Goal: Task Accomplishment & Management: Manage account settings

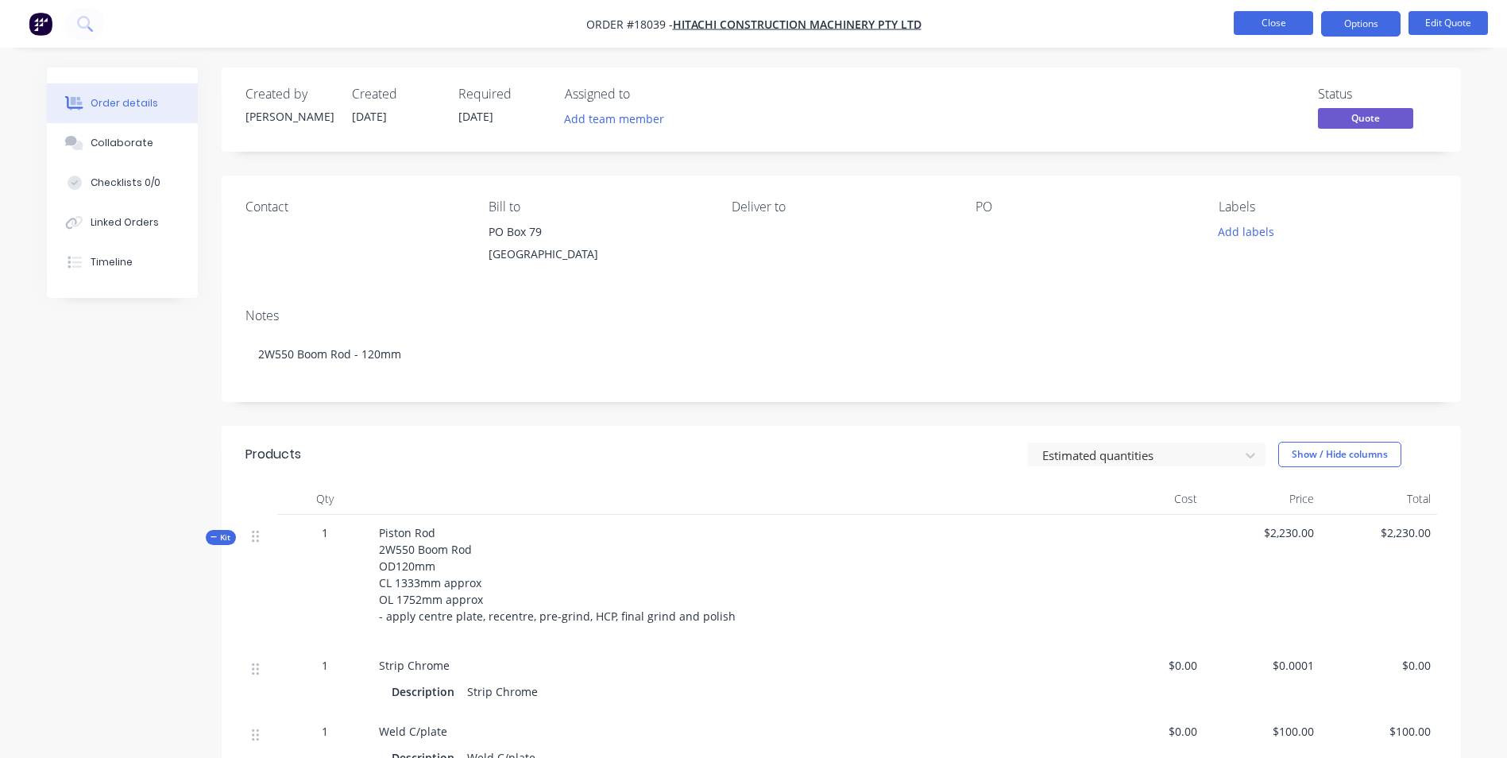
click at [1273, 23] on button "Close" at bounding box center [1273, 23] width 79 height 24
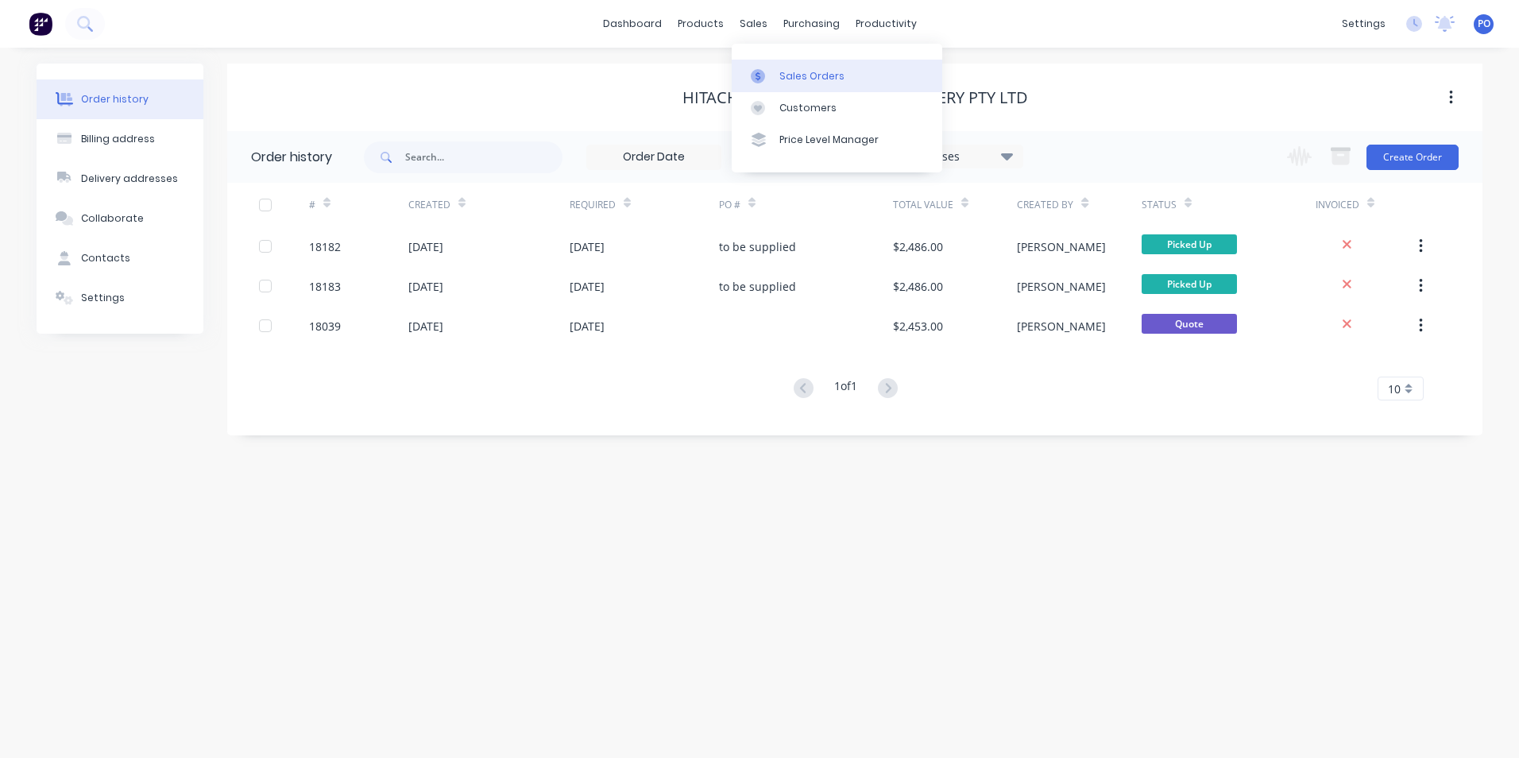
click at [785, 71] on div "Sales Orders" at bounding box center [811, 76] width 65 height 14
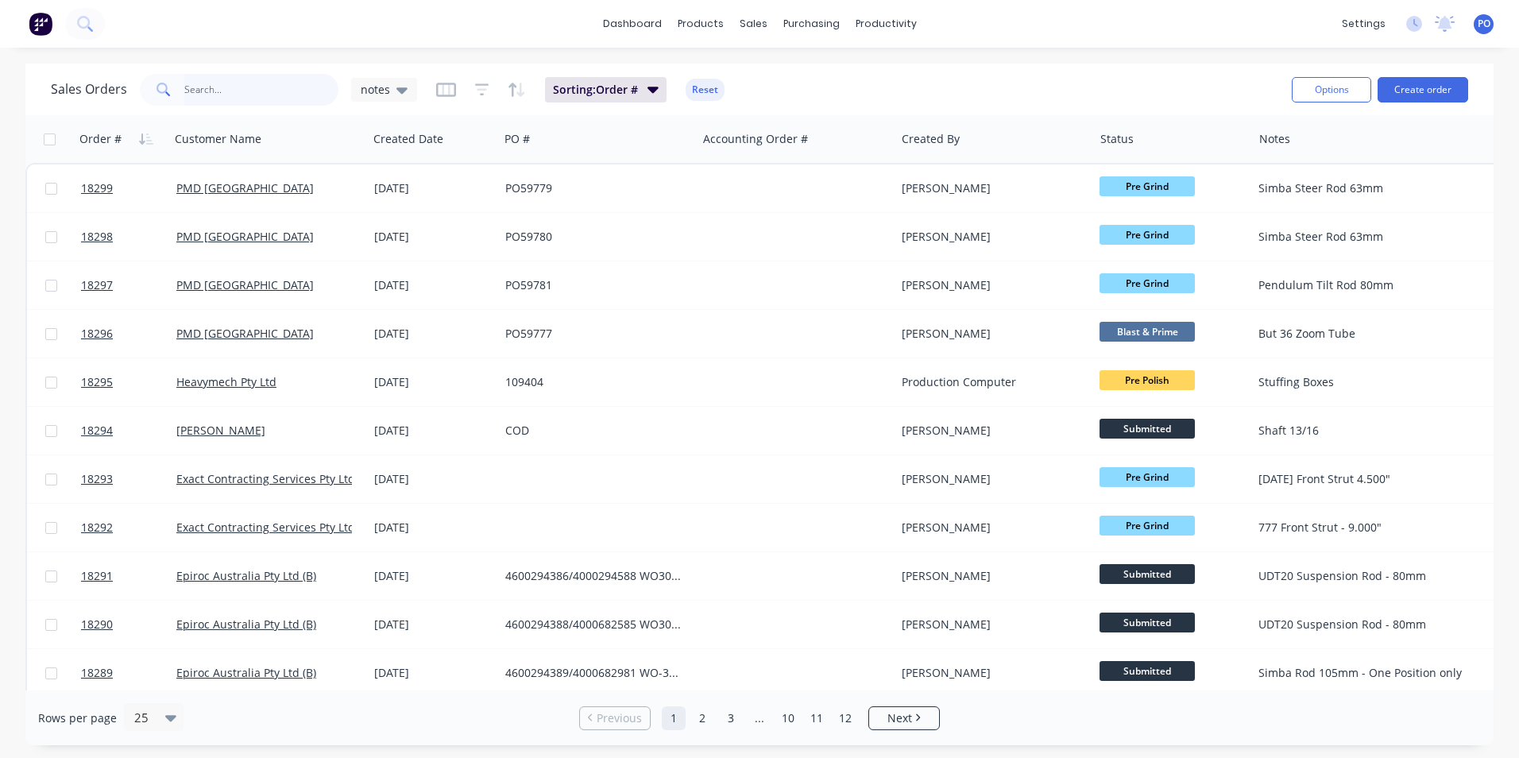
click at [248, 90] on input "text" at bounding box center [261, 90] width 155 height 32
click at [233, 88] on input "text" at bounding box center [261, 90] width 155 height 32
click at [783, 106] on div "Customers" at bounding box center [807, 108] width 57 height 14
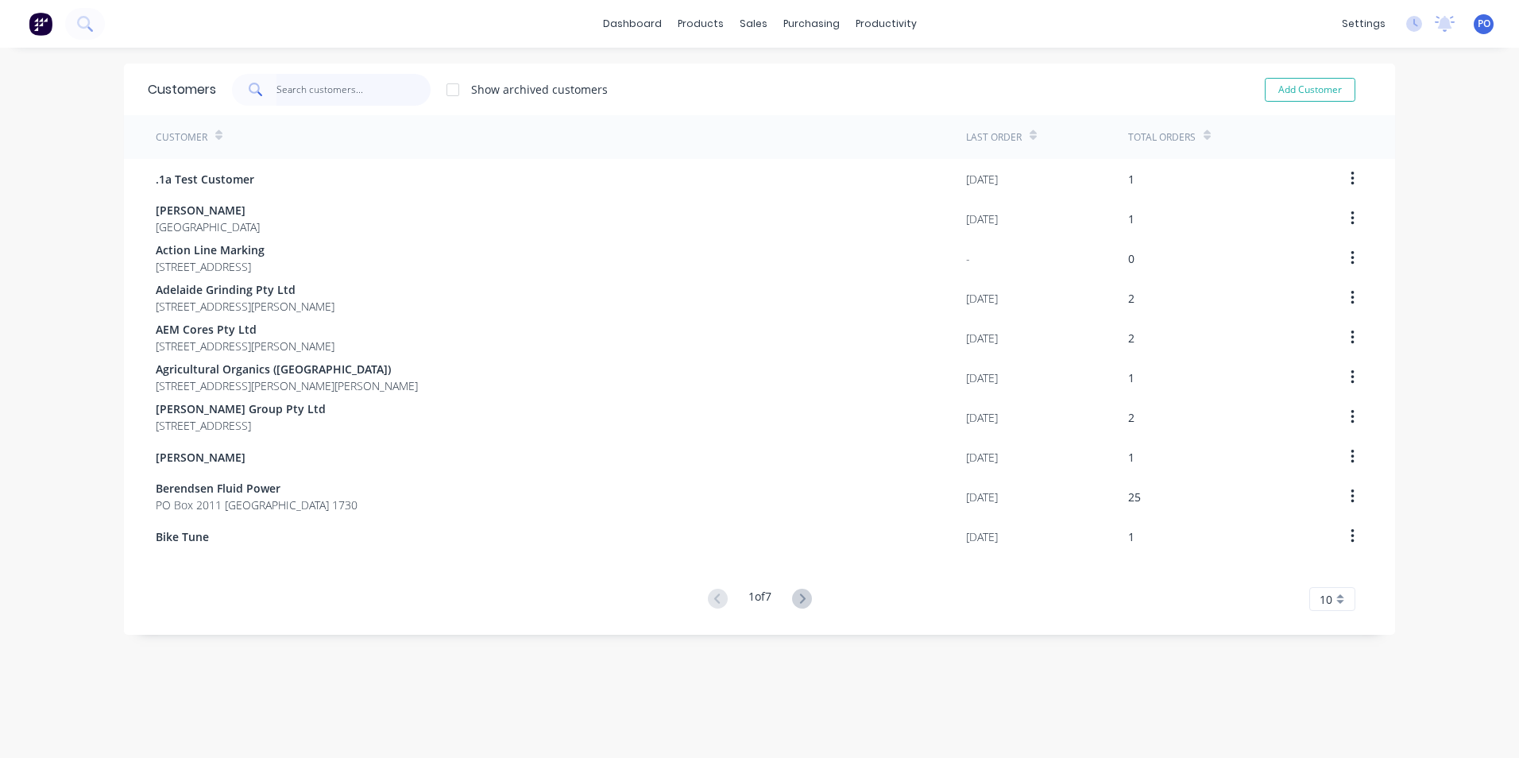
click at [323, 90] on input "text" at bounding box center [353, 90] width 155 height 32
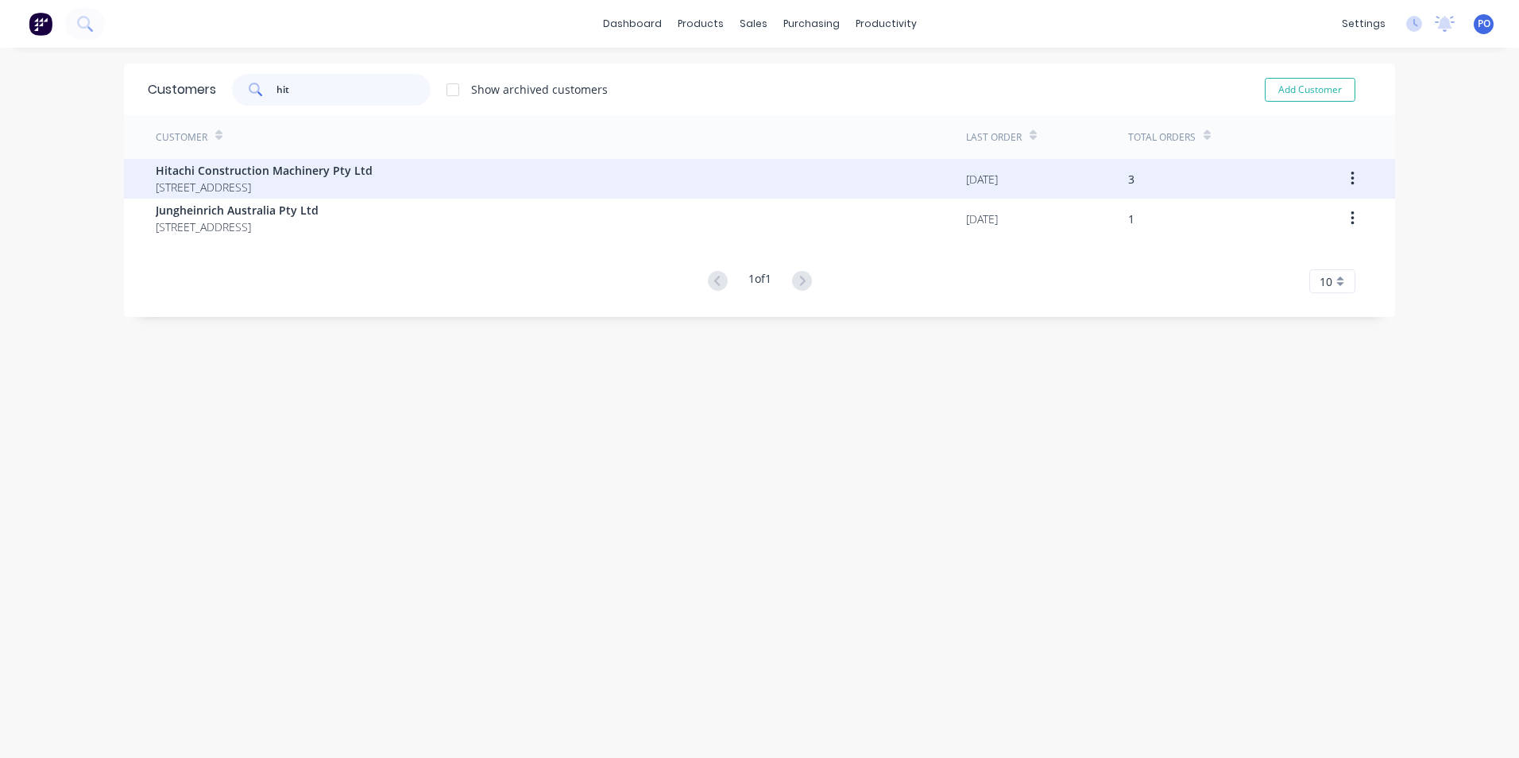
type input "hit"
click at [225, 170] on span "Hitachi Construction Machinery Pty Ltd" at bounding box center [264, 170] width 217 height 17
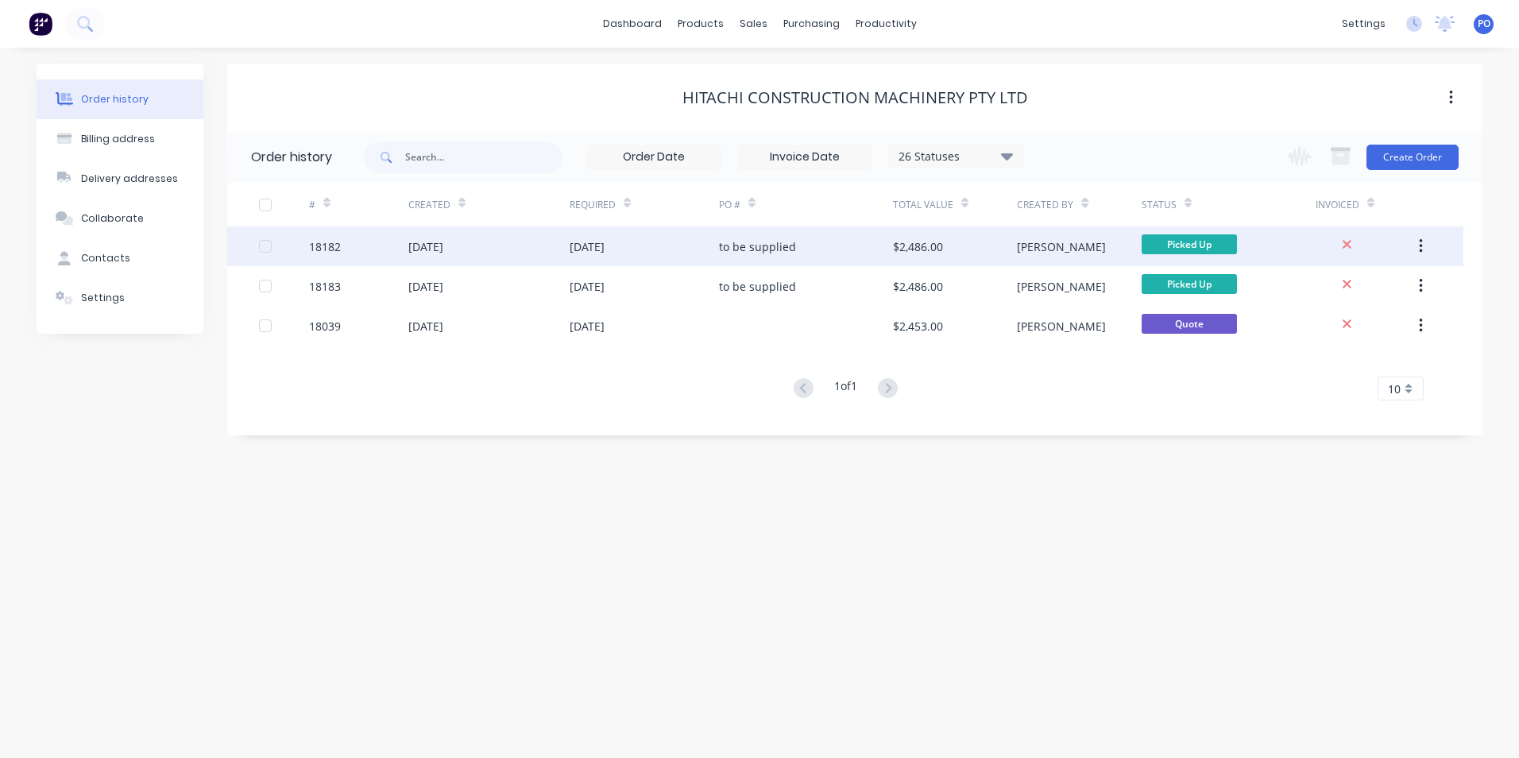
click at [790, 251] on div "to be supplied" at bounding box center [757, 246] width 77 height 17
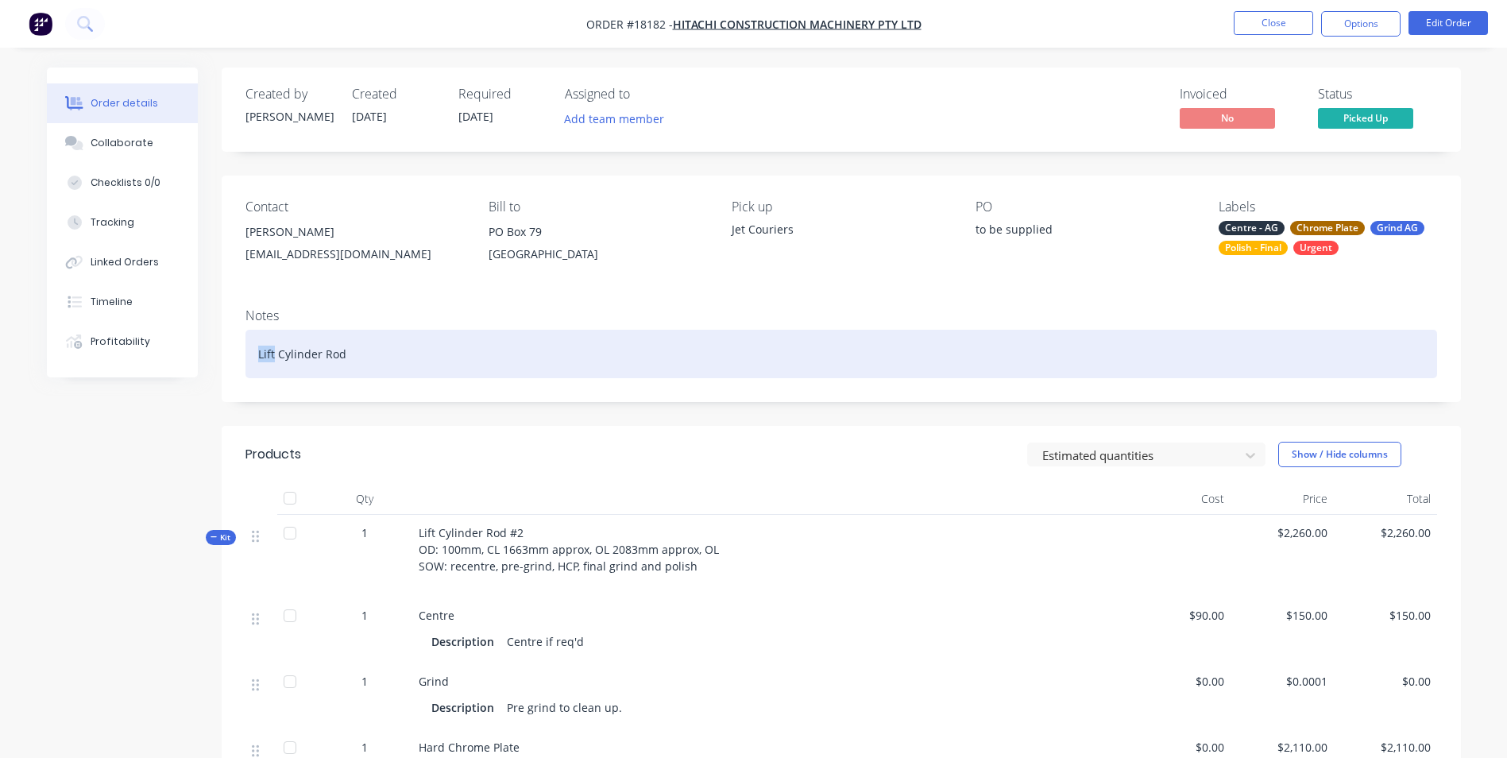
drag, startPoint x: 272, startPoint y: 354, endPoint x: 258, endPoint y: 354, distance: 14.3
click at [258, 354] on div "Lift Cylinder Rod" at bounding box center [841, 354] width 1192 height 48
drag, startPoint x: 377, startPoint y: 357, endPoint x: 250, endPoint y: 353, distance: 126.4
click at [250, 353] on div "CAT 623 Cylinder Rod" at bounding box center [841, 354] width 1192 height 48
drag, startPoint x: 355, startPoint y: 350, endPoint x: 767, endPoint y: 401, distance: 414.6
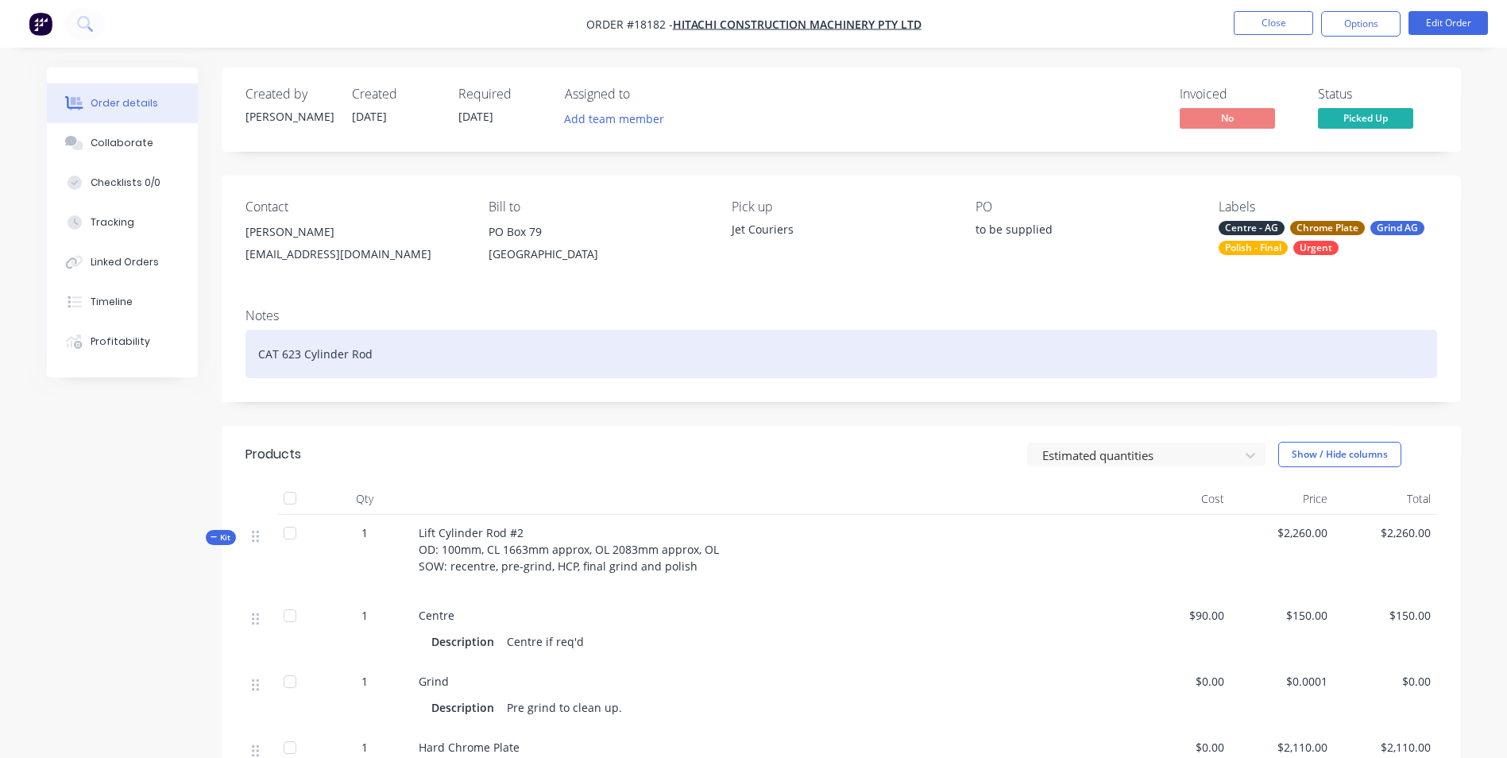
click at [823, 375] on div "CAT 623 Cylinder Rod" at bounding box center [841, 354] width 1192 height 48
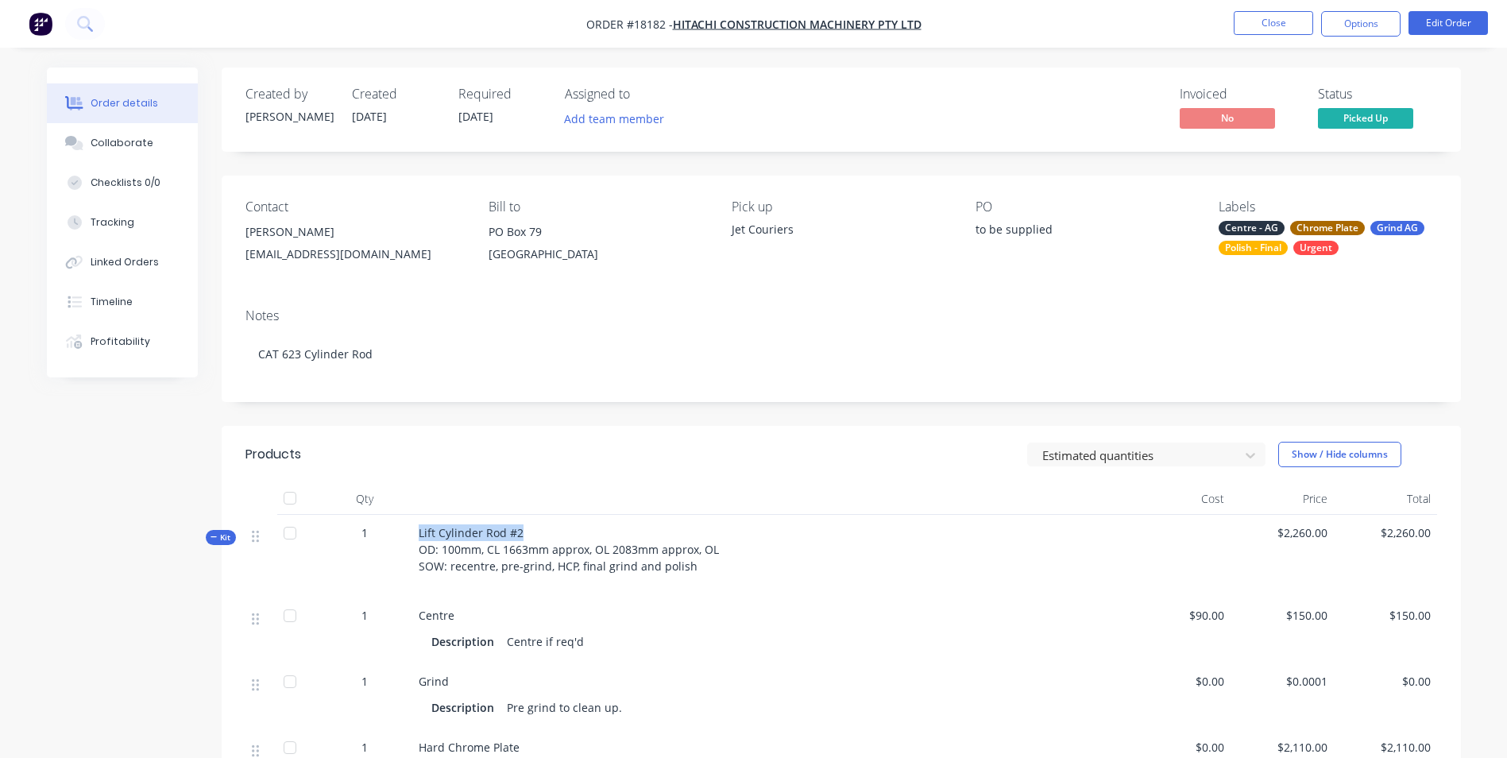
drag, startPoint x: 522, startPoint y: 548, endPoint x: 408, endPoint y: 542, distance: 113.8
click at [408, 542] on div "Kit 1 Lift Cylinder Rod #2 OD: 100mm, CL 1663mm approx, OL 2083mm approx, OL SO…" at bounding box center [841, 556] width 1192 height 83
drag, startPoint x: 408, startPoint y: 542, endPoint x: 457, endPoint y: 548, distance: 48.9
copy div "Lift Cylinder Rod #2"
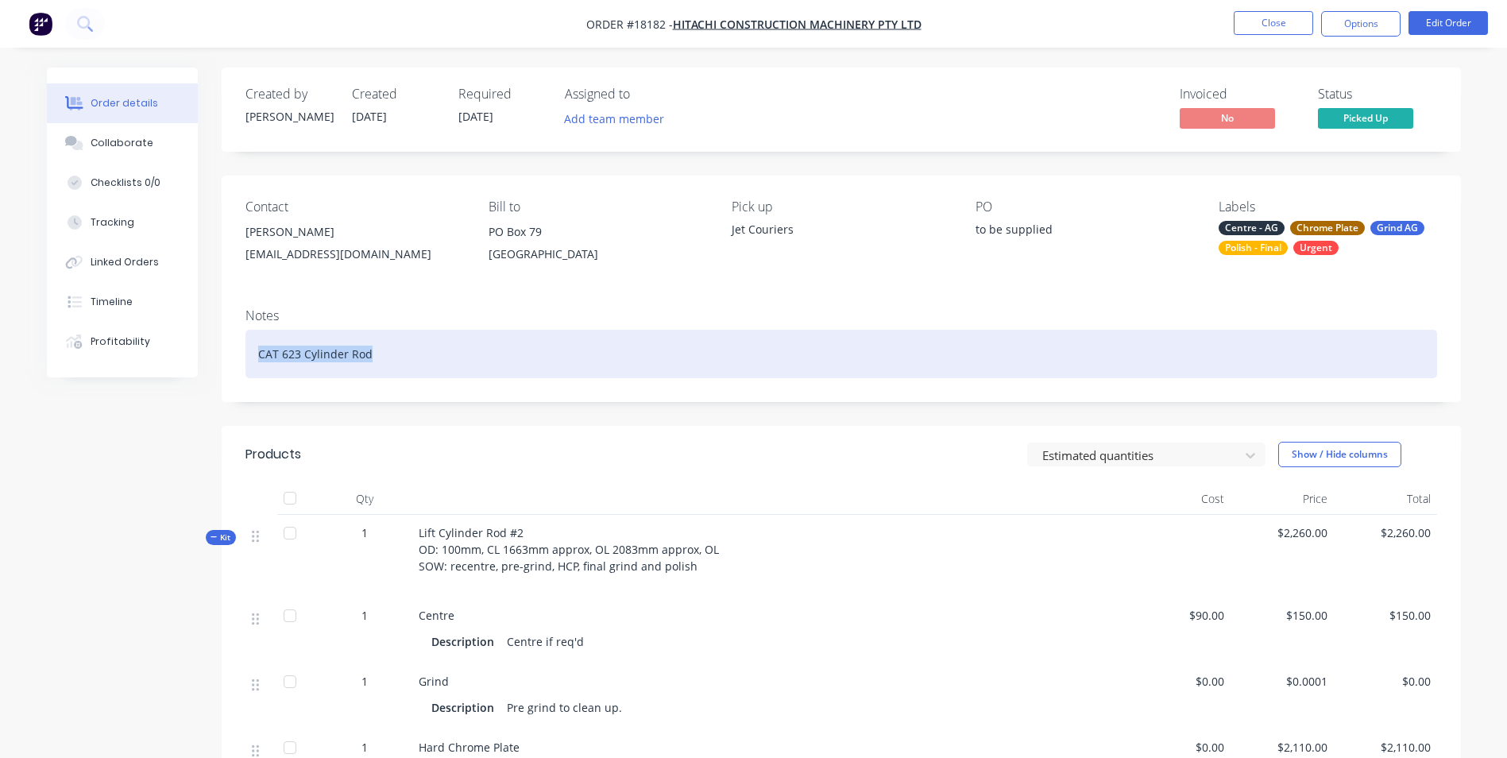
drag, startPoint x: 373, startPoint y: 357, endPoint x: 261, endPoint y: 360, distance: 112.0
click at [261, 360] on div "CAT 623 Cylinder Rod" at bounding box center [841, 354] width 1192 height 48
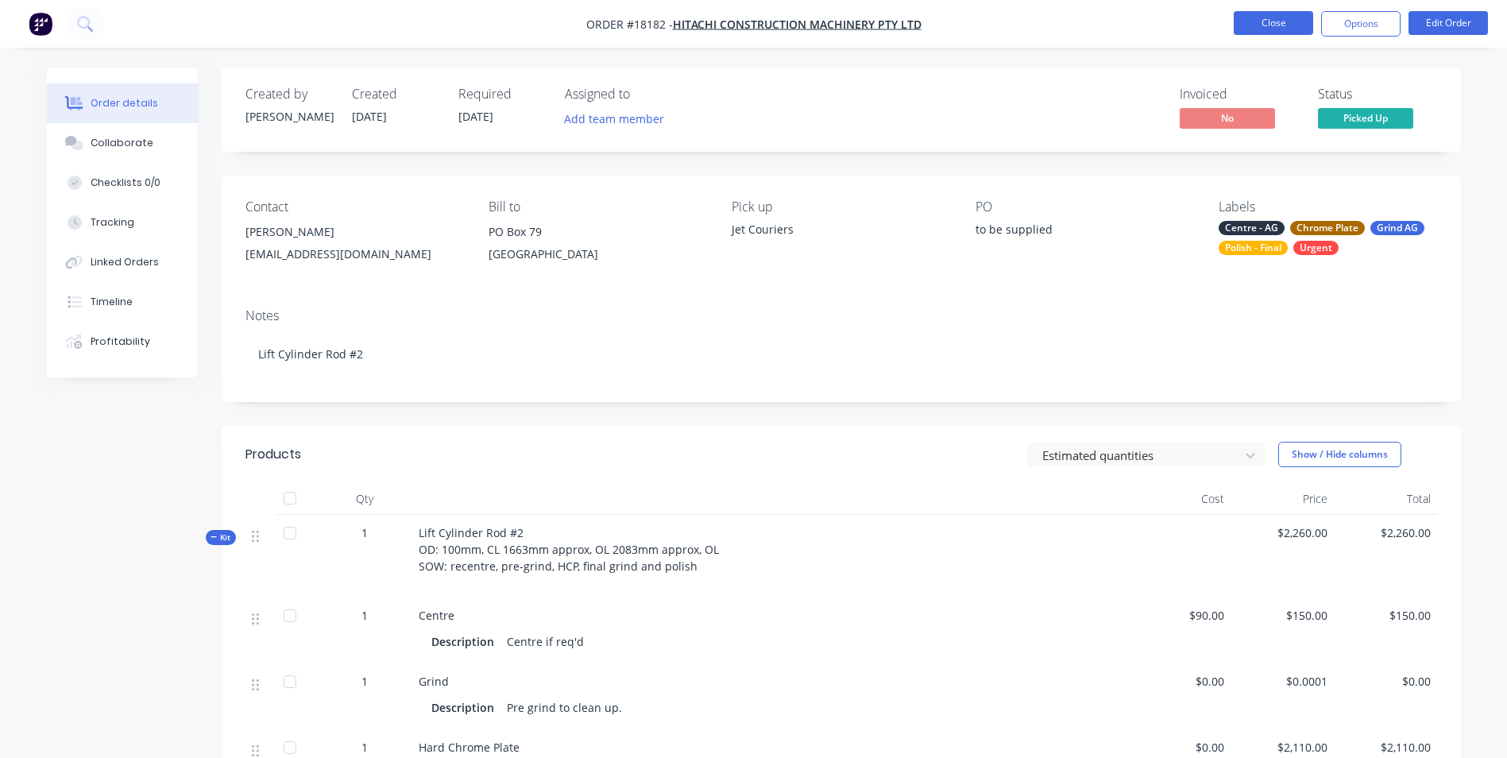
click at [1277, 30] on button "Close" at bounding box center [1273, 23] width 79 height 24
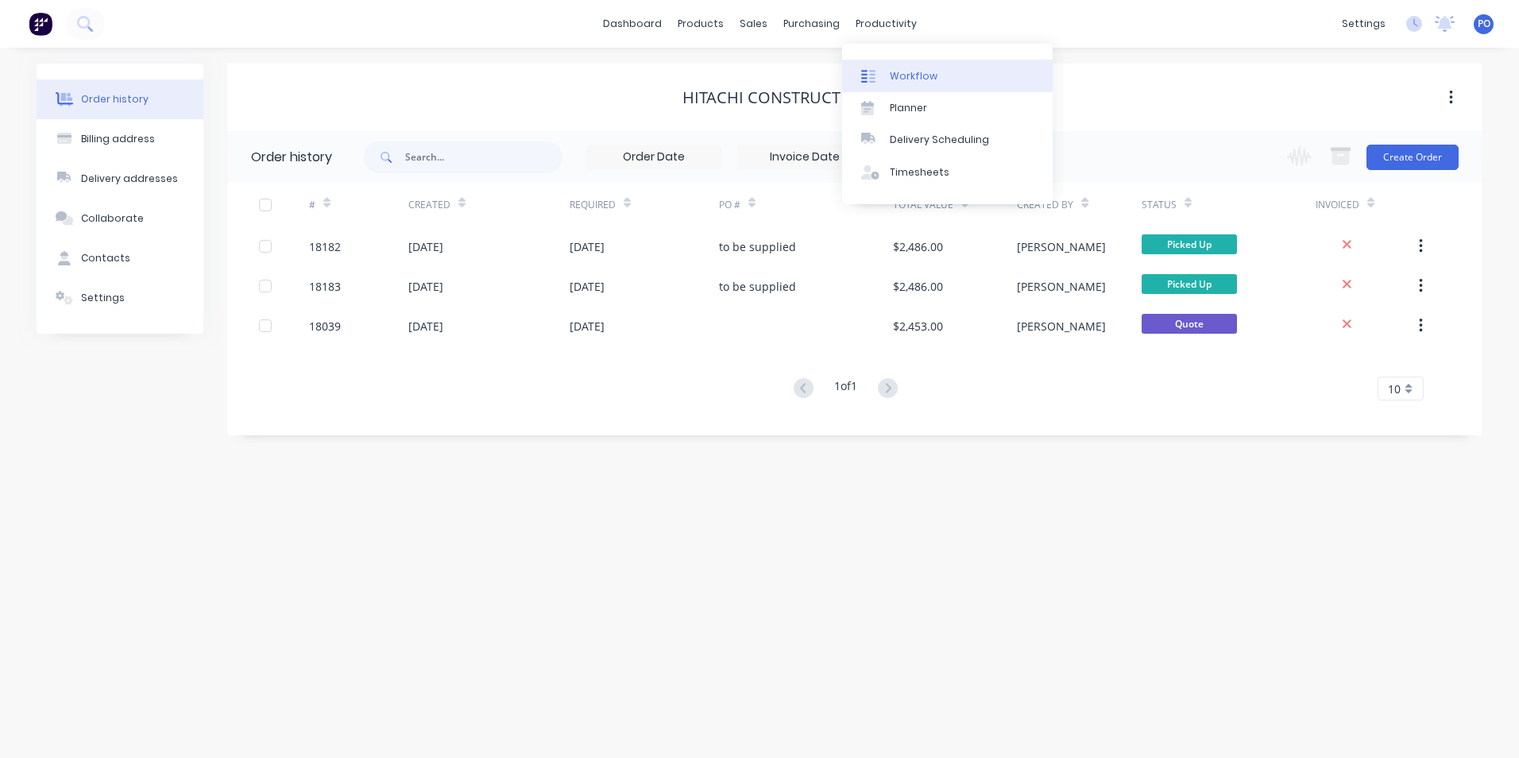
click at [890, 75] on div "Workflow" at bounding box center [914, 76] width 48 height 14
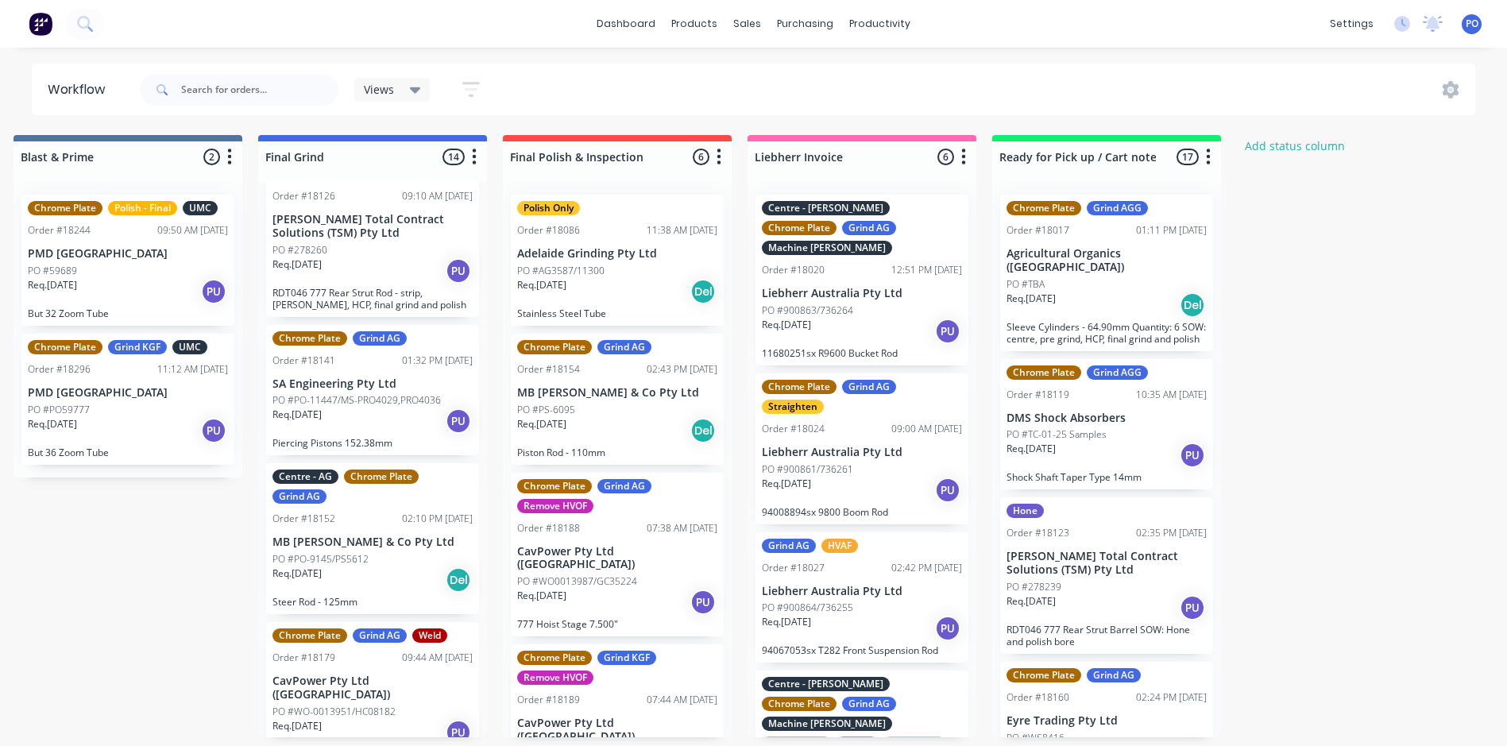
scroll to position [794, 0]
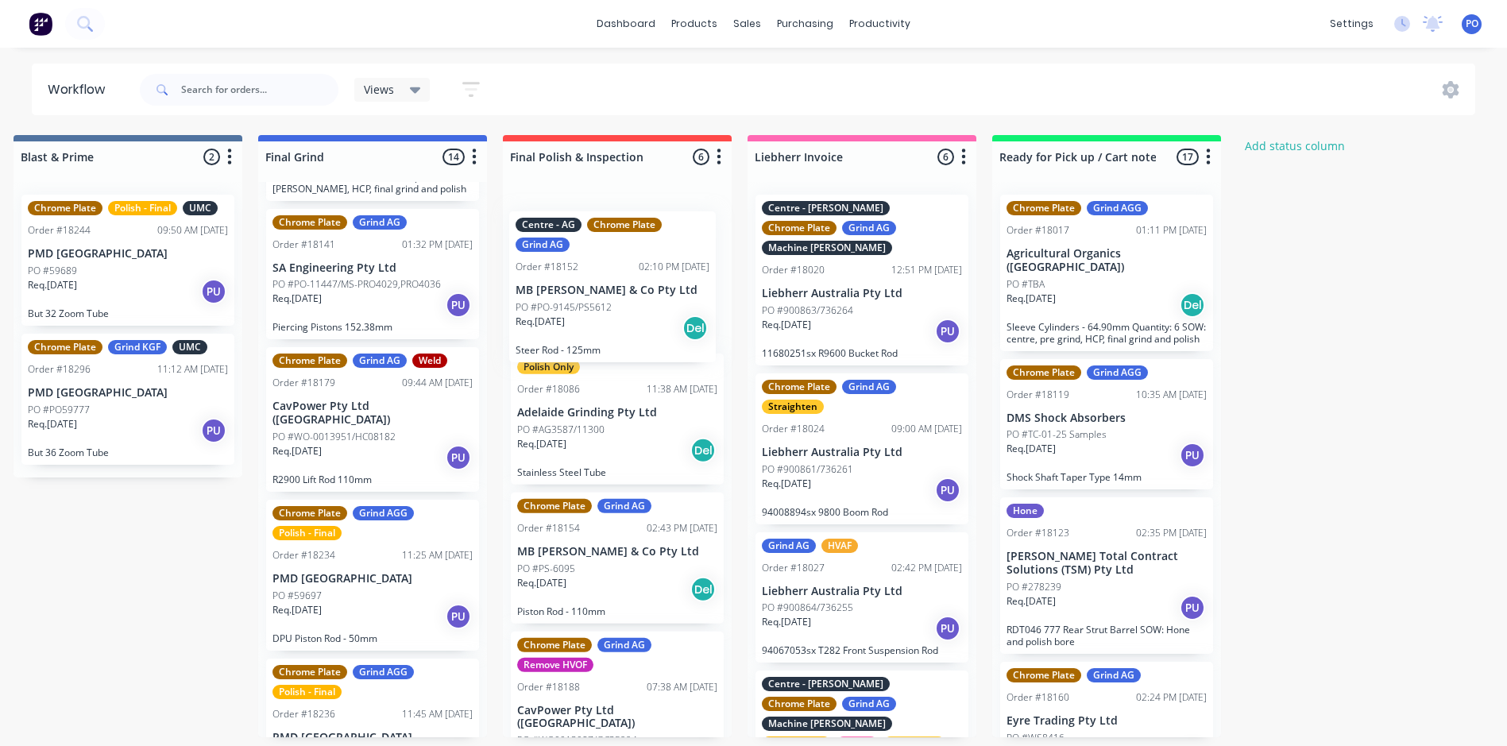
drag, startPoint x: 375, startPoint y: 460, endPoint x: 625, endPoint y: 319, distance: 287.0
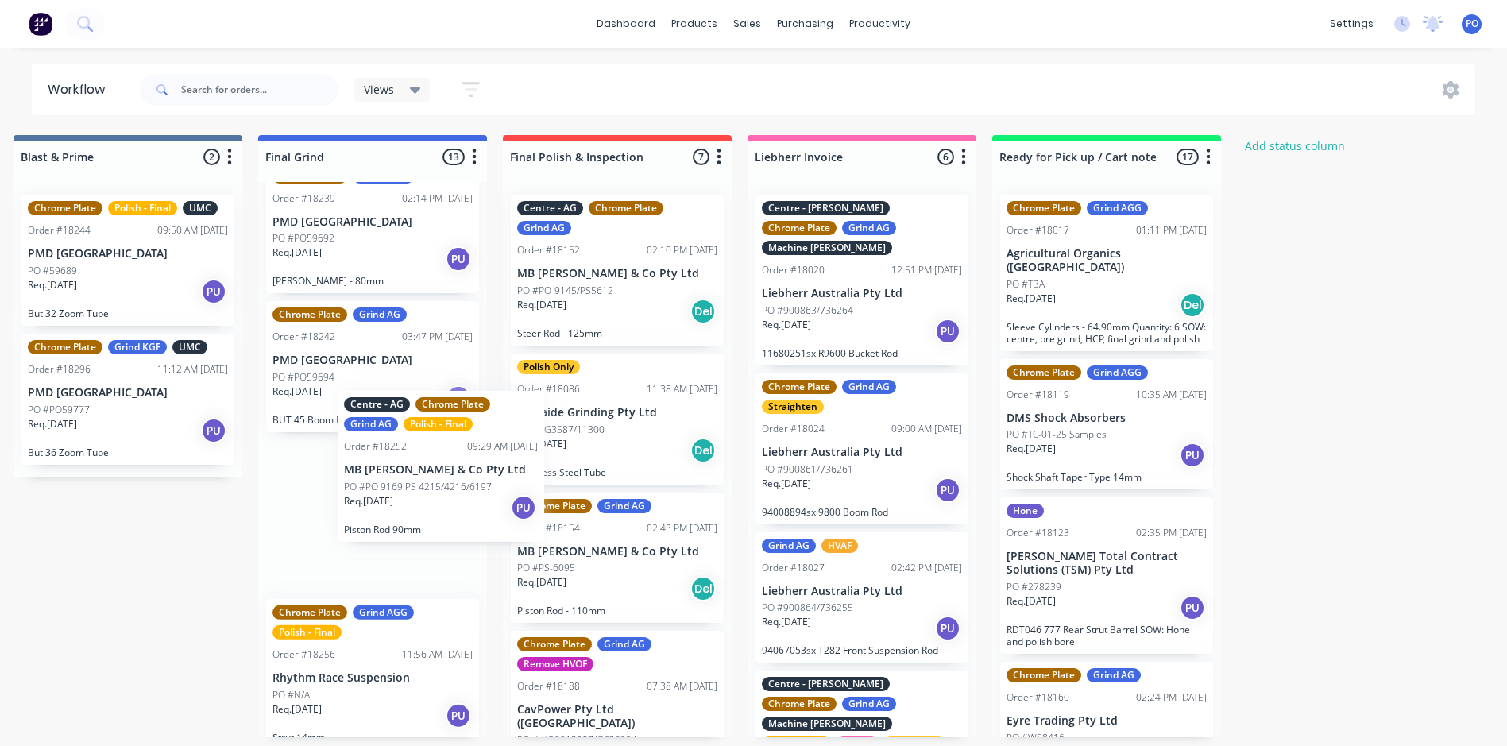
scroll to position [0, 3445]
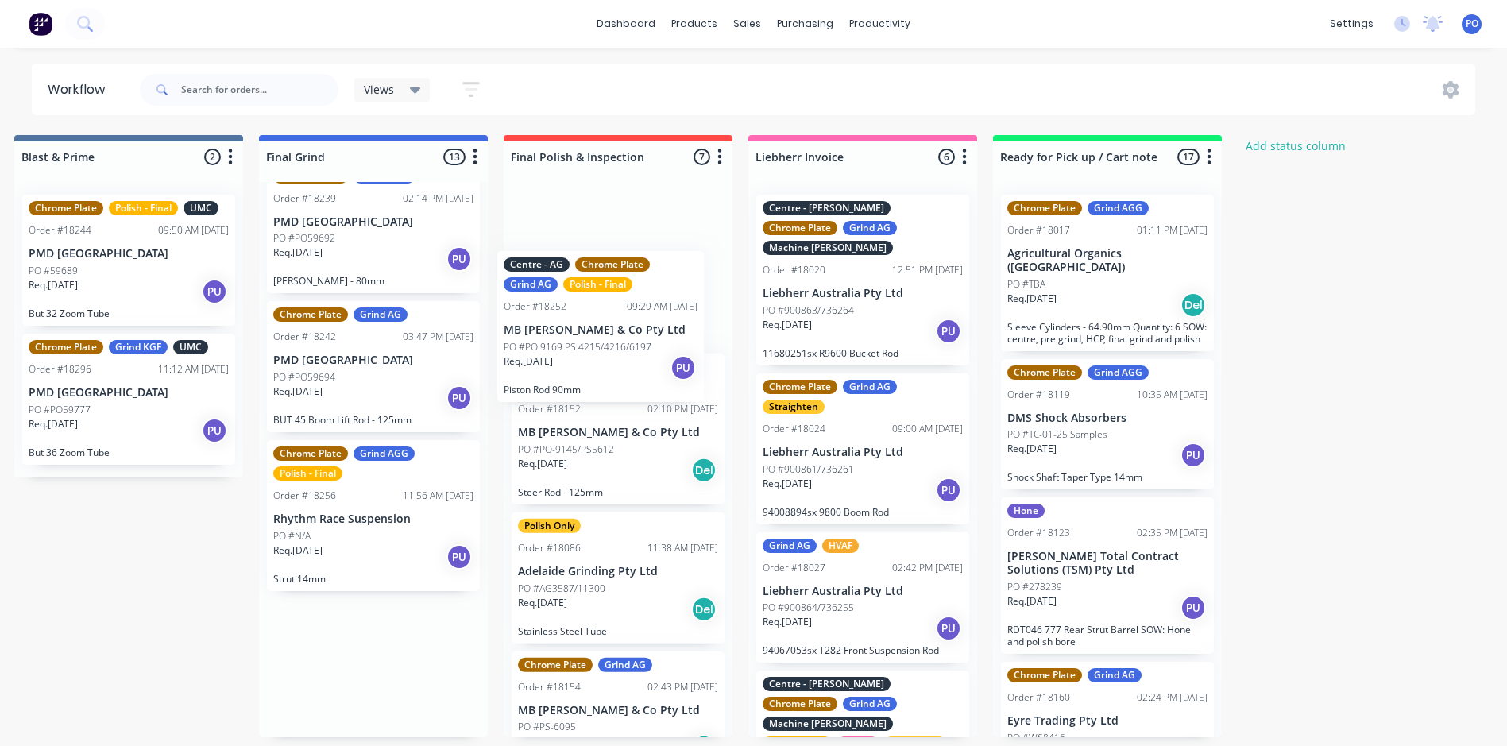
drag, startPoint x: 365, startPoint y: 547, endPoint x: 608, endPoint y: 364, distance: 304.1
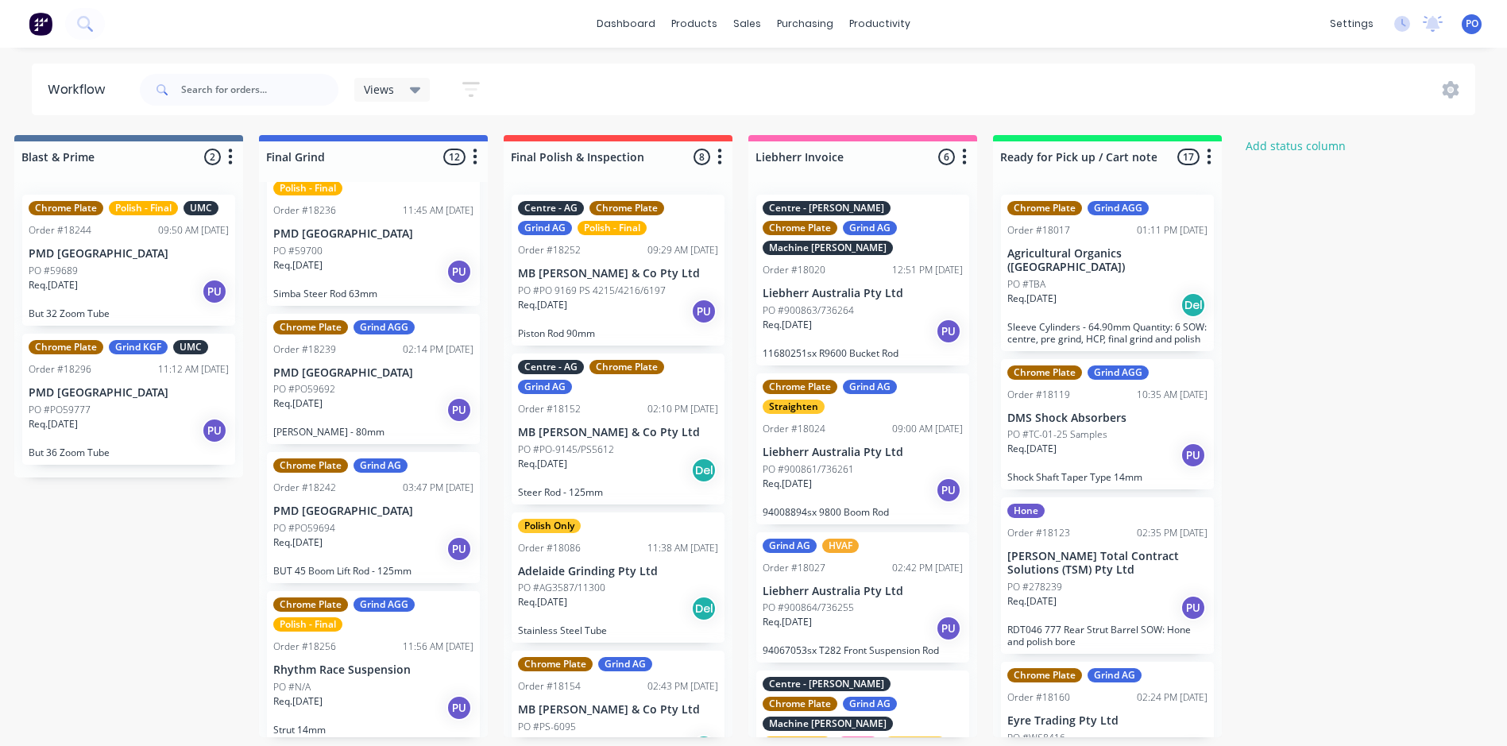
scroll to position [1290, 0]
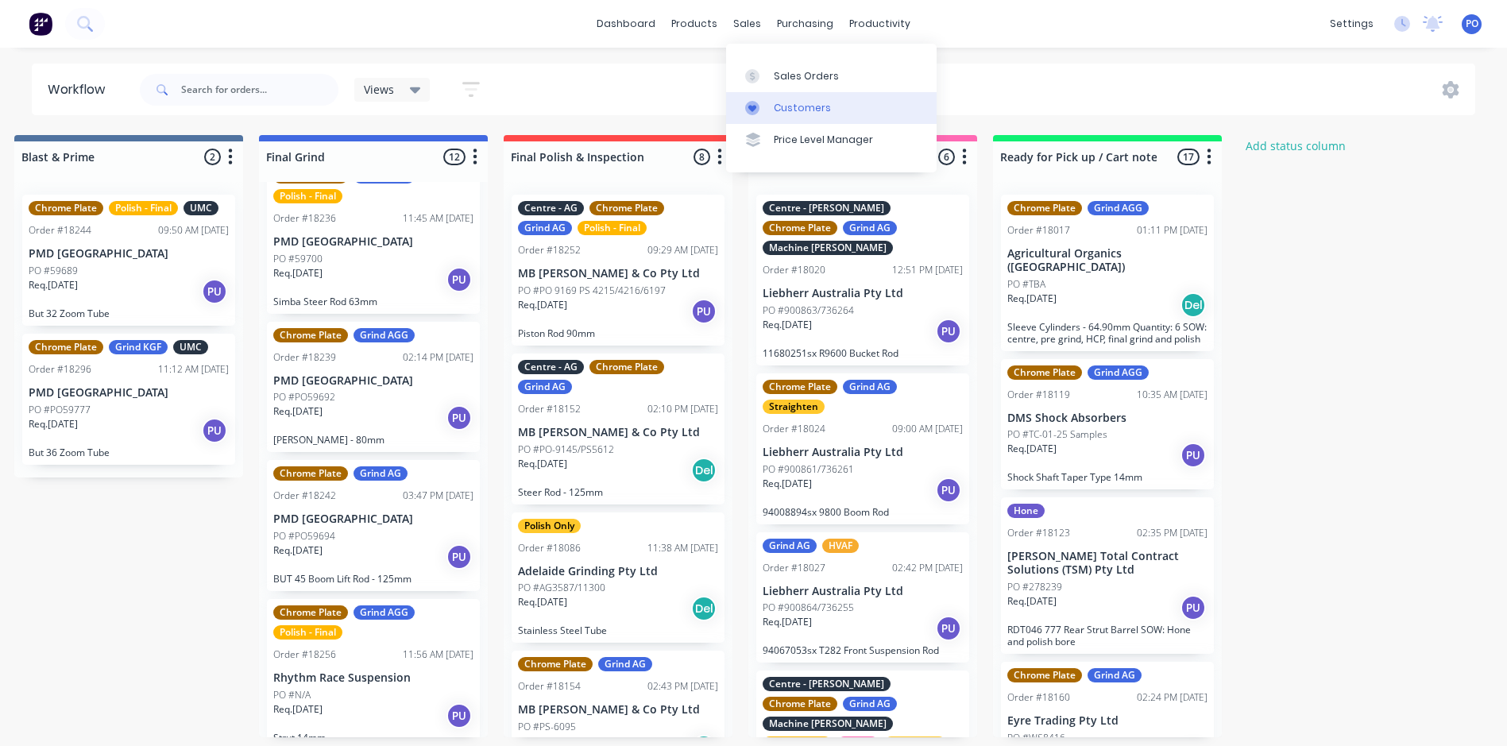
click at [775, 101] on div "Customers" at bounding box center [802, 108] width 57 height 14
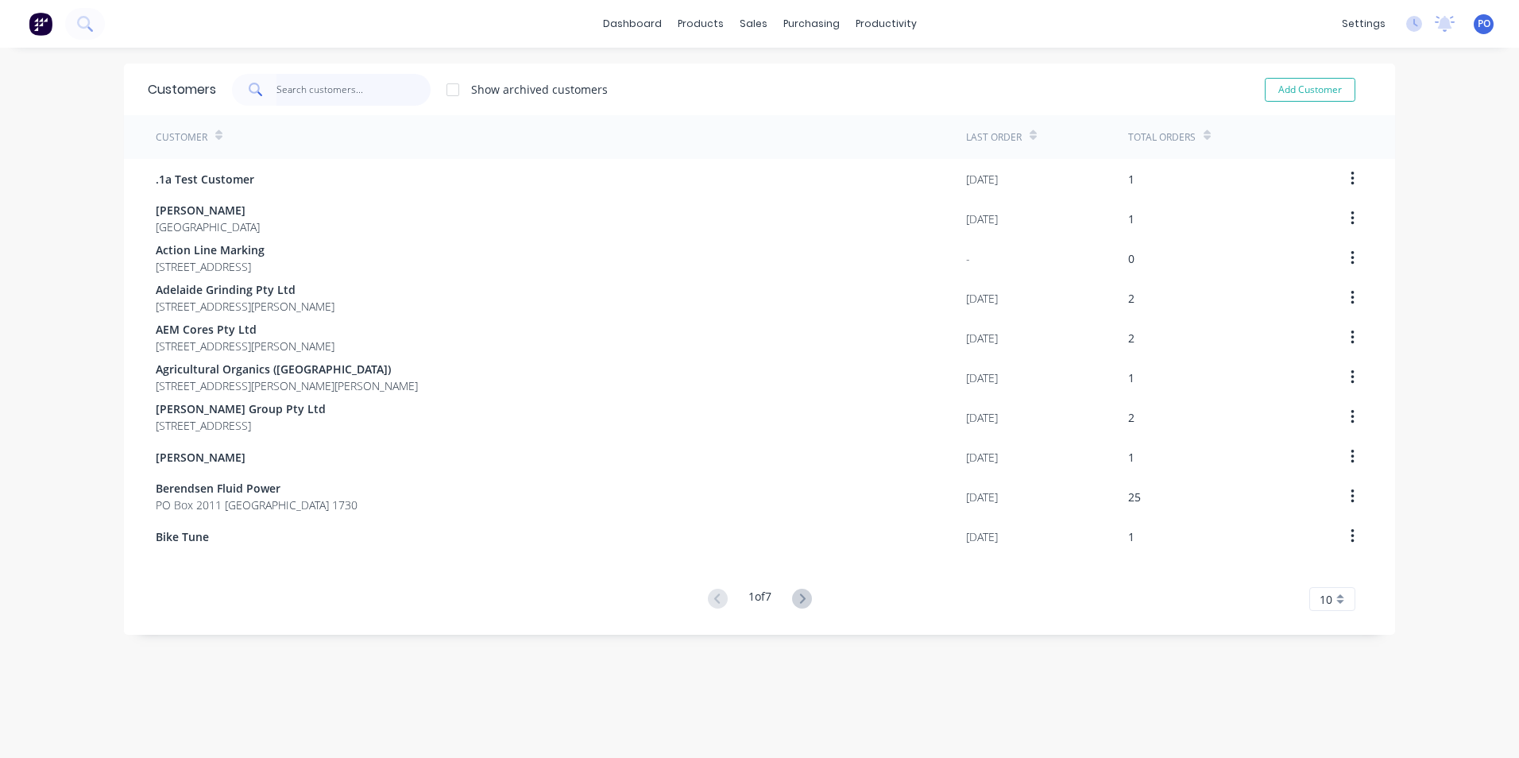
click at [276, 95] on input "text" at bounding box center [353, 90] width 155 height 32
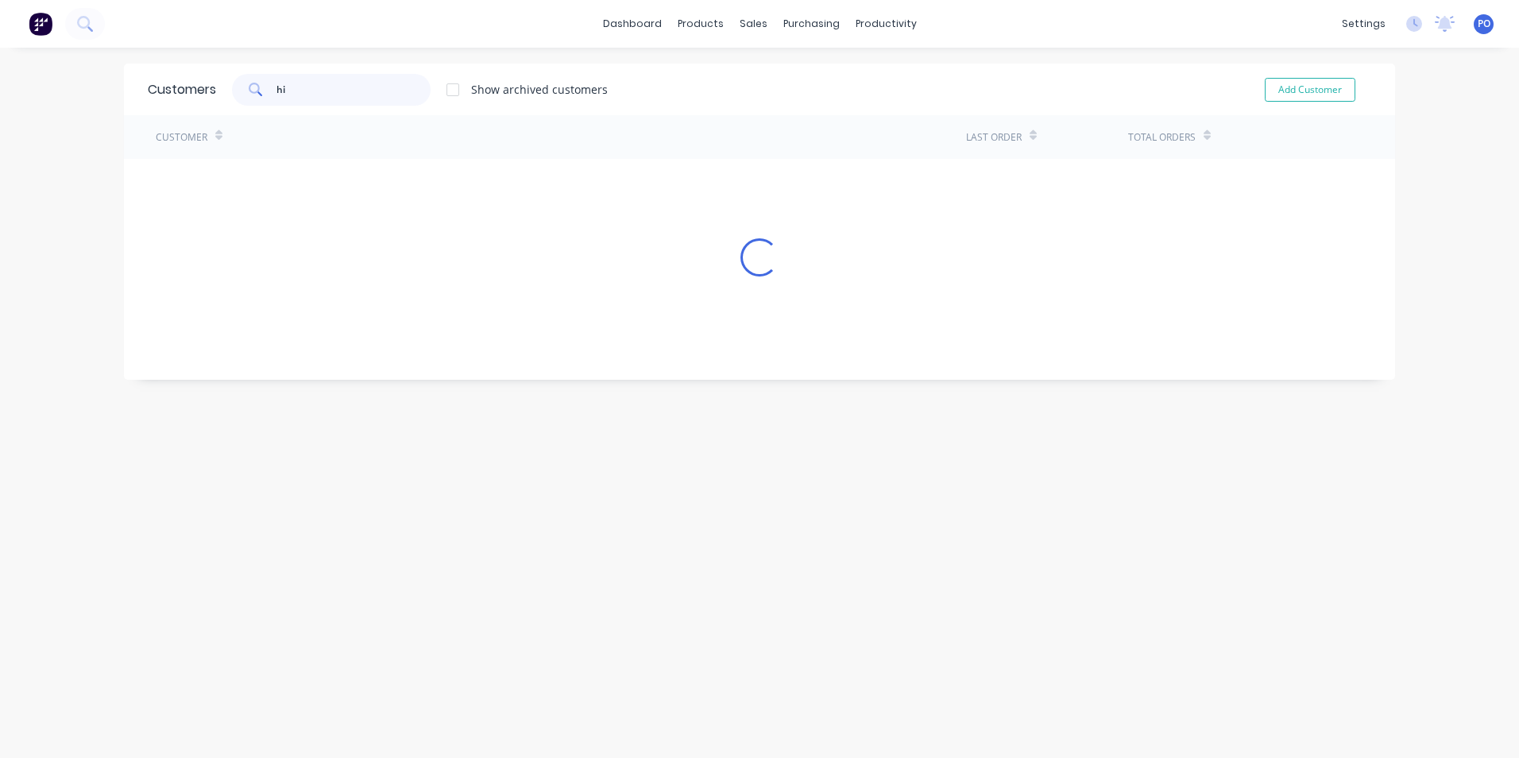
type input "hit"
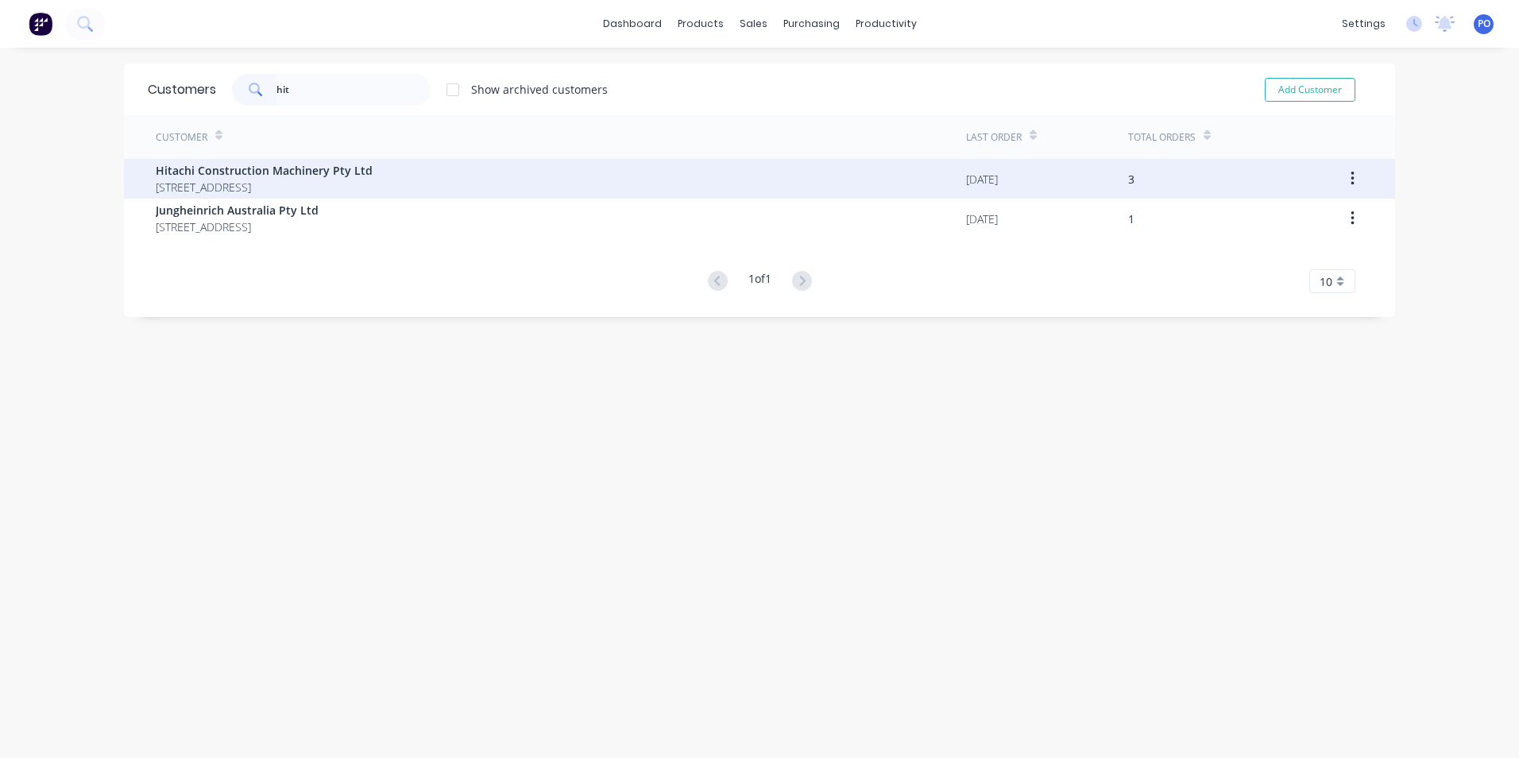
click at [286, 175] on span "Hitachi Construction Machinery Pty Ltd" at bounding box center [264, 170] width 217 height 17
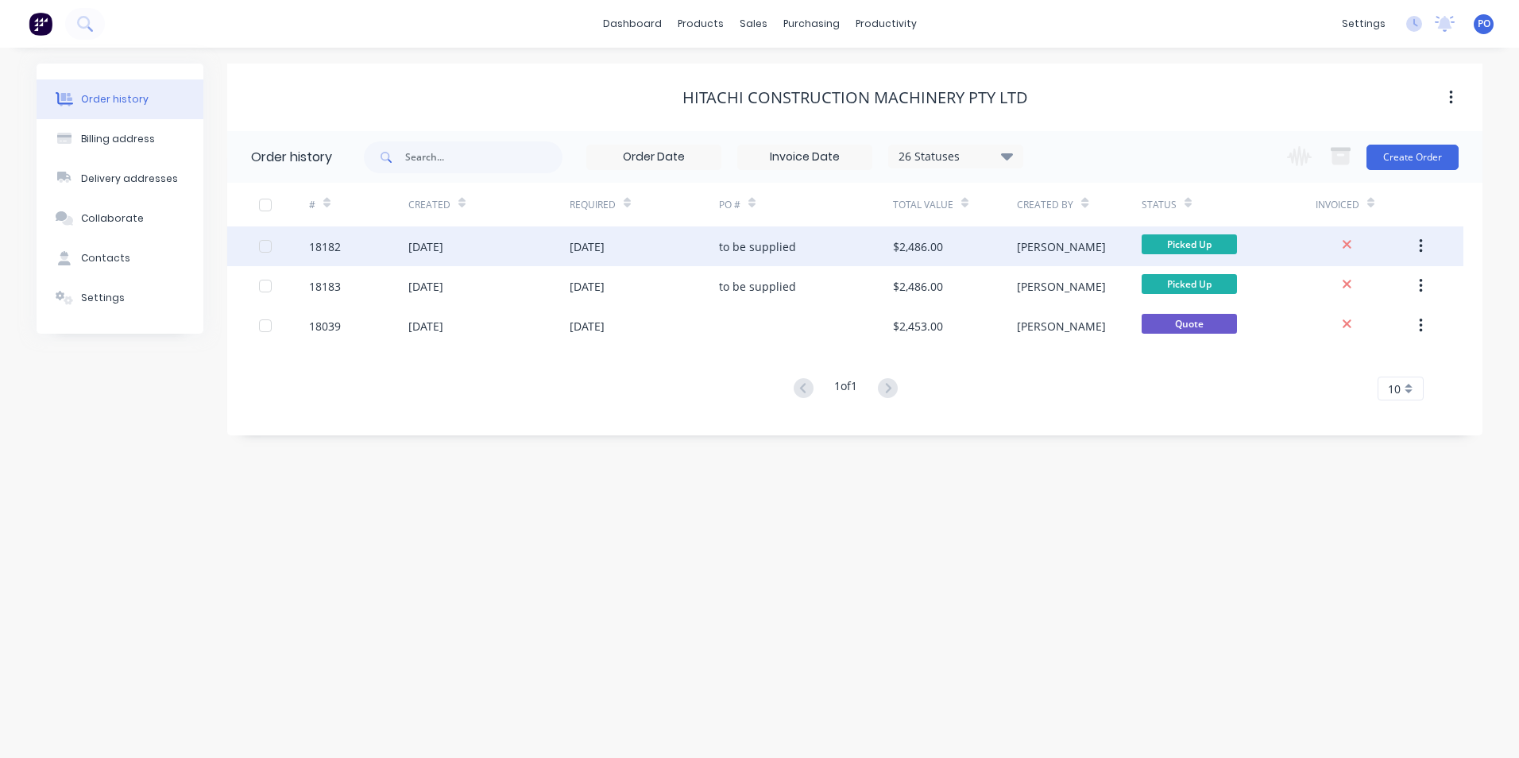
click at [677, 244] on div "13 Oct 2025" at bounding box center [644, 246] width 149 height 40
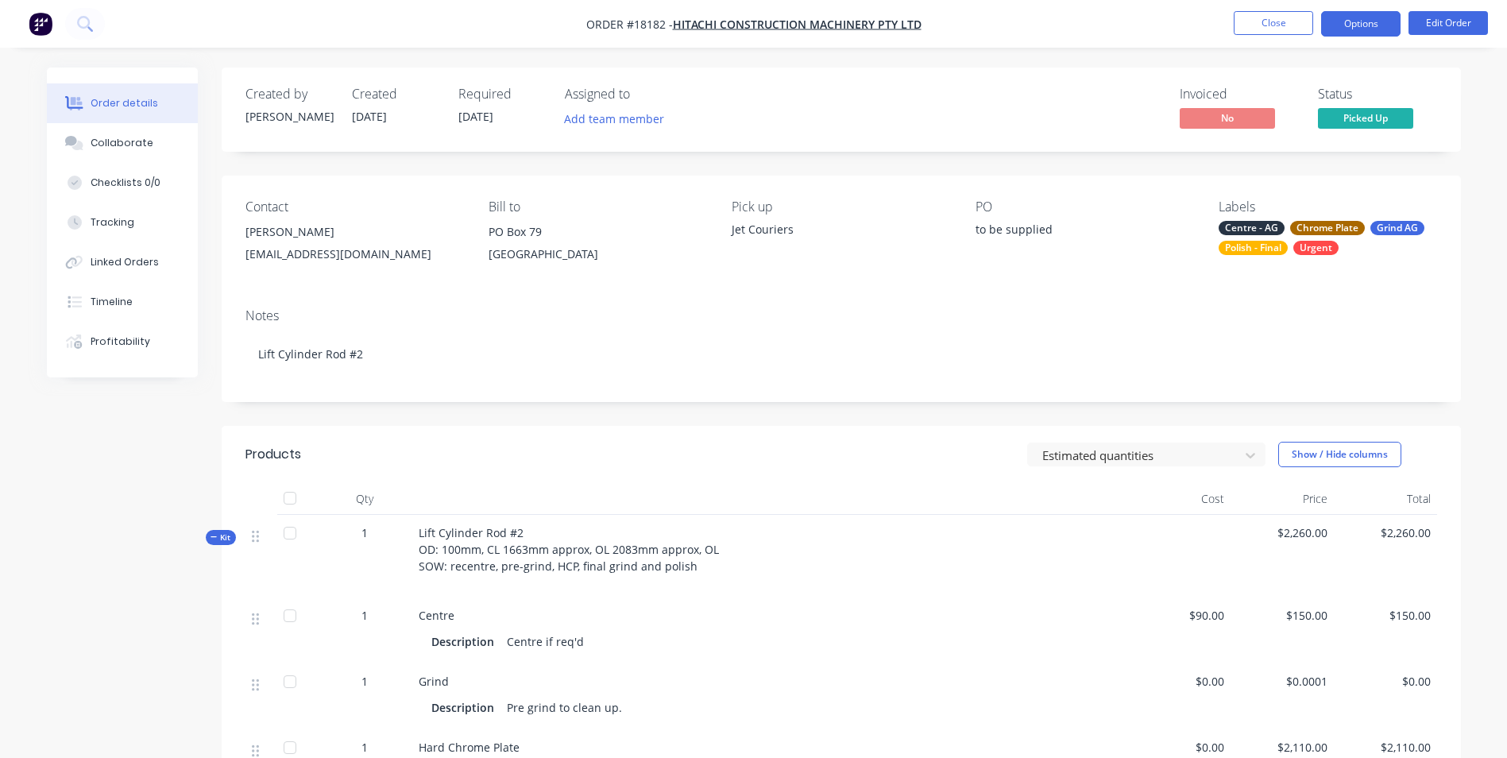
click at [1363, 24] on button "Options" at bounding box center [1360, 23] width 79 height 25
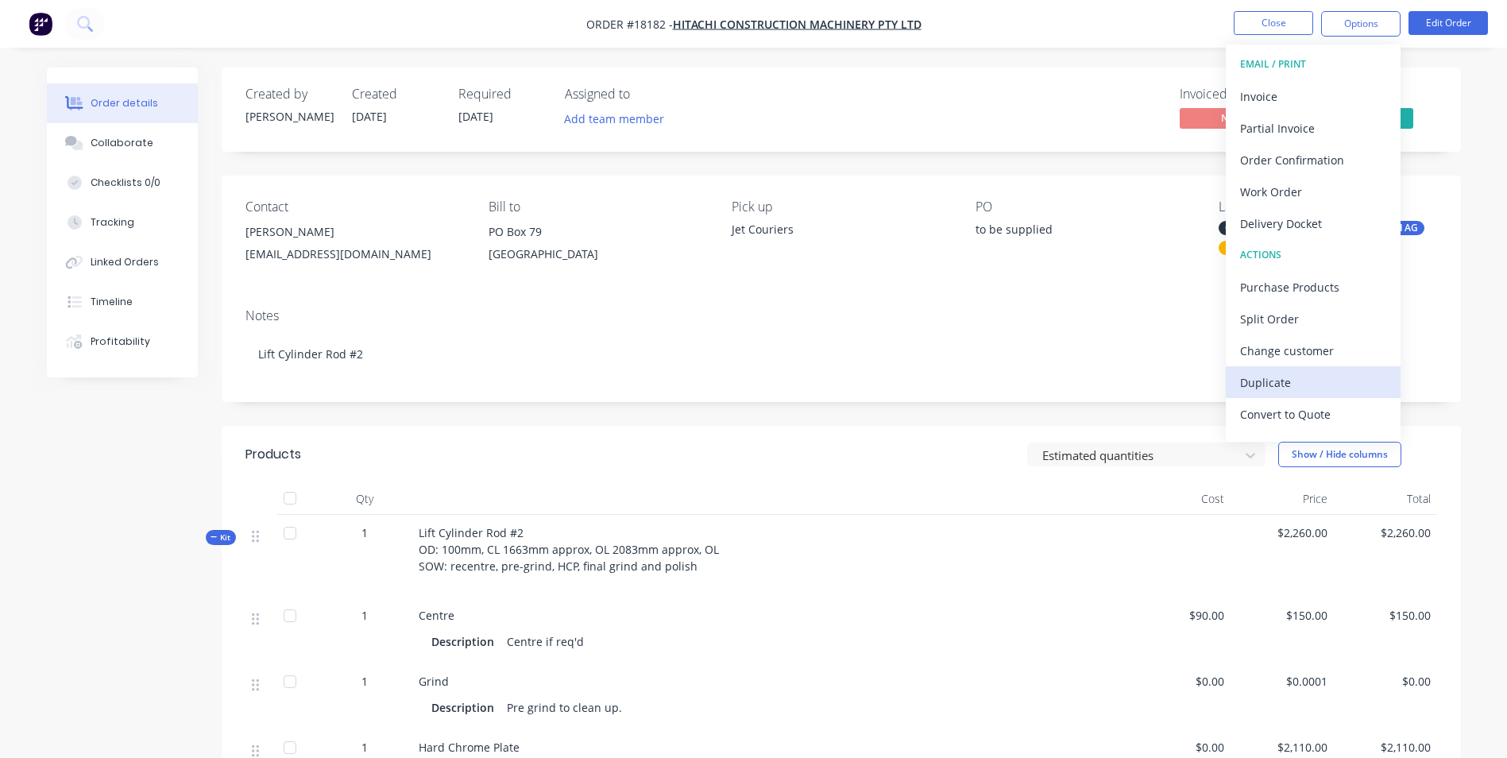
click at [1300, 378] on div "Duplicate" at bounding box center [1313, 382] width 146 height 23
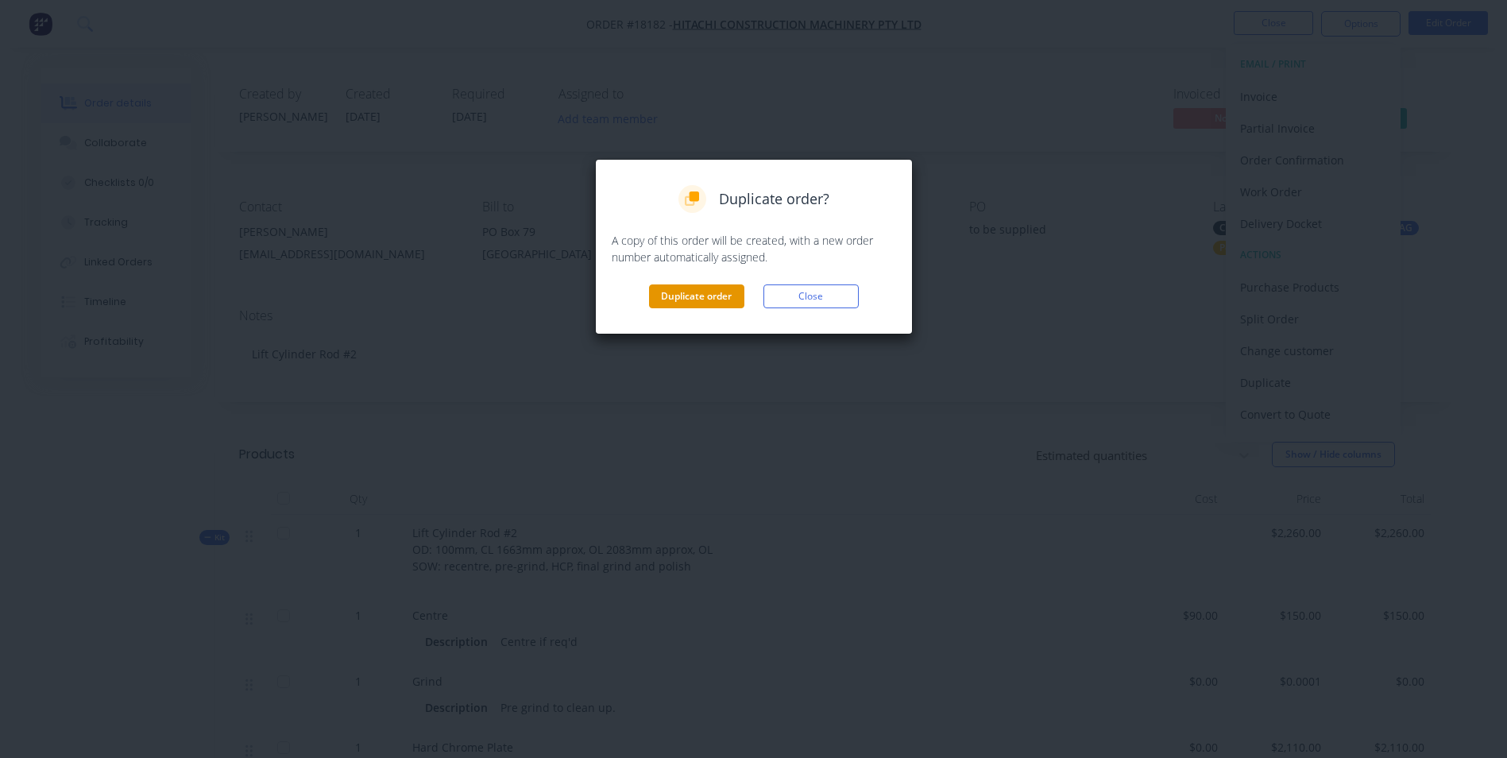
click at [703, 295] on button "Duplicate order" at bounding box center [696, 296] width 95 height 24
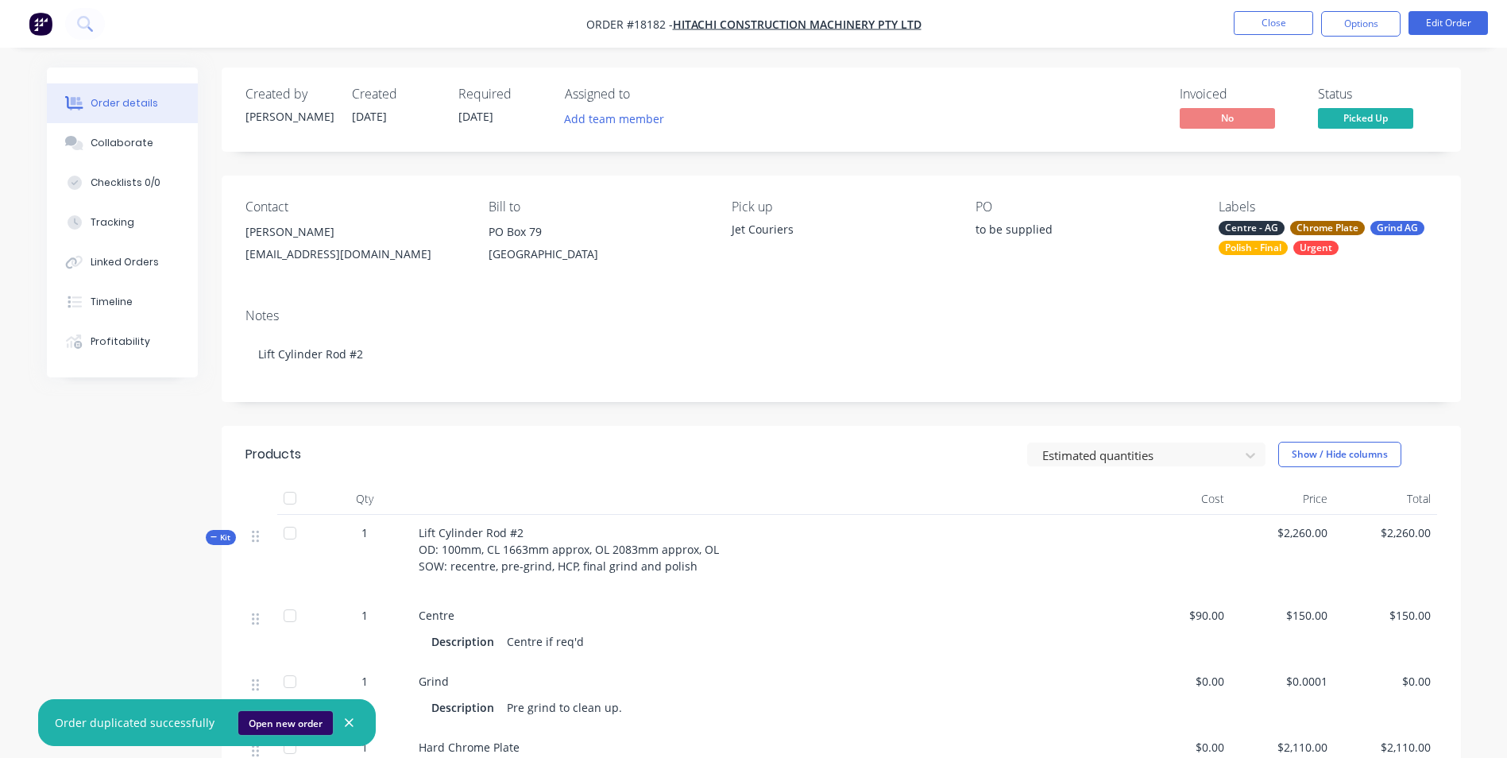
click at [289, 716] on button "Open new order" at bounding box center [285, 723] width 95 height 24
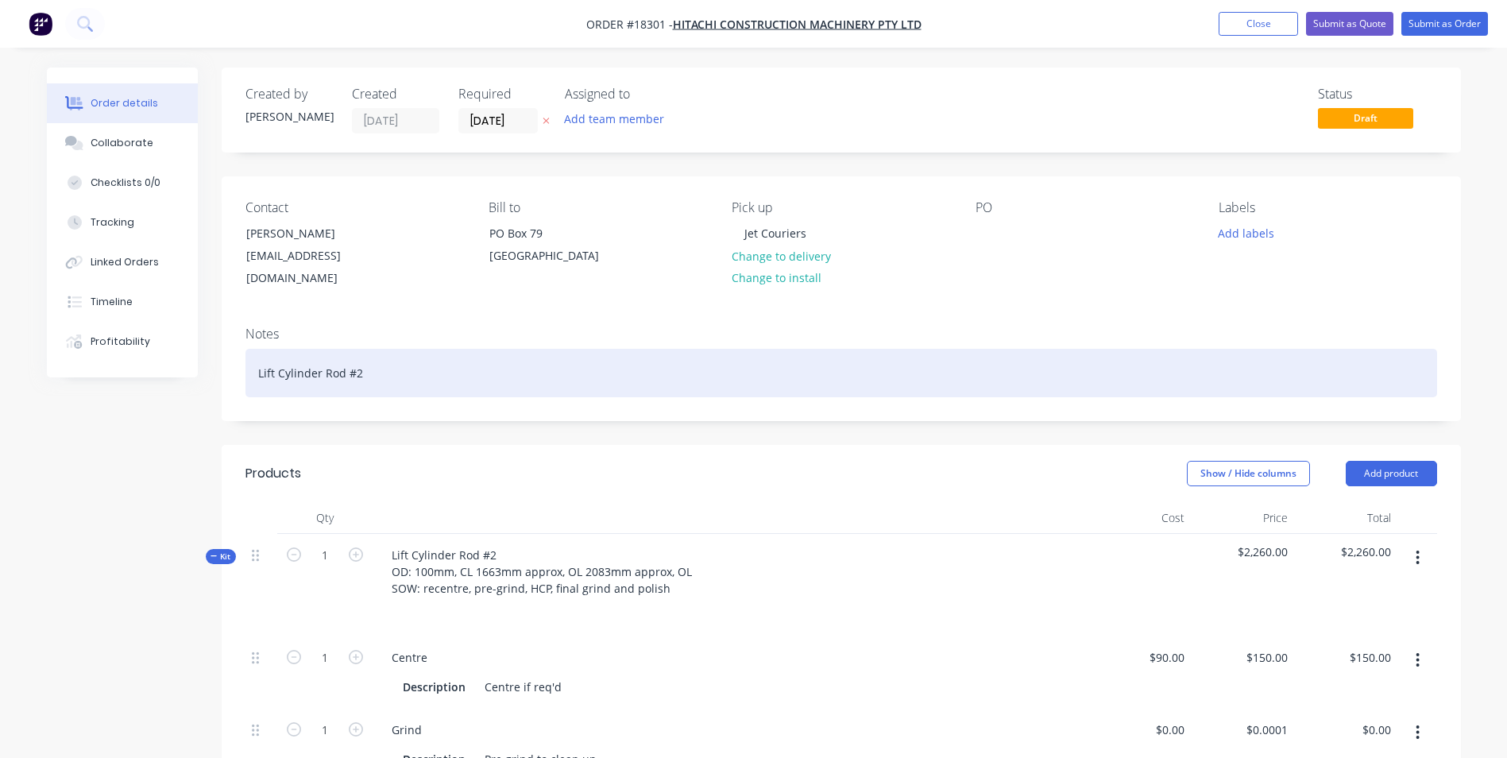
drag, startPoint x: 360, startPoint y: 388, endPoint x: 242, endPoint y: 392, distance: 117.6
click at [242, 392] on div "Notes Lift Cylinder Rod #2" at bounding box center [841, 367] width 1239 height 106
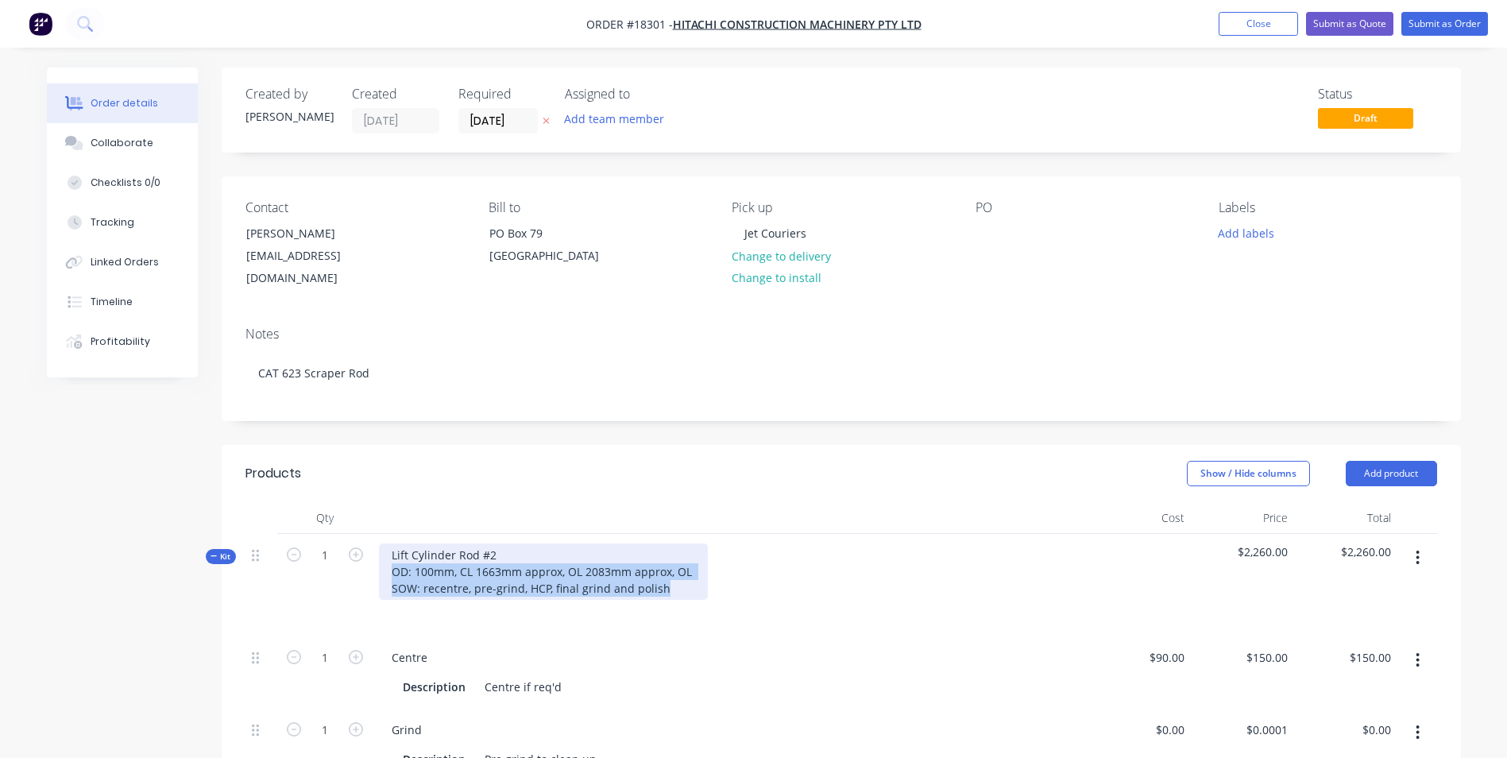
drag, startPoint x: 663, startPoint y: 607, endPoint x: 362, endPoint y: 594, distance: 301.4
click at [362, 594] on div "Kit 1 Lift Cylinder Rod #2 OD: 100mm, CL 1663mm approx, OL 2083mm approx, OL SO…" at bounding box center [841, 585] width 1192 height 102
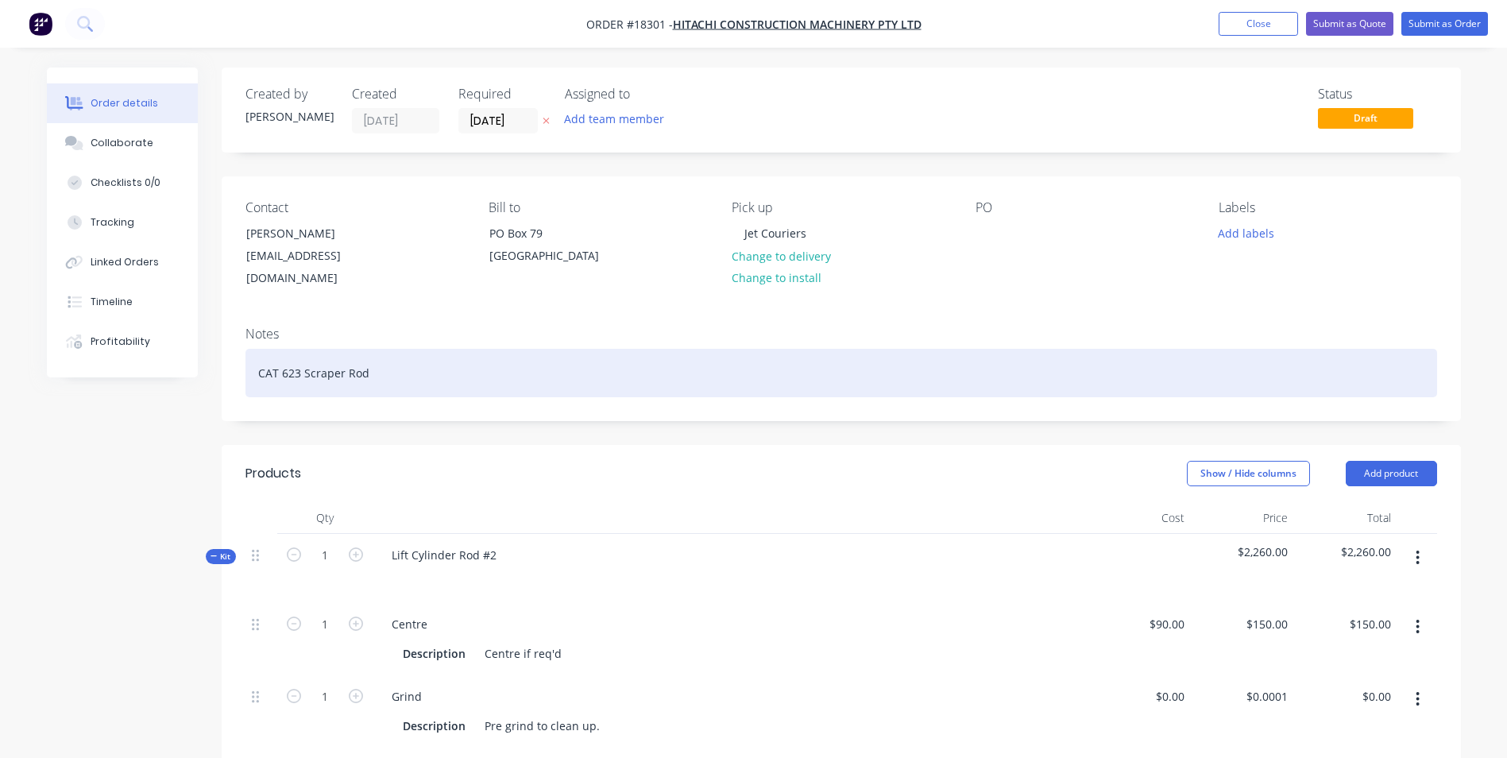
drag, startPoint x: 372, startPoint y: 392, endPoint x: 257, endPoint y: 391, distance: 114.4
click at [257, 392] on div "CAT 623 Scraper Rod" at bounding box center [841, 373] width 1192 height 48
copy div "CAT 623 Scraper Rod"
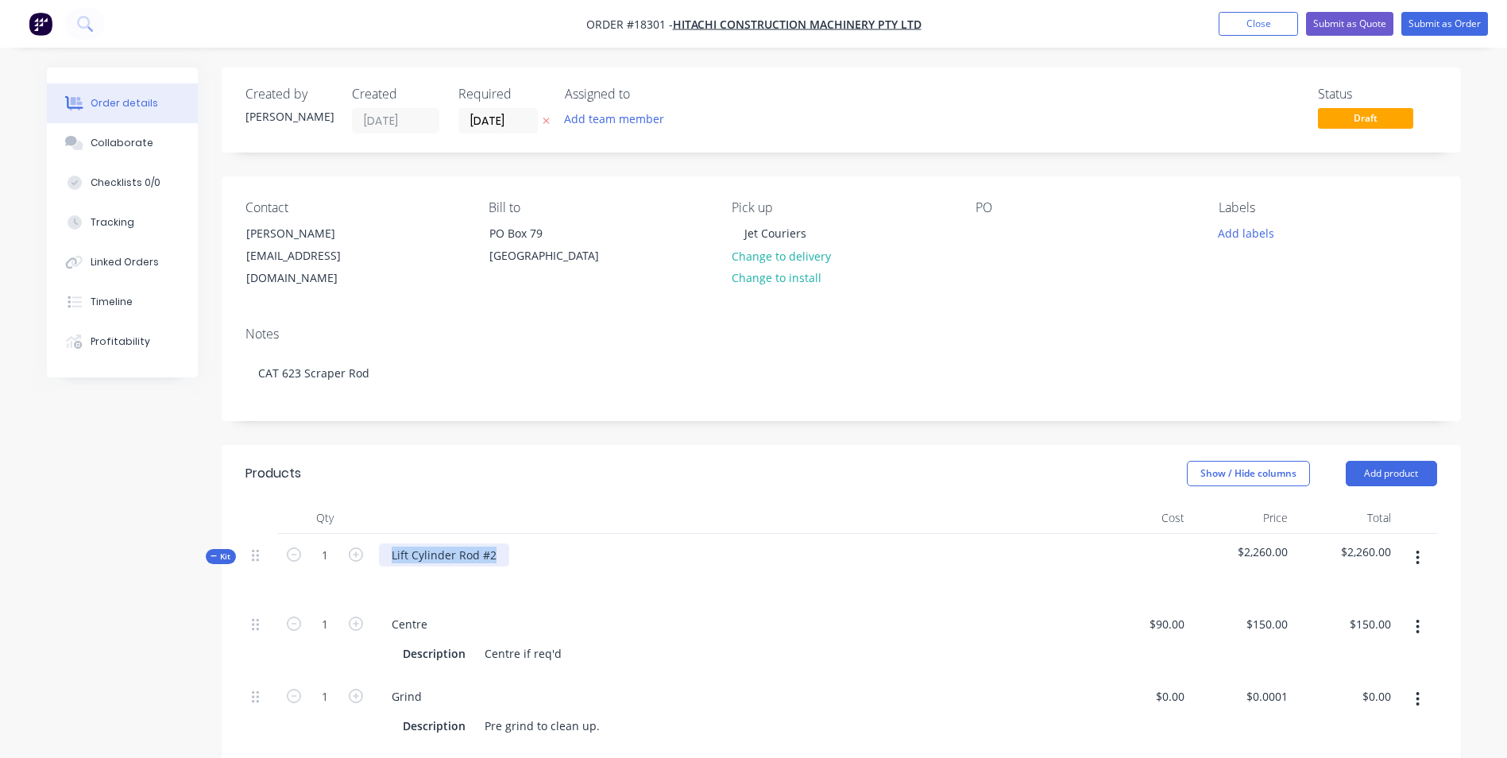
drag, startPoint x: 497, startPoint y: 575, endPoint x: 390, endPoint y: 566, distance: 106.9
click at [390, 566] on div "Lift Cylinder Rod #2" at bounding box center [444, 554] width 130 height 23
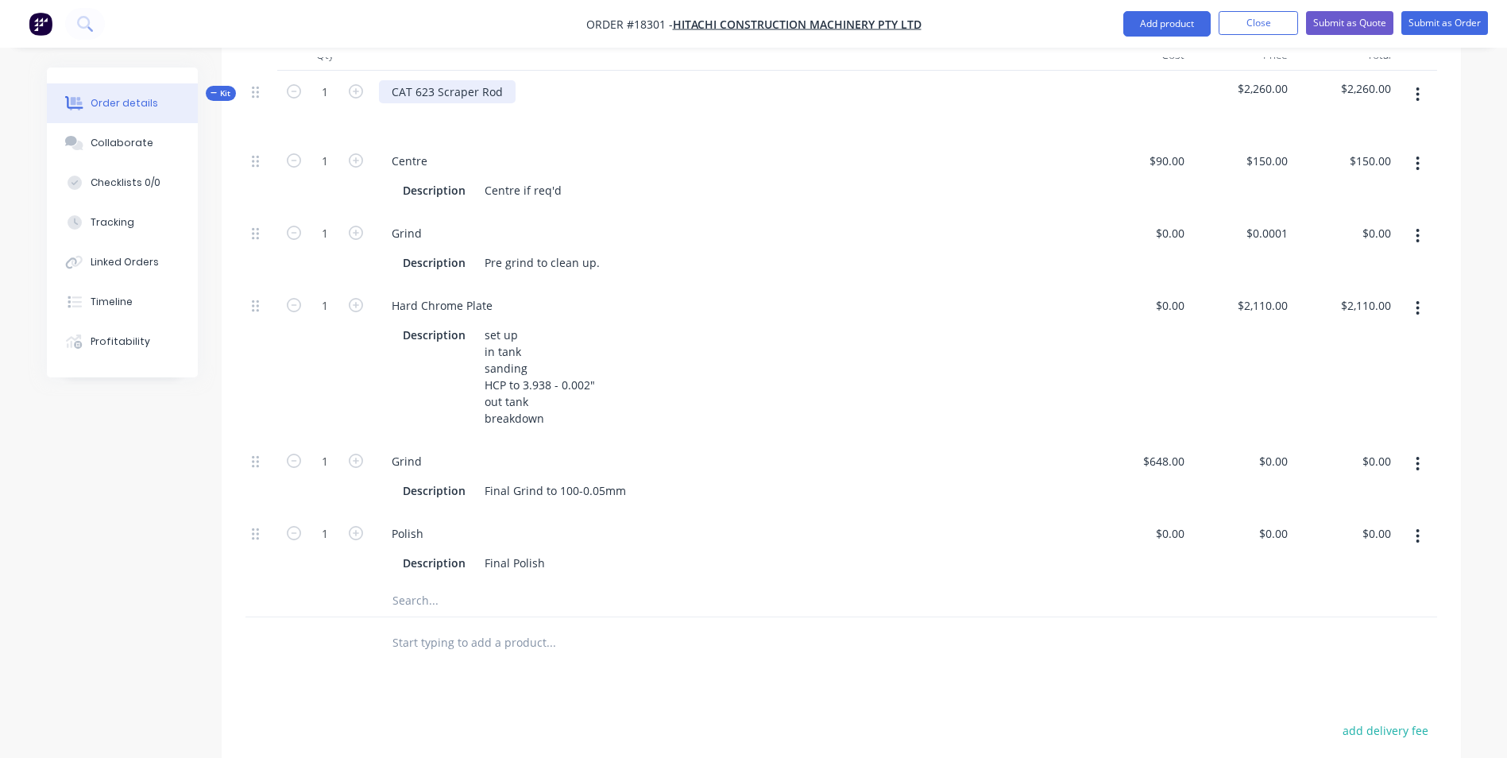
scroll to position [477, 0]
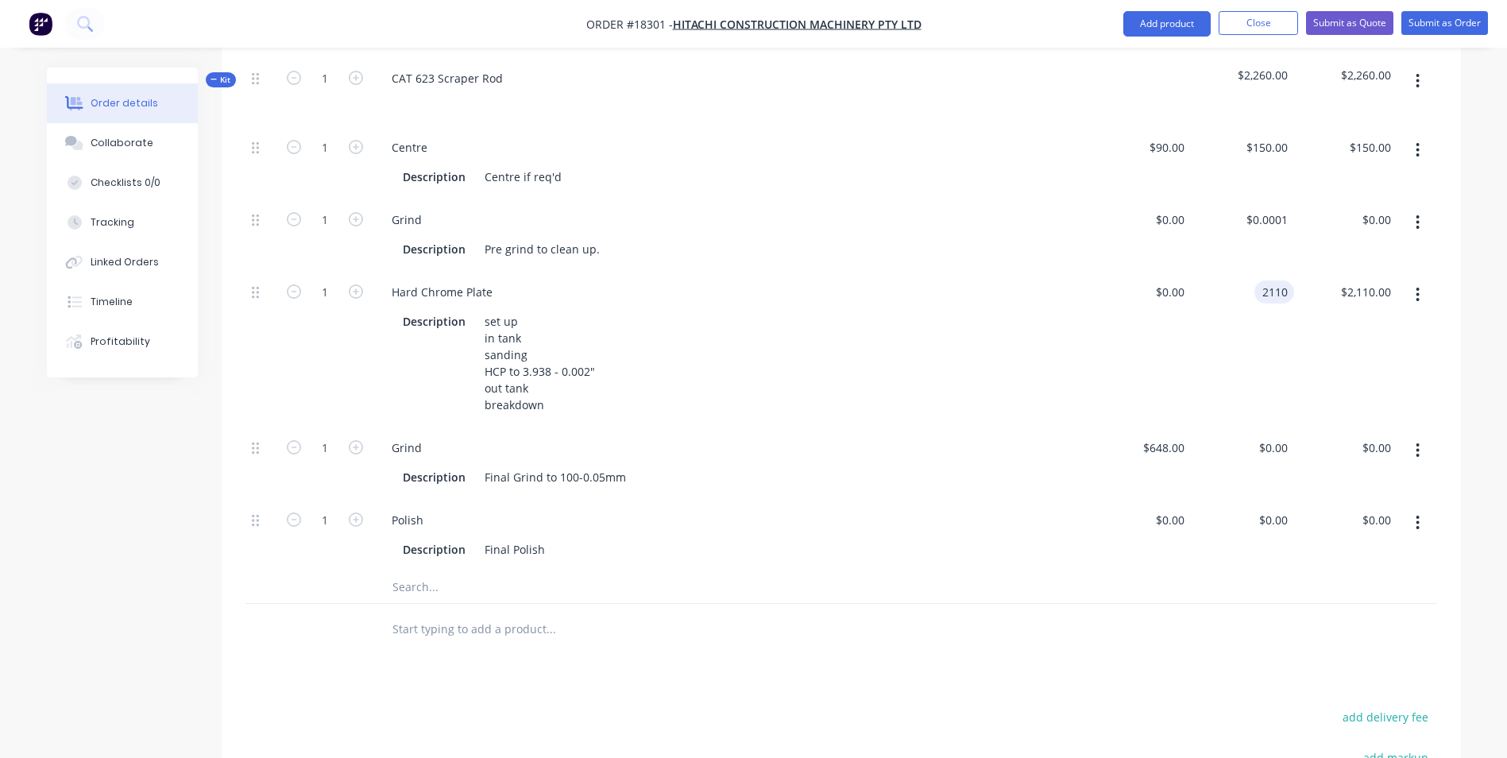
click at [1256, 303] on div "2110 2110" at bounding box center [1274, 291] width 40 height 23
type input "0"
type input "150"
type input "$0.00"
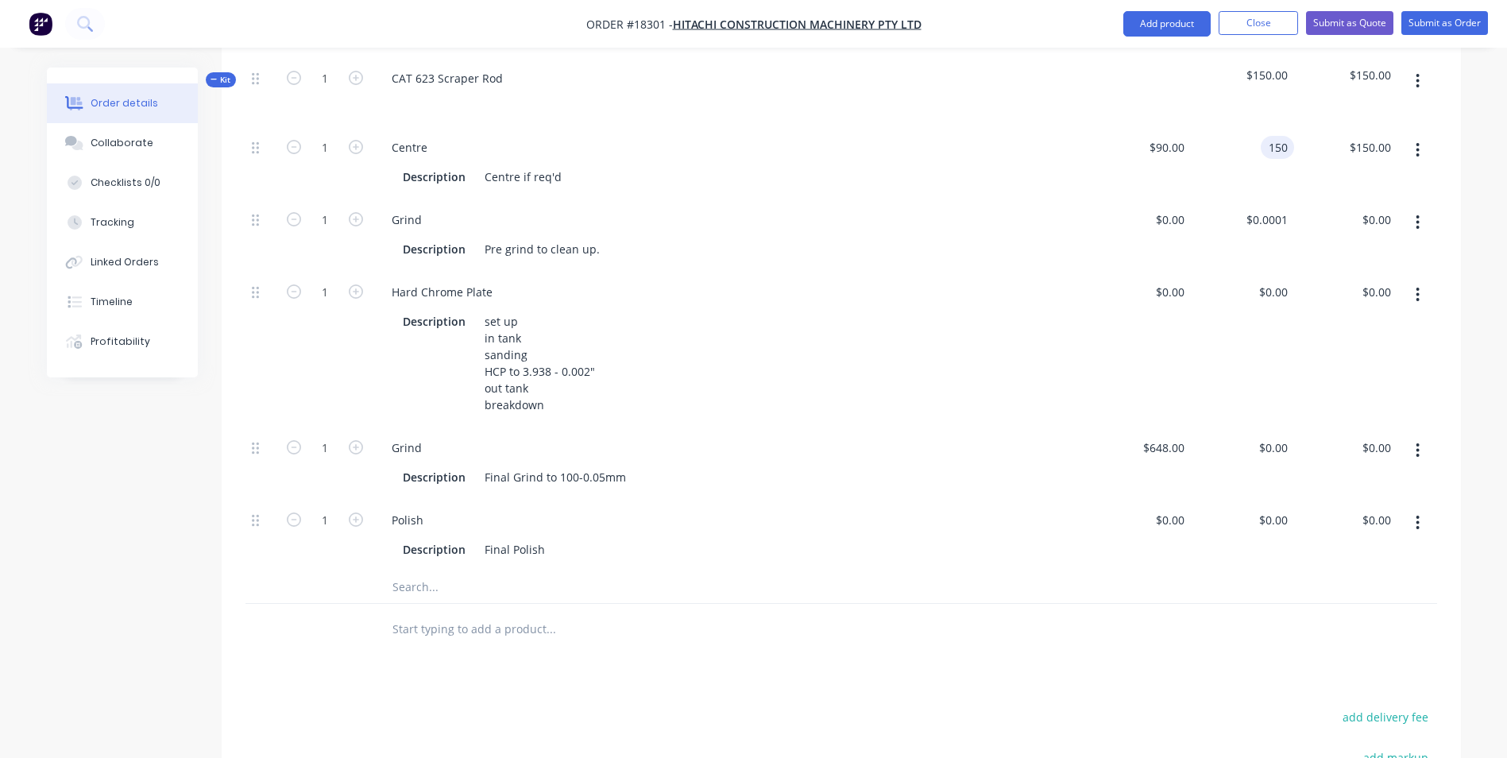
click at [1271, 159] on input "150" at bounding box center [1280, 147] width 27 height 23
type input "$0.00"
click at [1267, 83] on span "$0.00" at bounding box center [1242, 75] width 91 height 17
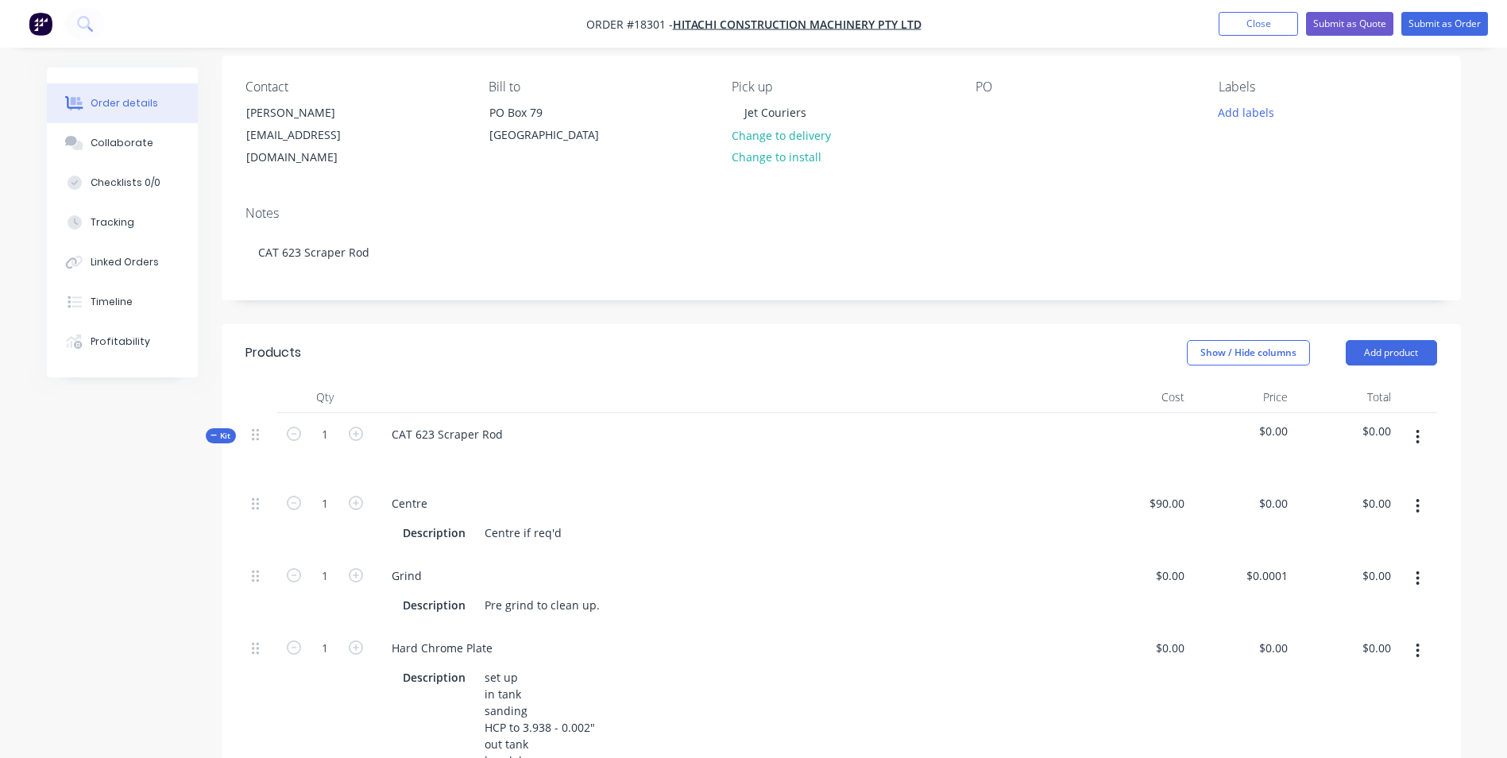
scroll to position [0, 0]
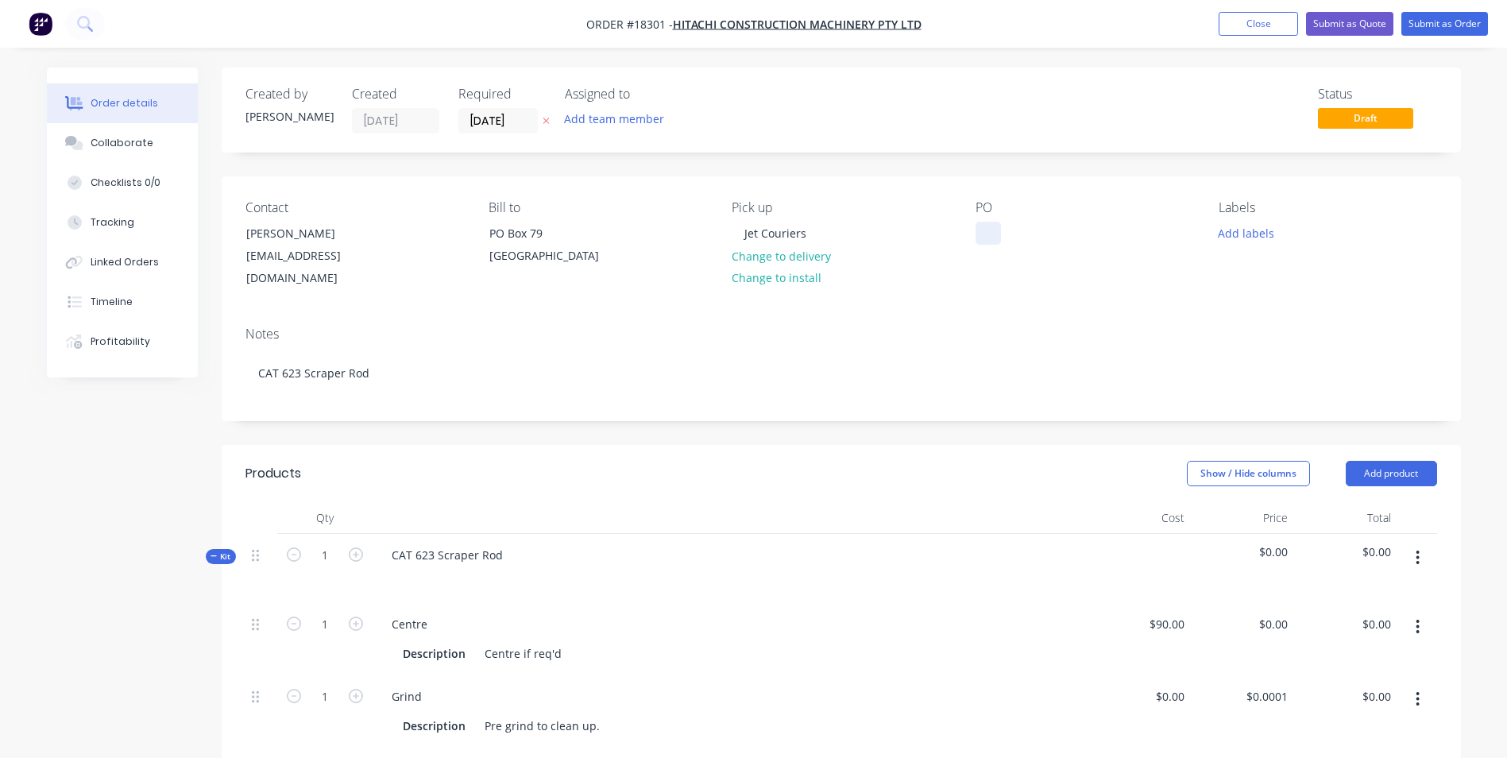
click at [1000, 236] on div at bounding box center [988, 233] width 25 height 23
click at [1246, 236] on button "Add labels" at bounding box center [1246, 232] width 73 height 21
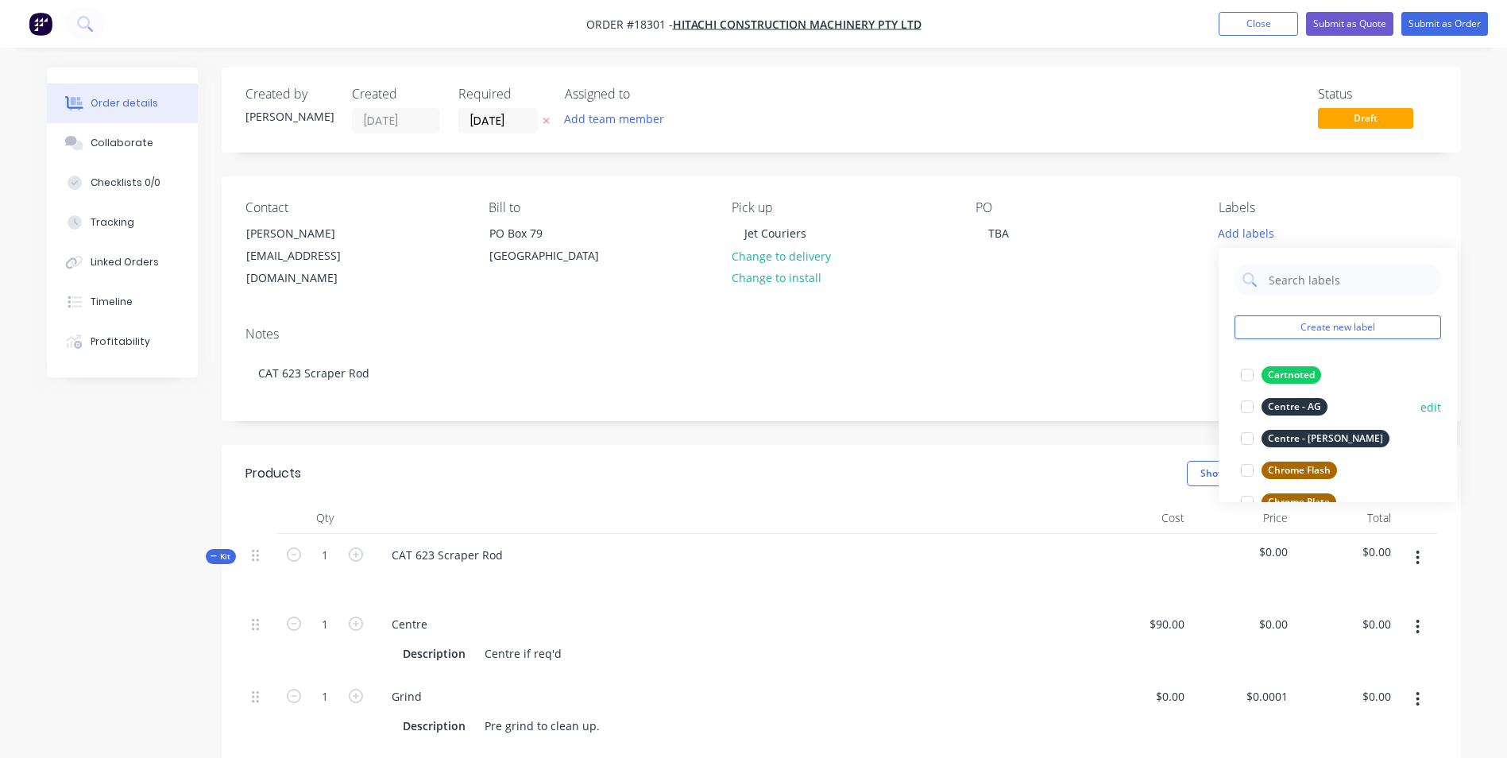
click at [1313, 405] on div "Centre - AG" at bounding box center [1295, 406] width 66 height 17
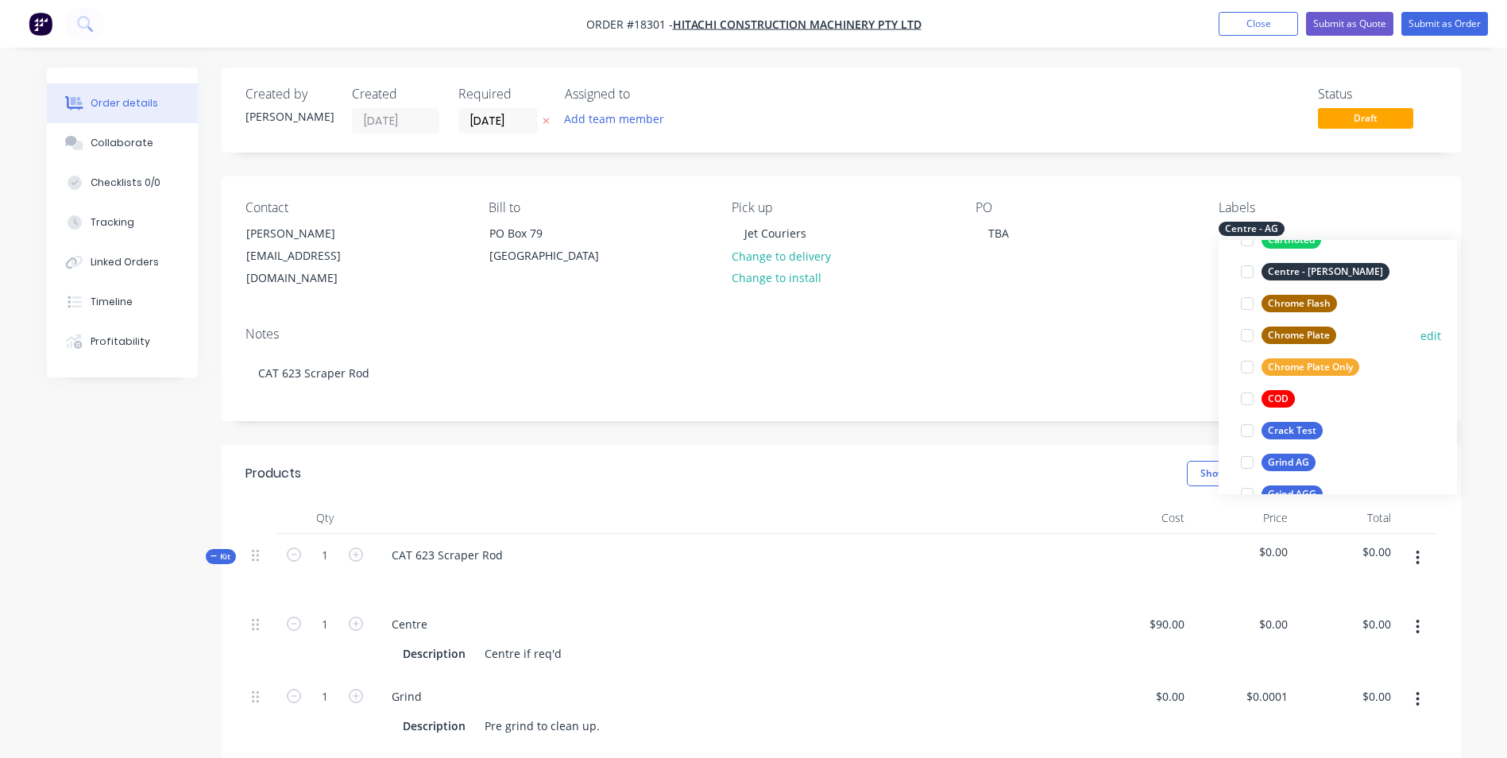
click at [1327, 334] on div "Chrome Plate" at bounding box center [1299, 335] width 75 height 17
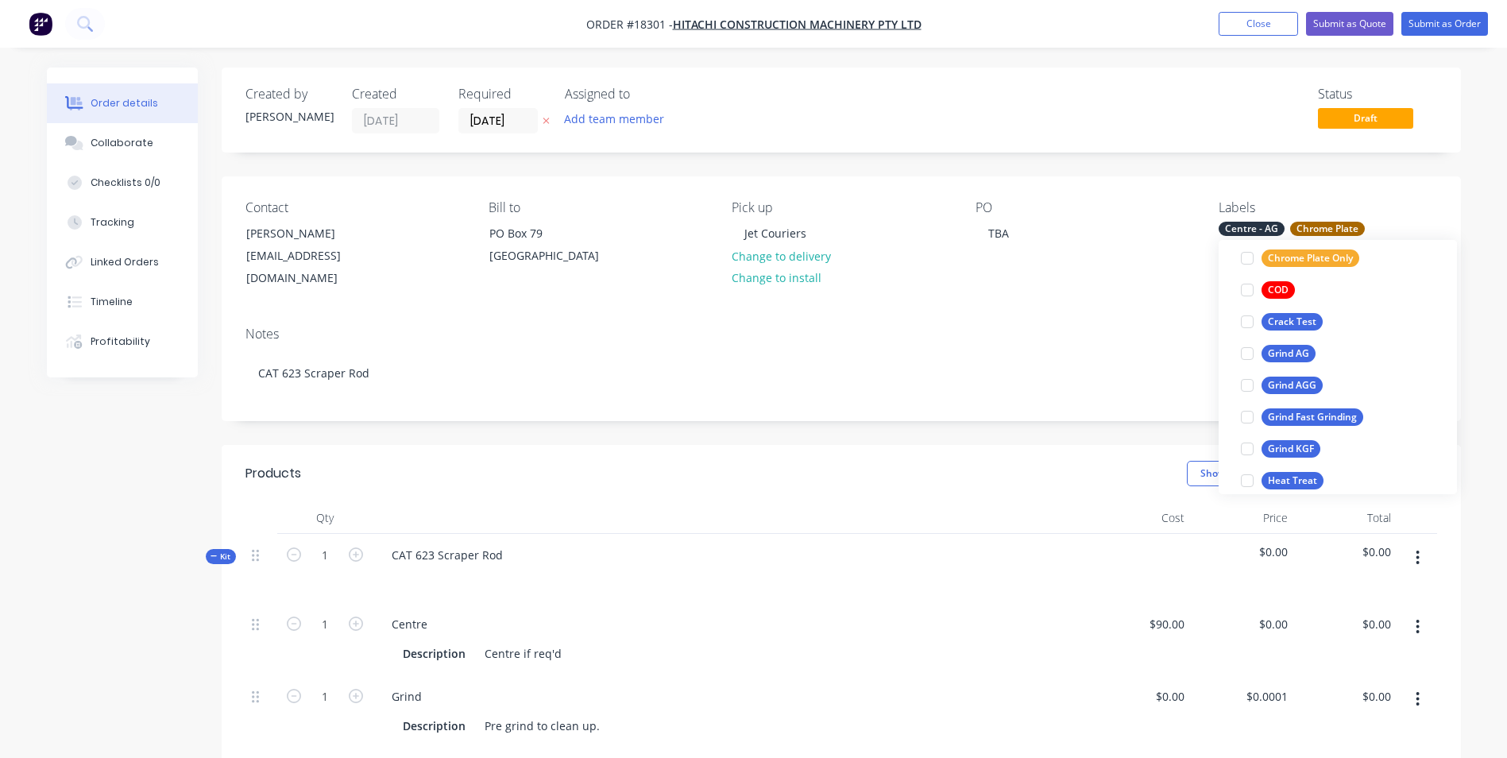
scroll to position [302, 0]
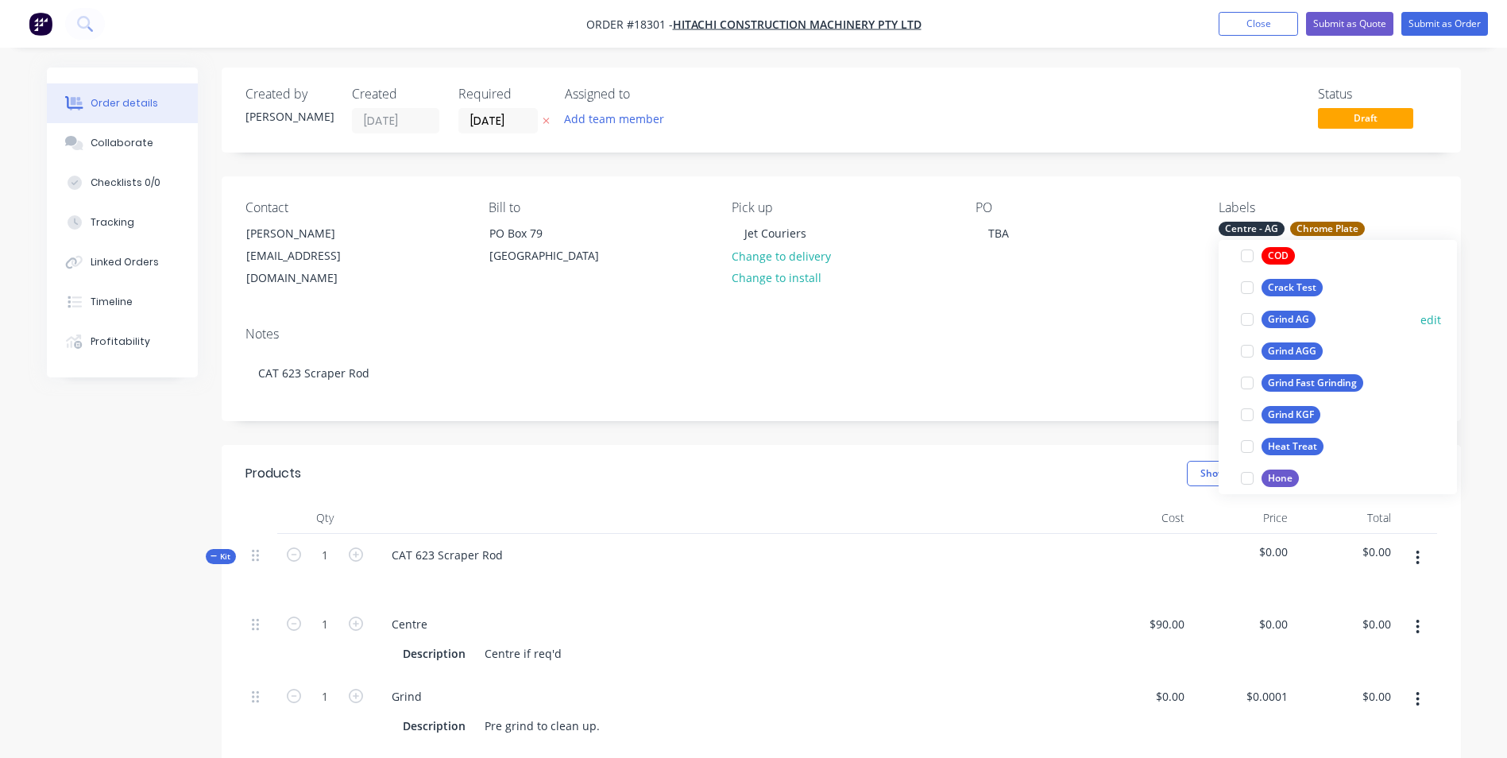
click at [1311, 324] on div "Grind AG" at bounding box center [1289, 319] width 54 height 17
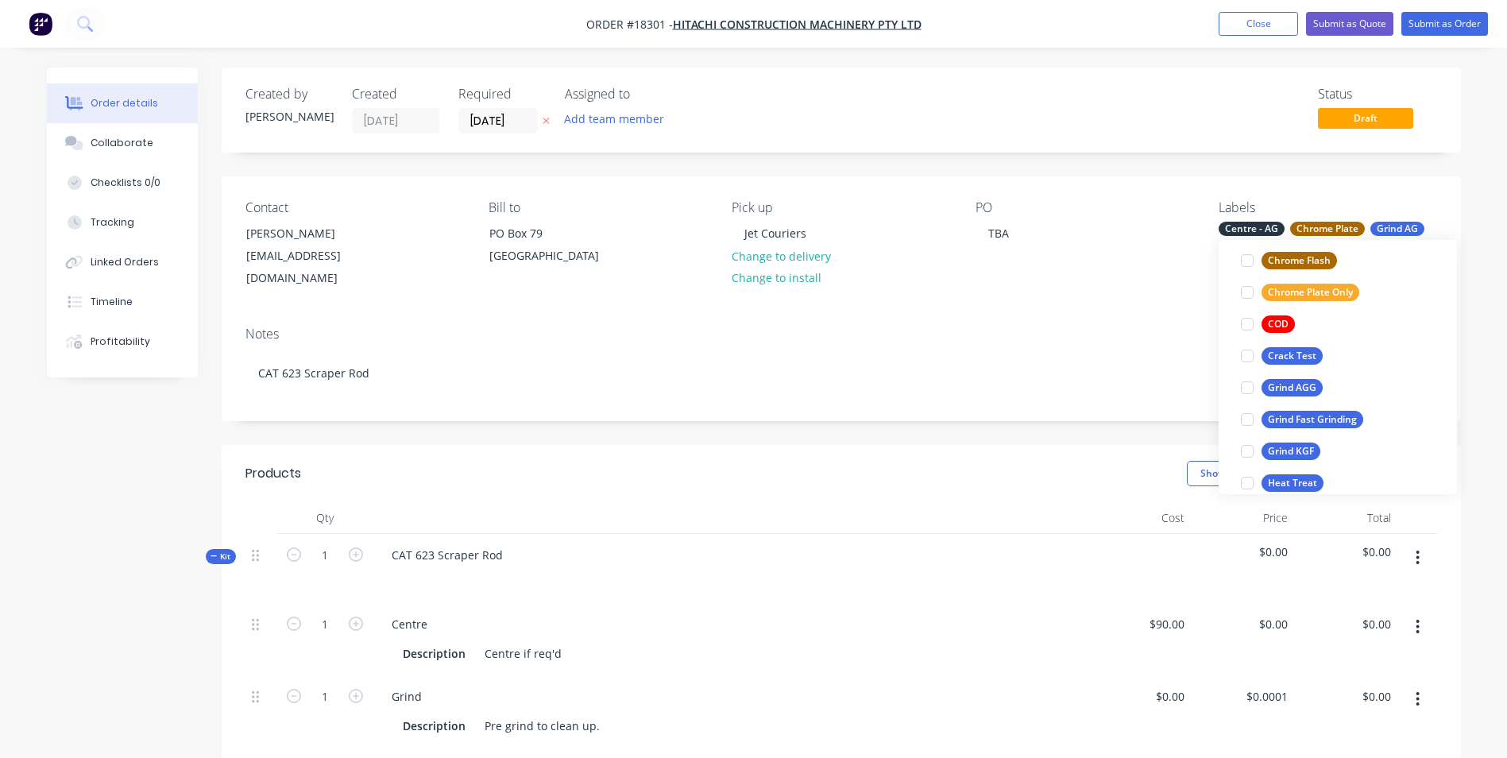
scroll to position [270, 0]
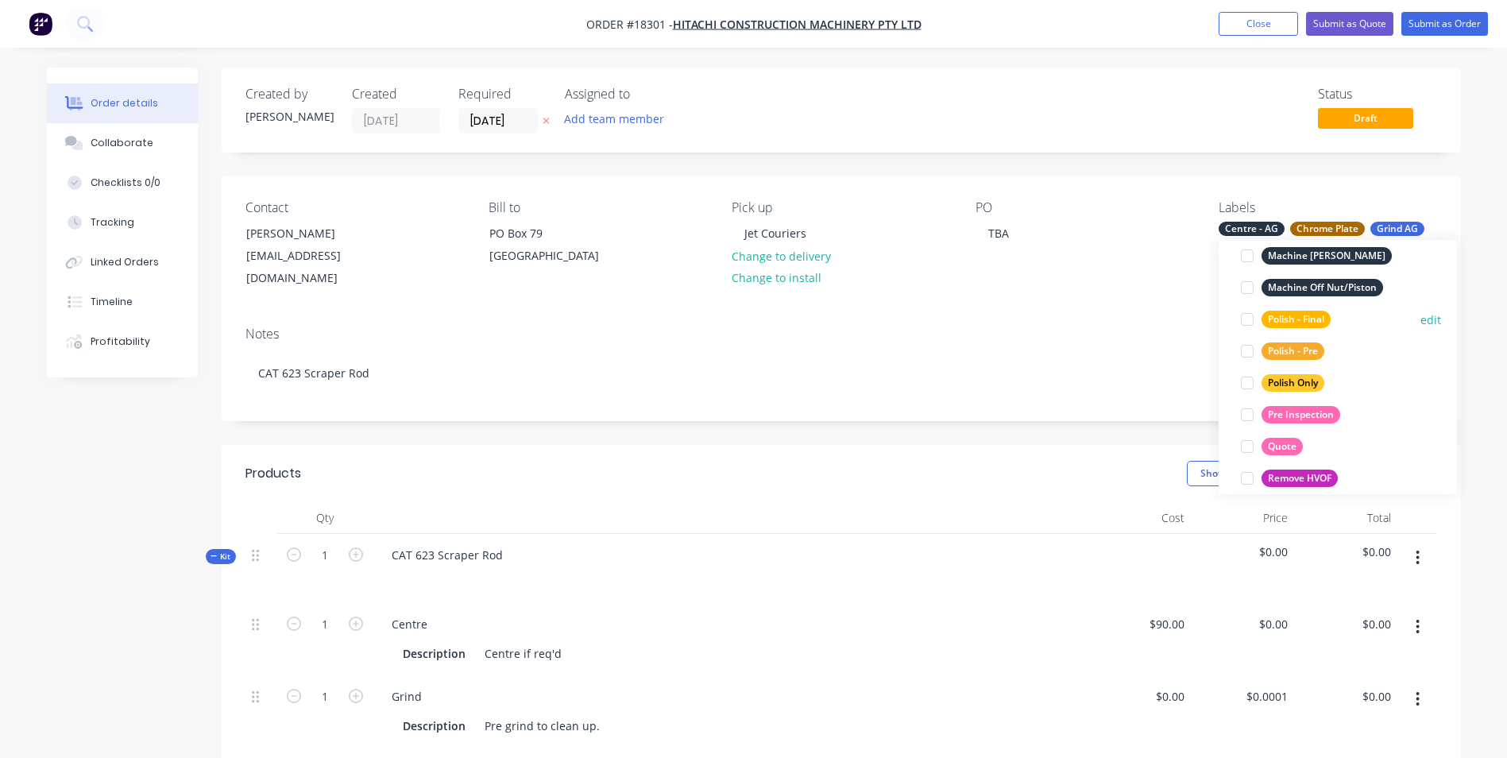
click at [1315, 319] on div "Polish - Final" at bounding box center [1296, 319] width 69 height 17
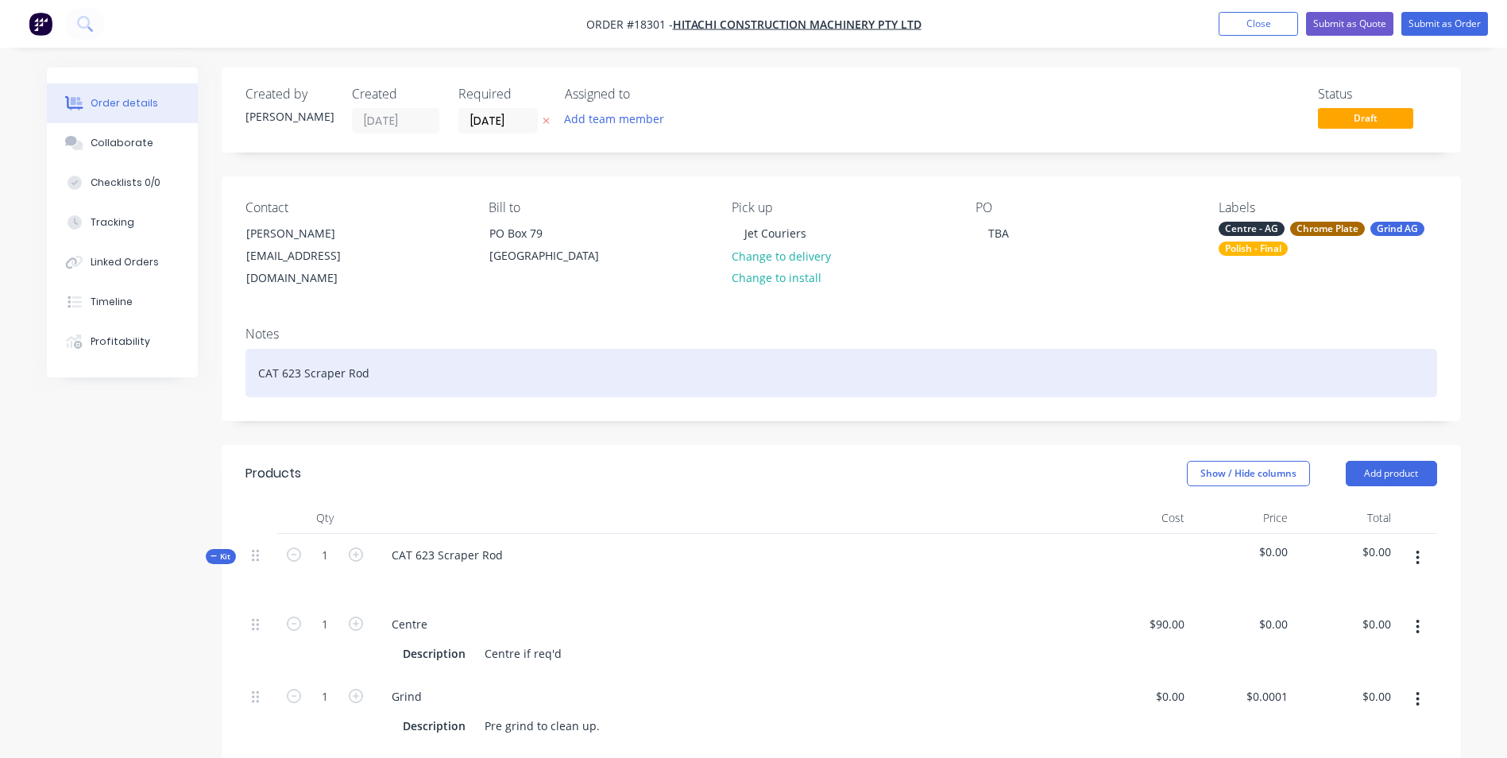
click at [454, 397] on div "CAT 623 Scraper Rod" at bounding box center [841, 373] width 1192 height 48
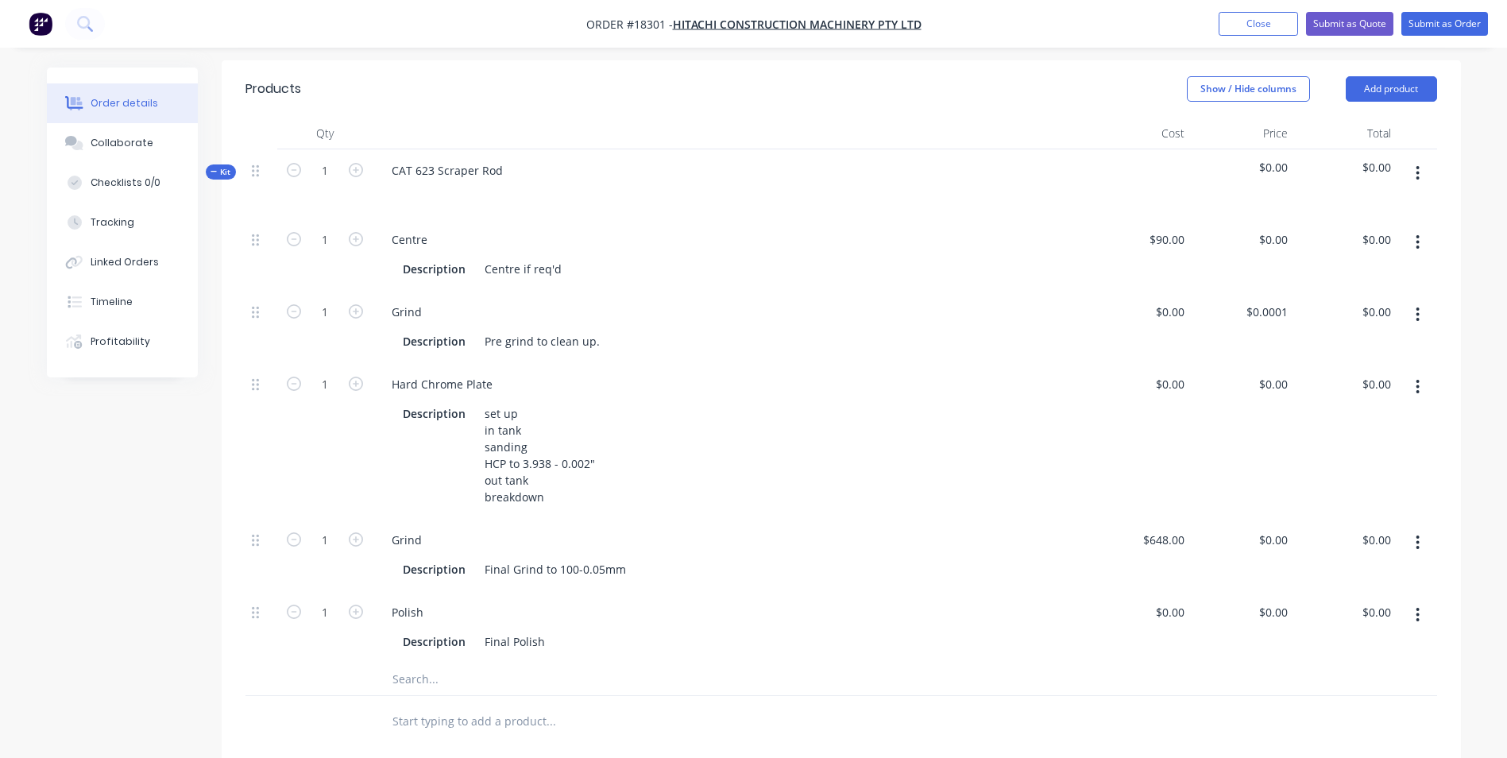
scroll to position [397, 0]
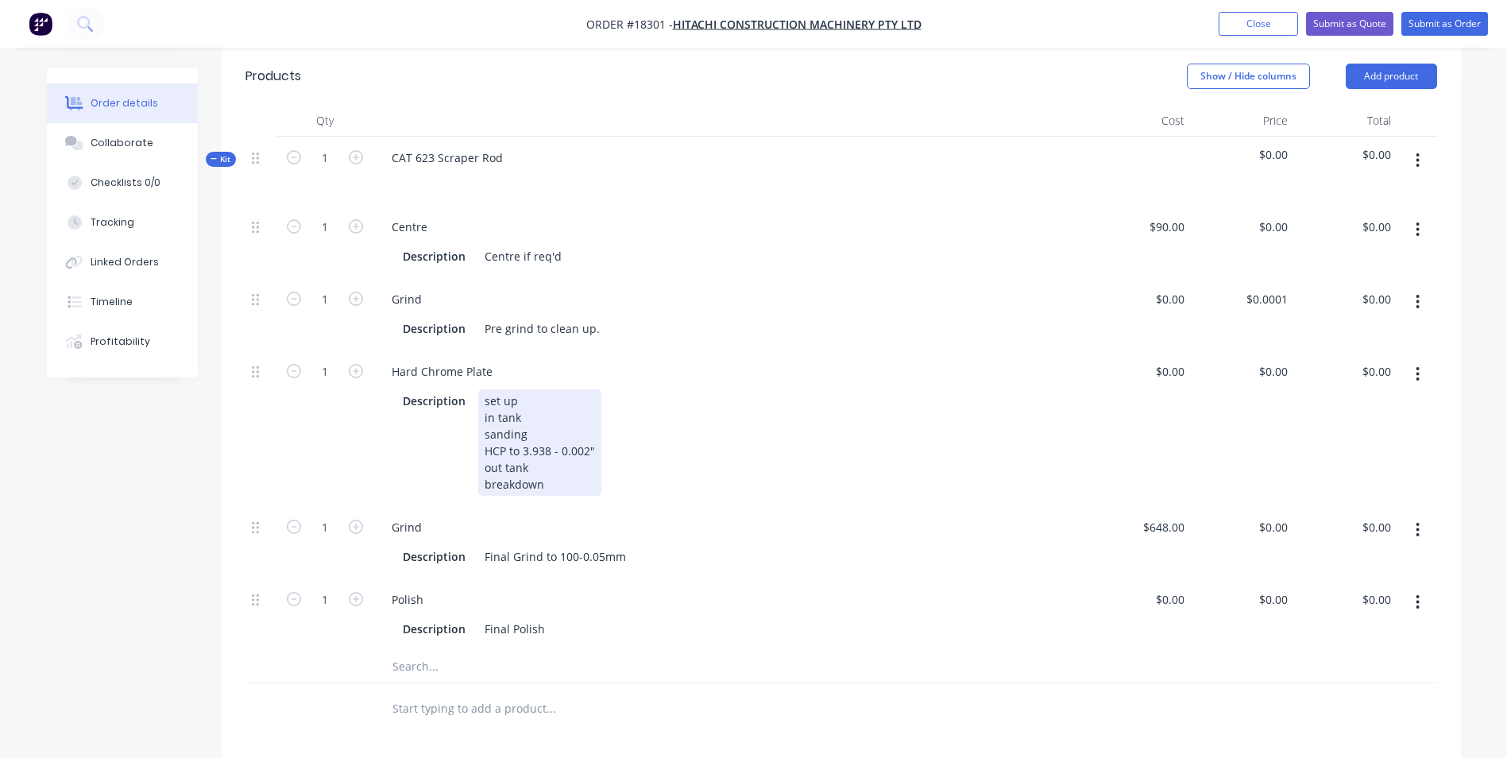
click at [548, 468] on div "set up in tank sanding HCP to 3.938 - 0.002" out tank breakdown" at bounding box center [539, 442] width 123 height 106
click at [546, 465] on div "set up in tank sanding HCP to 3.938 - 0.002" out tank breakdown" at bounding box center [539, 442] width 123 height 106
click at [549, 468] on div "set up in tank sanding HCP to 3.938 - 0.002" out tank breakdown" at bounding box center [539, 442] width 123 height 106
click at [585, 467] on div "set up in tank sanding HCP to 2.499 - 0.002" out tank breakdown" at bounding box center [539, 442] width 123 height 106
drag, startPoint x: 594, startPoint y: 464, endPoint x: 509, endPoint y: 467, distance: 85.1
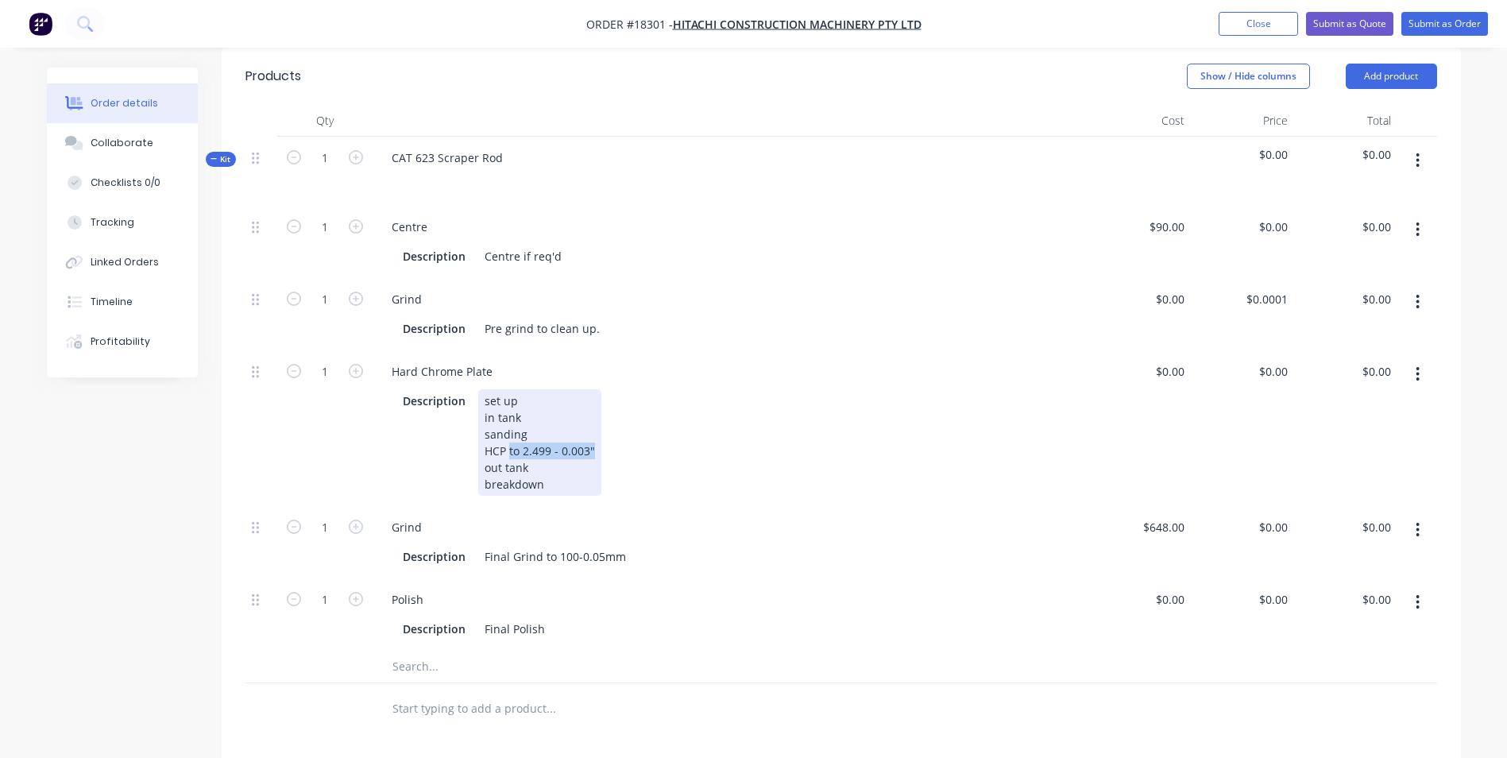
click at [509, 467] on div "set up in tank sanding HCP to 2.499 - 0.003" out tank breakdown" at bounding box center [539, 442] width 123 height 106
copy div "to 2.499 - 0.003""
drag, startPoint x: 624, startPoint y: 577, endPoint x: 543, endPoint y: 568, distance: 80.7
click at [543, 568] on div "Final Grind to 100-0.05mm" at bounding box center [555, 556] width 154 height 23
paste div
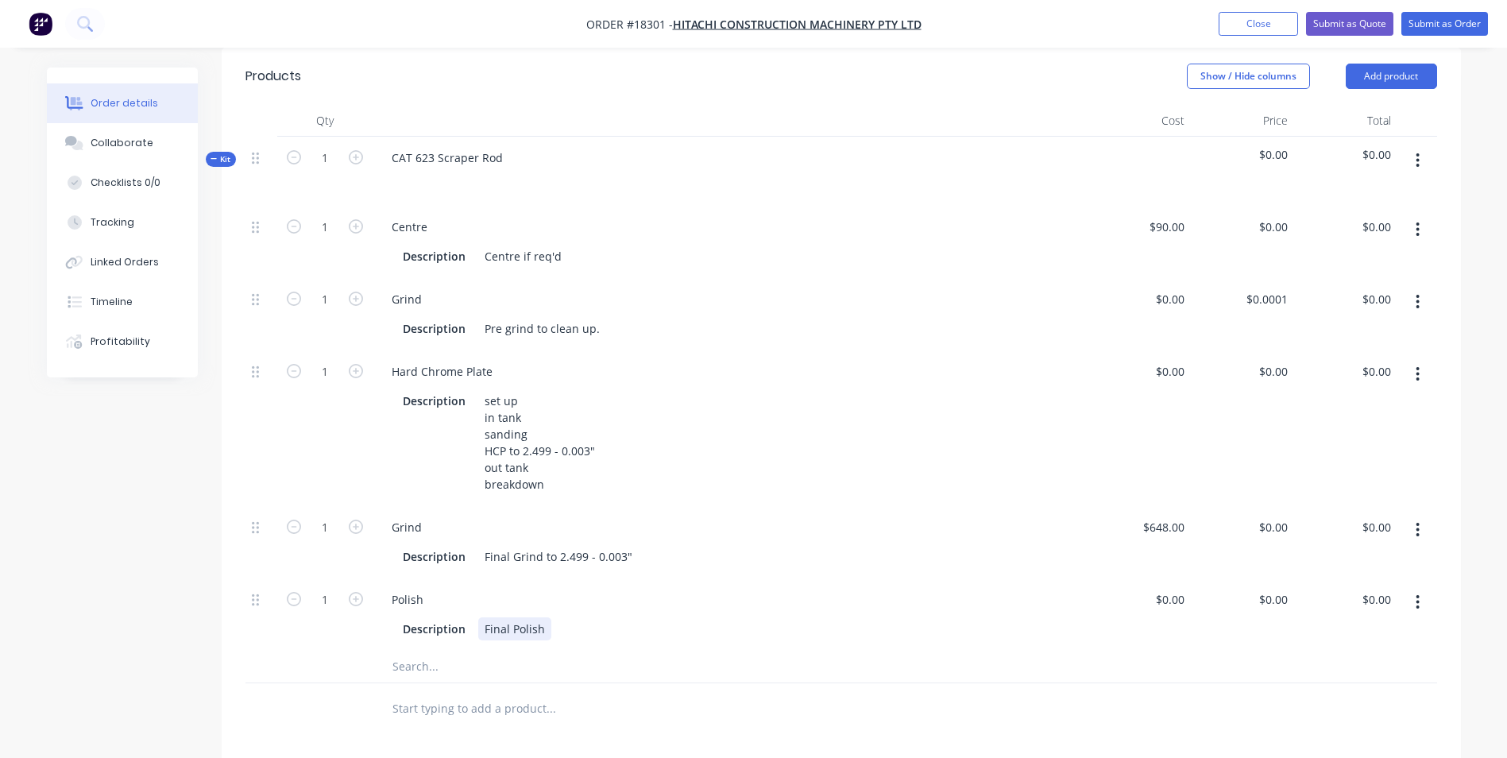
click at [562, 640] on div "Description Final Polish" at bounding box center [726, 628] width 661 height 23
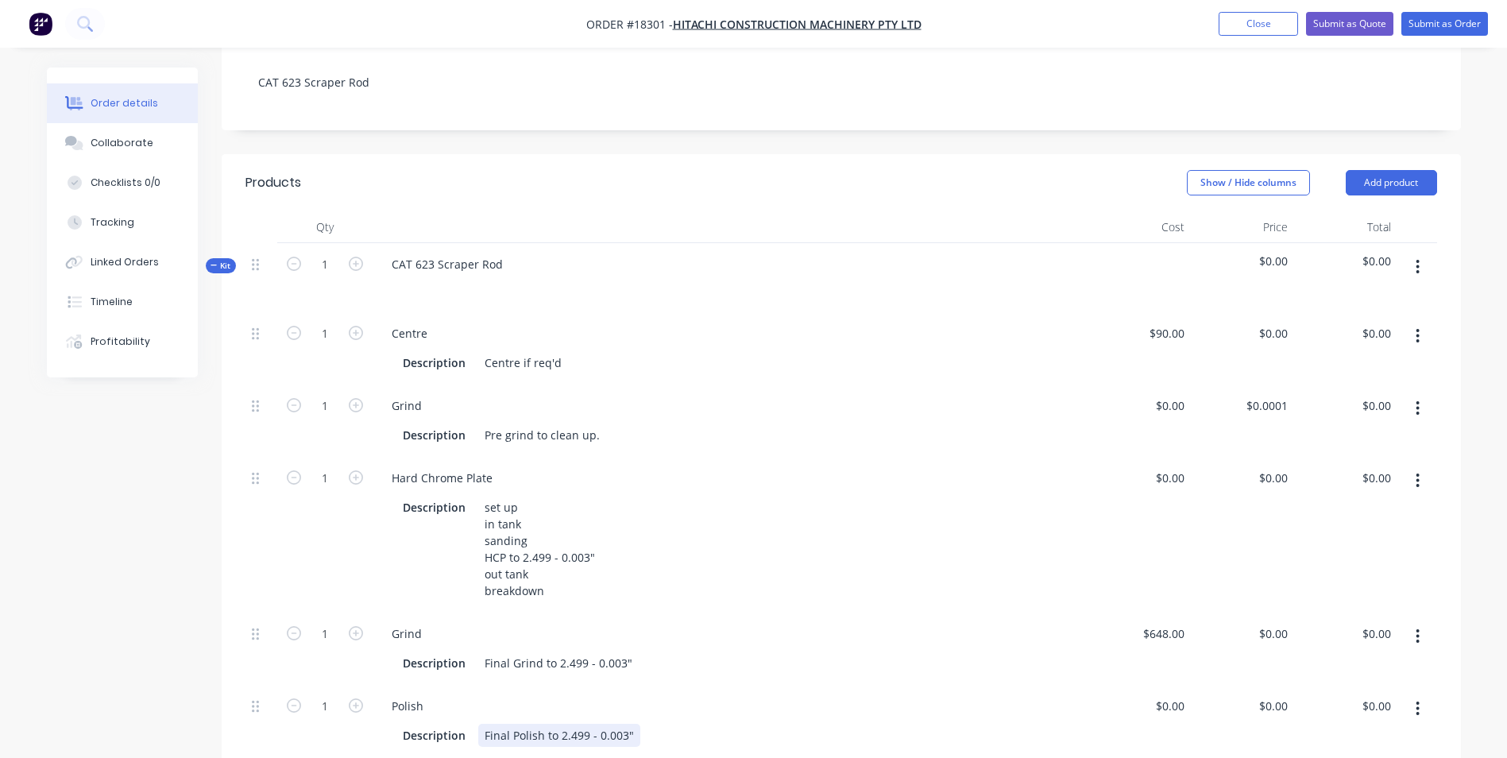
scroll to position [0, 0]
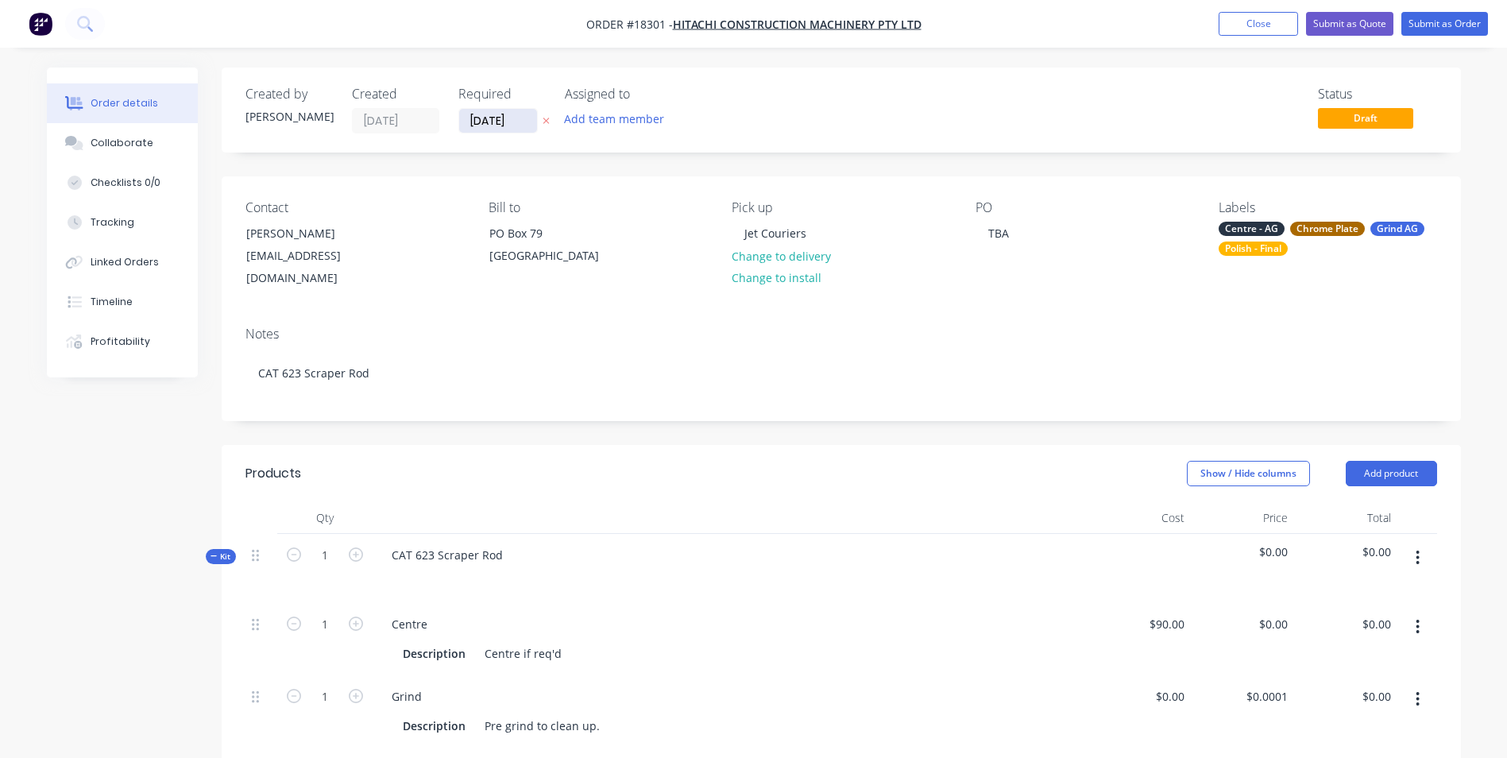
drag, startPoint x: 511, startPoint y: 119, endPoint x: 468, endPoint y: 120, distance: 42.9
click at [468, 120] on input "[DATE]" at bounding box center [498, 121] width 78 height 24
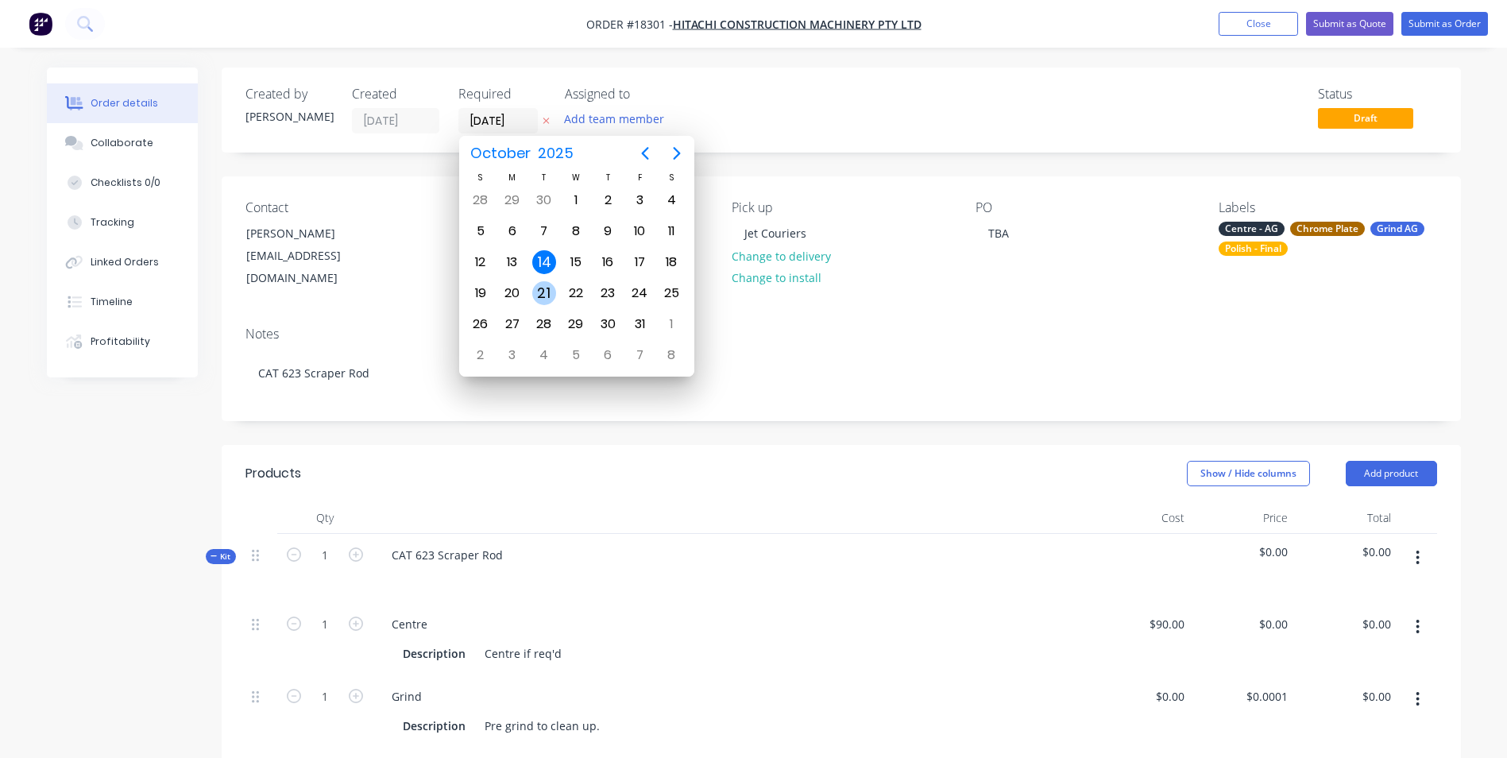
click at [550, 285] on div "21" at bounding box center [544, 293] width 24 height 24
type input "[DATE]"
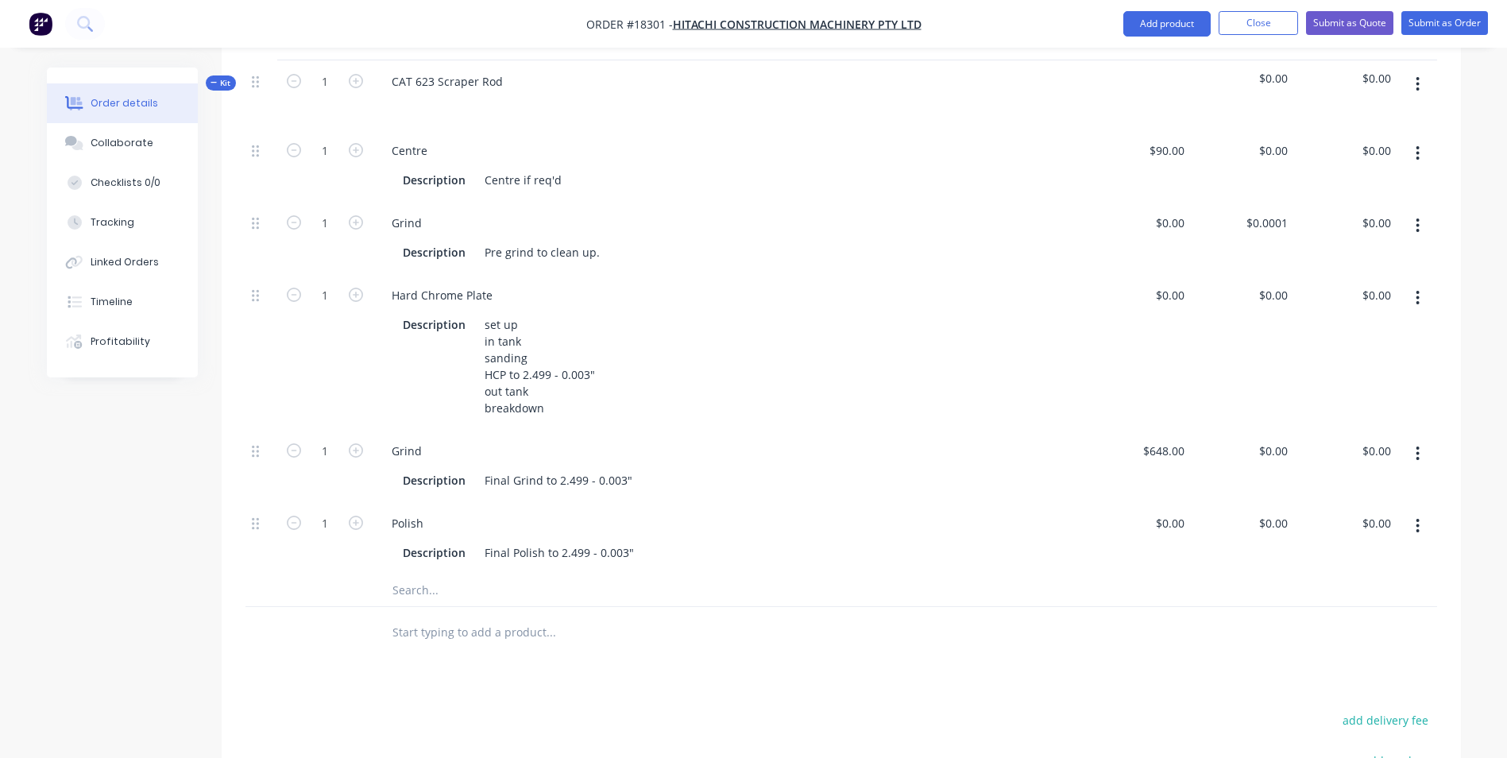
scroll to position [477, 0]
click at [857, 199] on div "Centre Description Centre if req'd" at bounding box center [730, 162] width 715 height 72
click at [498, 90] on div "CAT 623 Scraper Rod" at bounding box center [447, 78] width 137 height 23
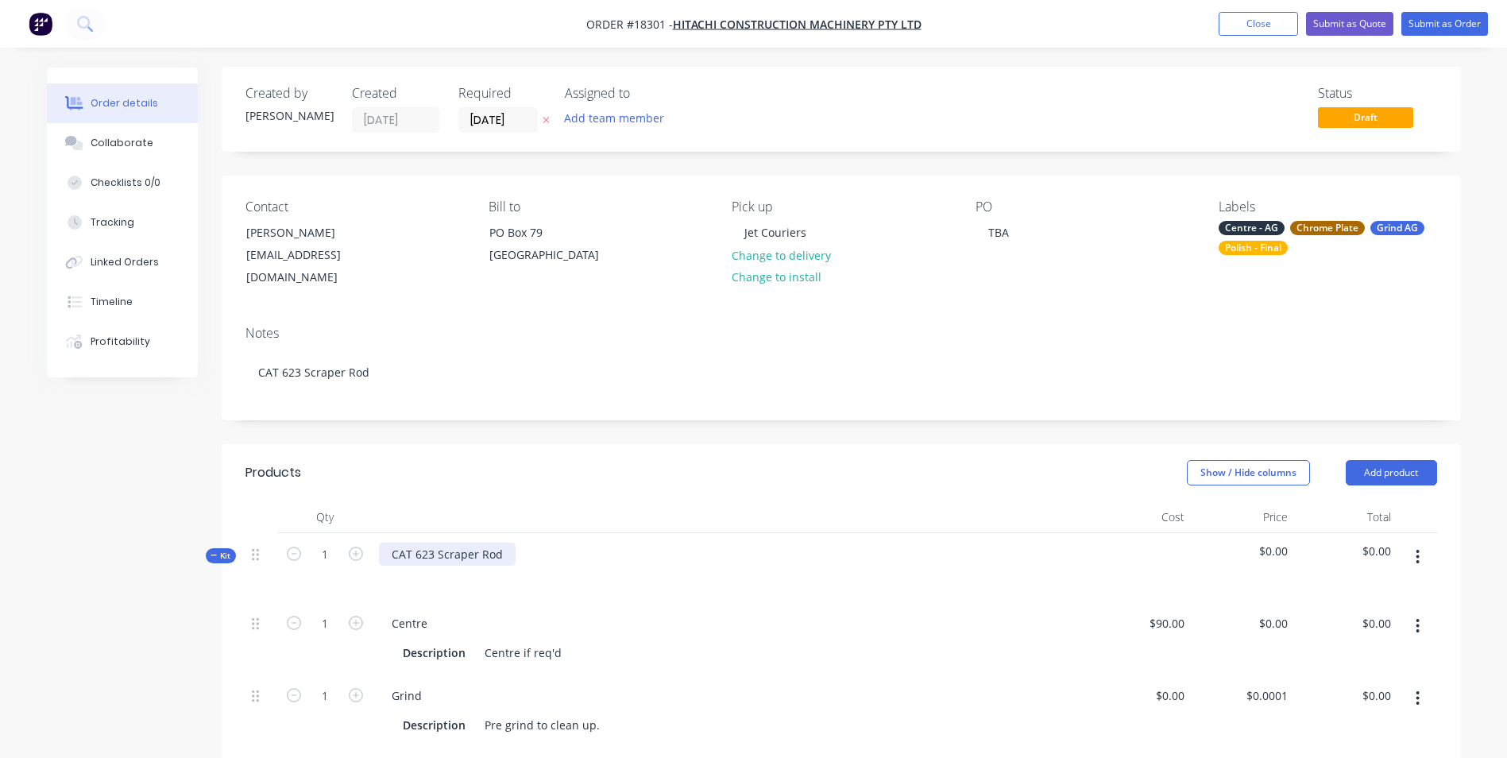
scroll to position [0, 0]
click at [1298, 252] on div "Centre - AG Chrome Plate Grind AG Polish - Final" at bounding box center [1328, 239] width 218 height 34
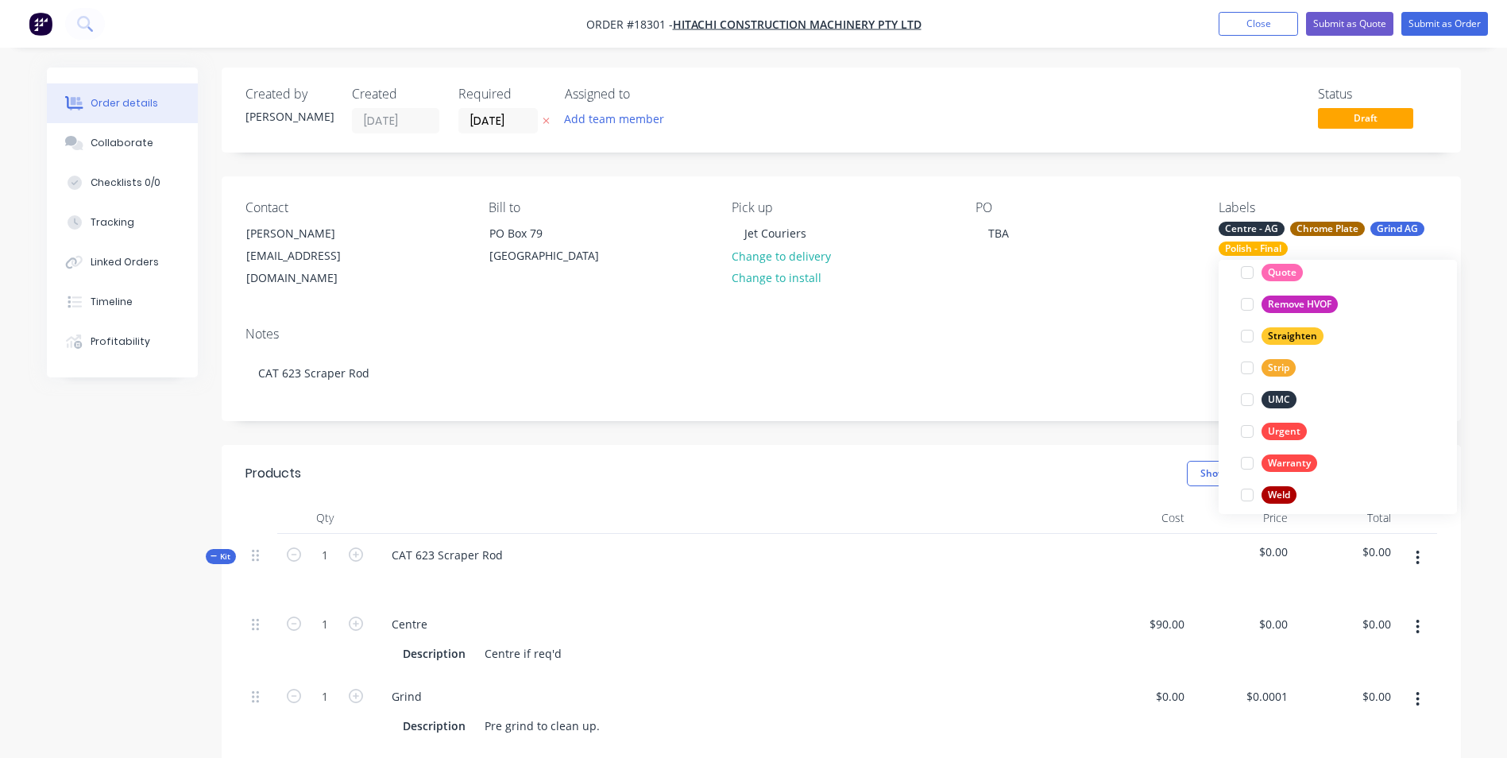
scroll to position [953, 0]
click at [1282, 416] on div "Urgent" at bounding box center [1284, 418] width 45 height 17
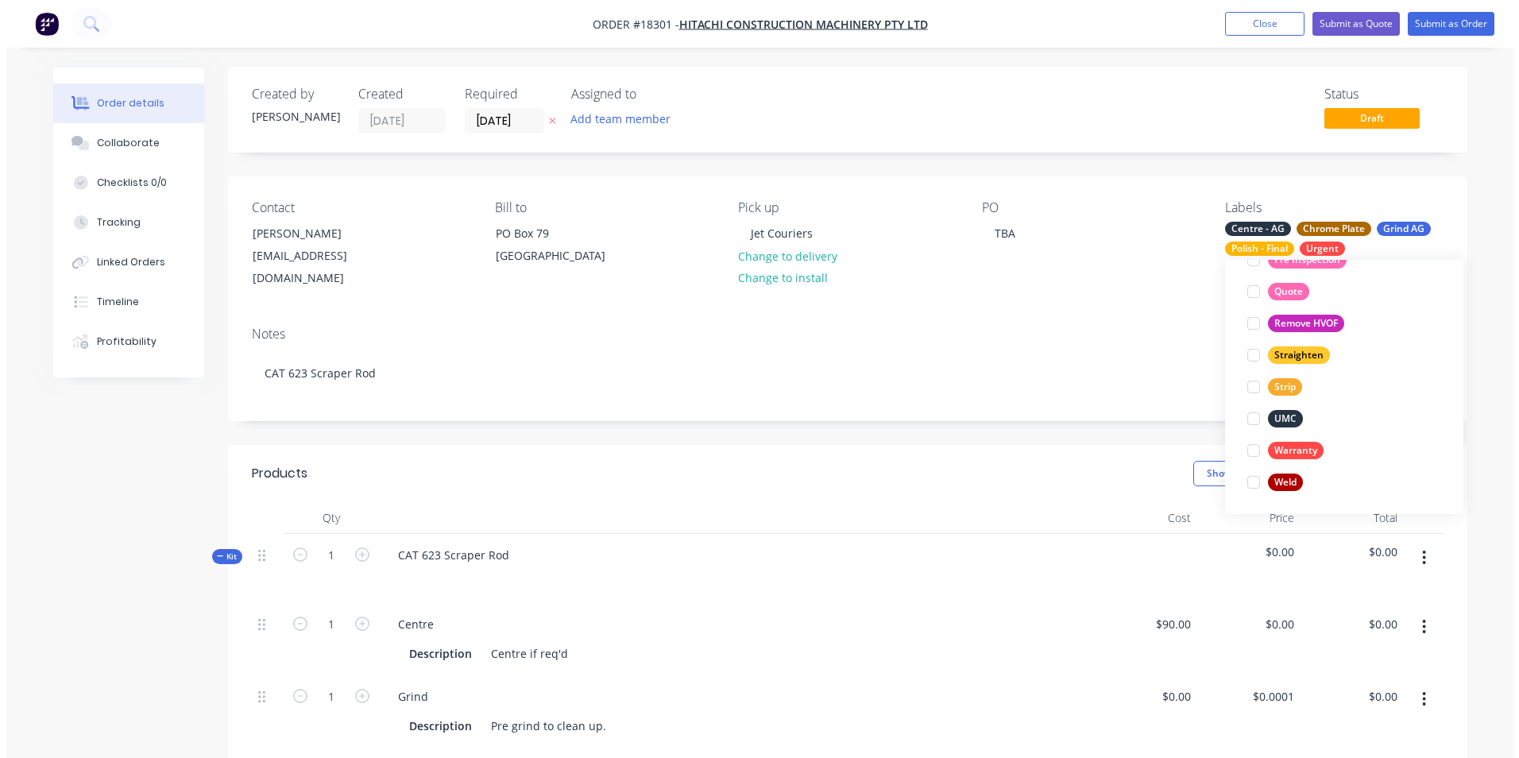
scroll to position [95, 0]
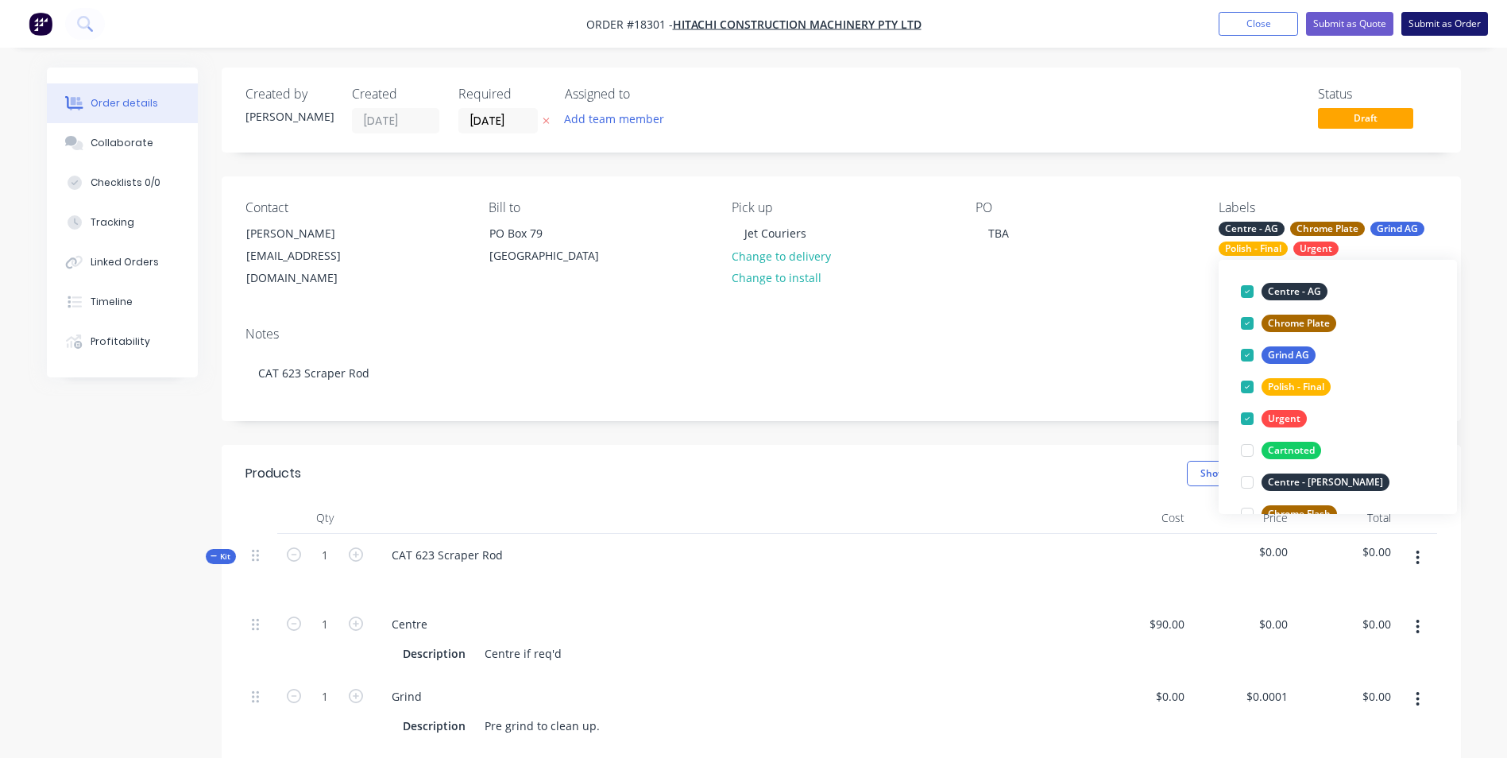
click at [1459, 20] on button "Submit as Order" at bounding box center [1444, 24] width 87 height 24
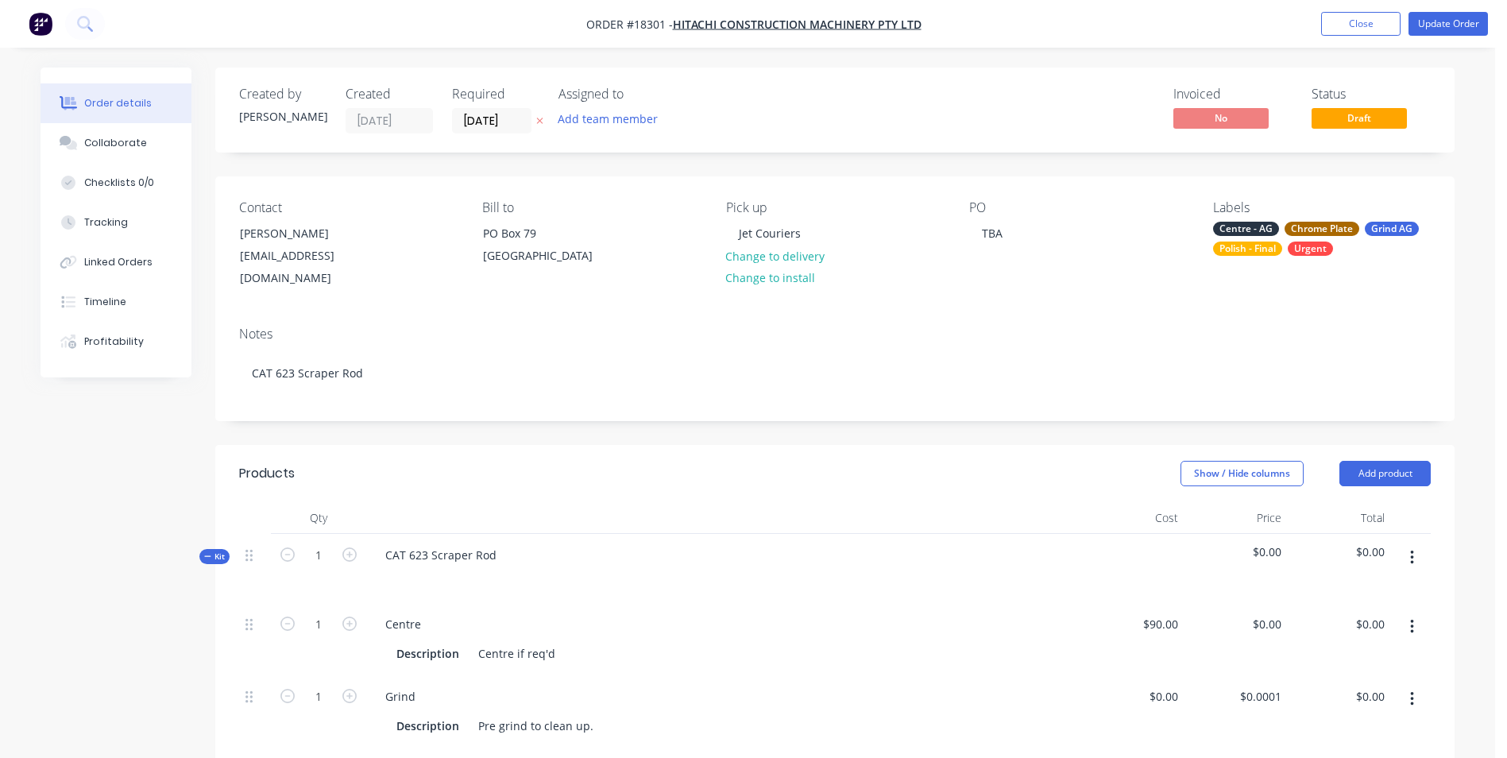
click at [1455, 21] on div "Product has no price A product on this order contains no price. Submit anyway C…" at bounding box center [753, 379] width 1507 height 758
click at [1452, 20] on button "Update Order" at bounding box center [1448, 24] width 79 height 24
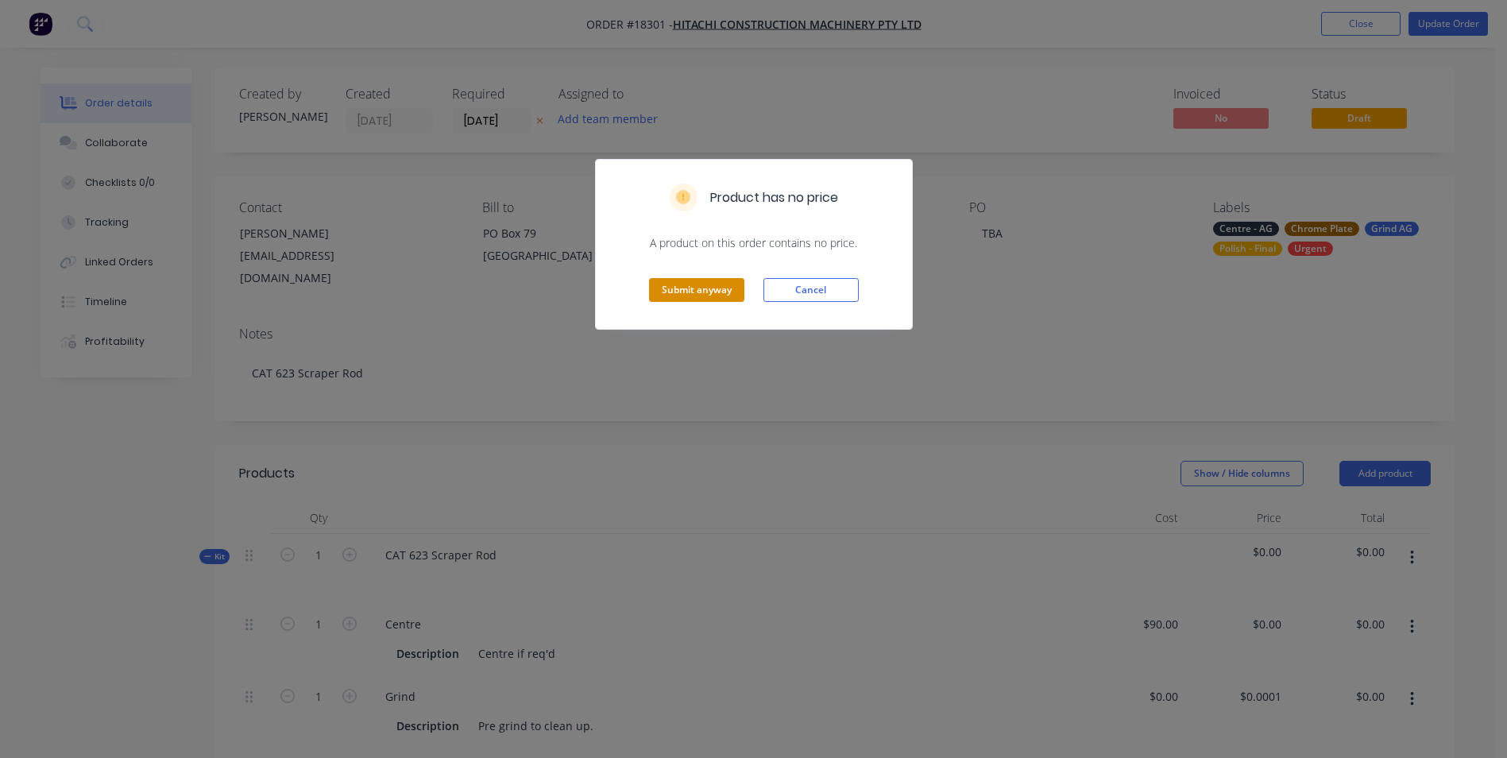
click at [708, 290] on button "Submit anyway" at bounding box center [696, 290] width 95 height 24
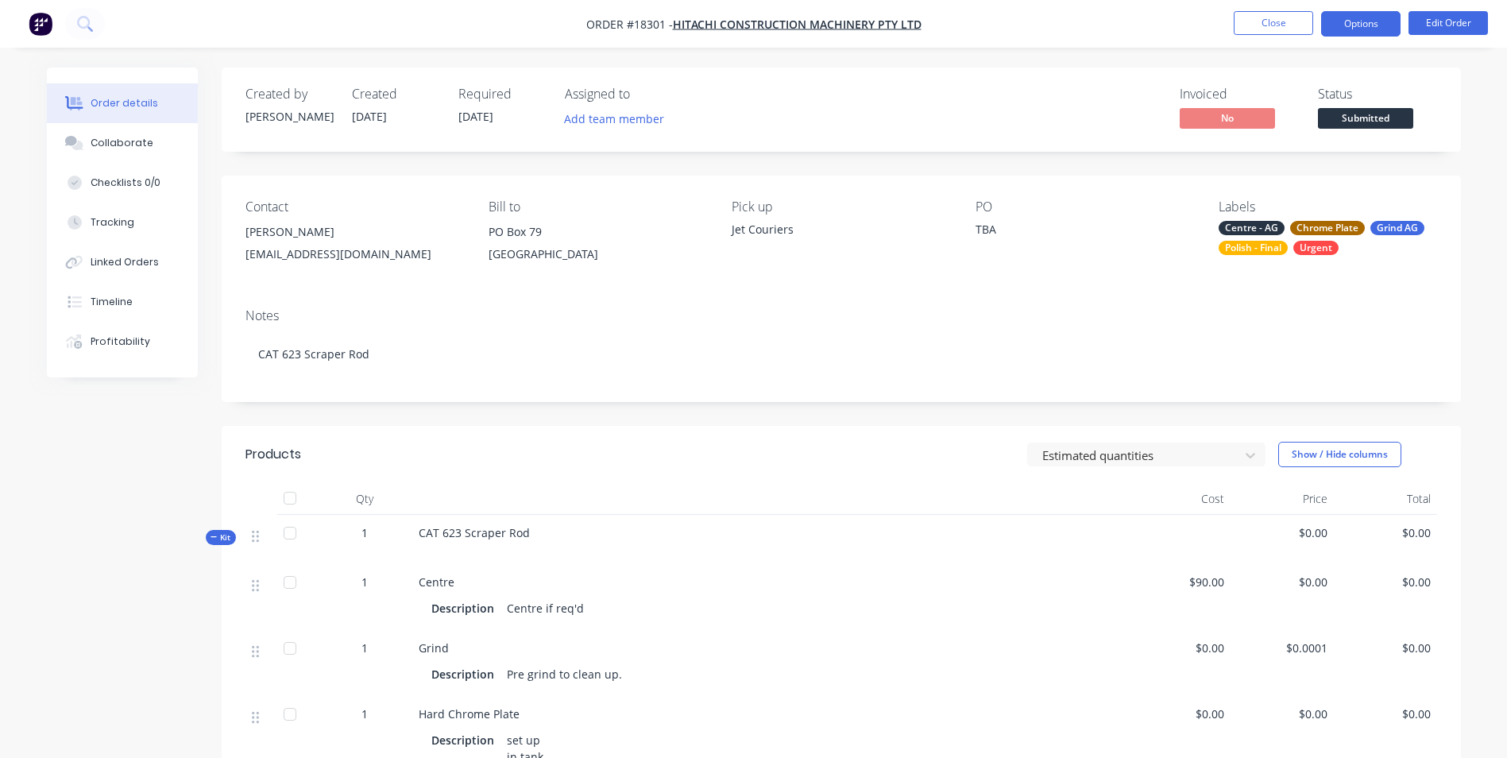
click at [1356, 26] on button "Options" at bounding box center [1360, 23] width 79 height 25
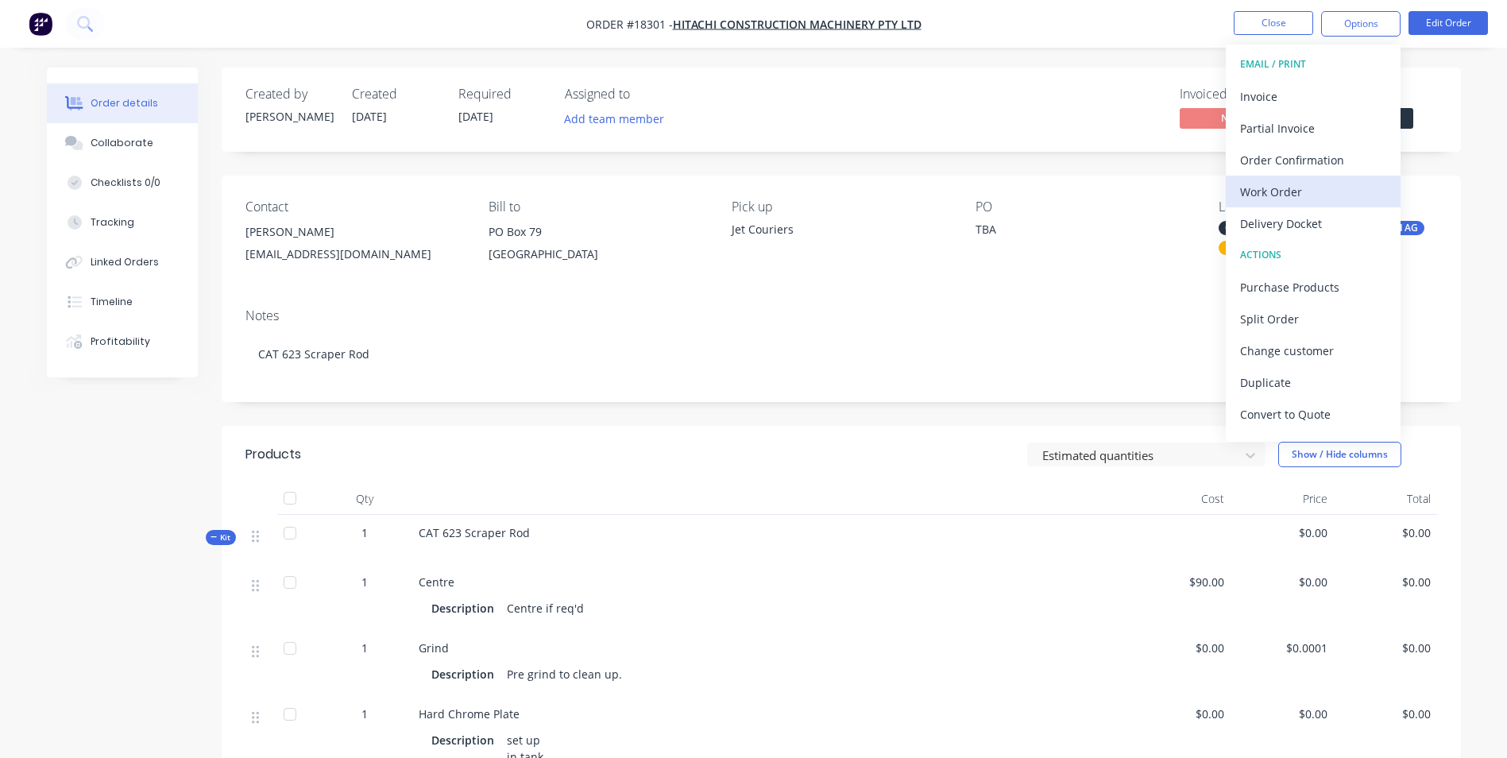
click at [1365, 191] on div "Work Order" at bounding box center [1313, 191] width 146 height 23
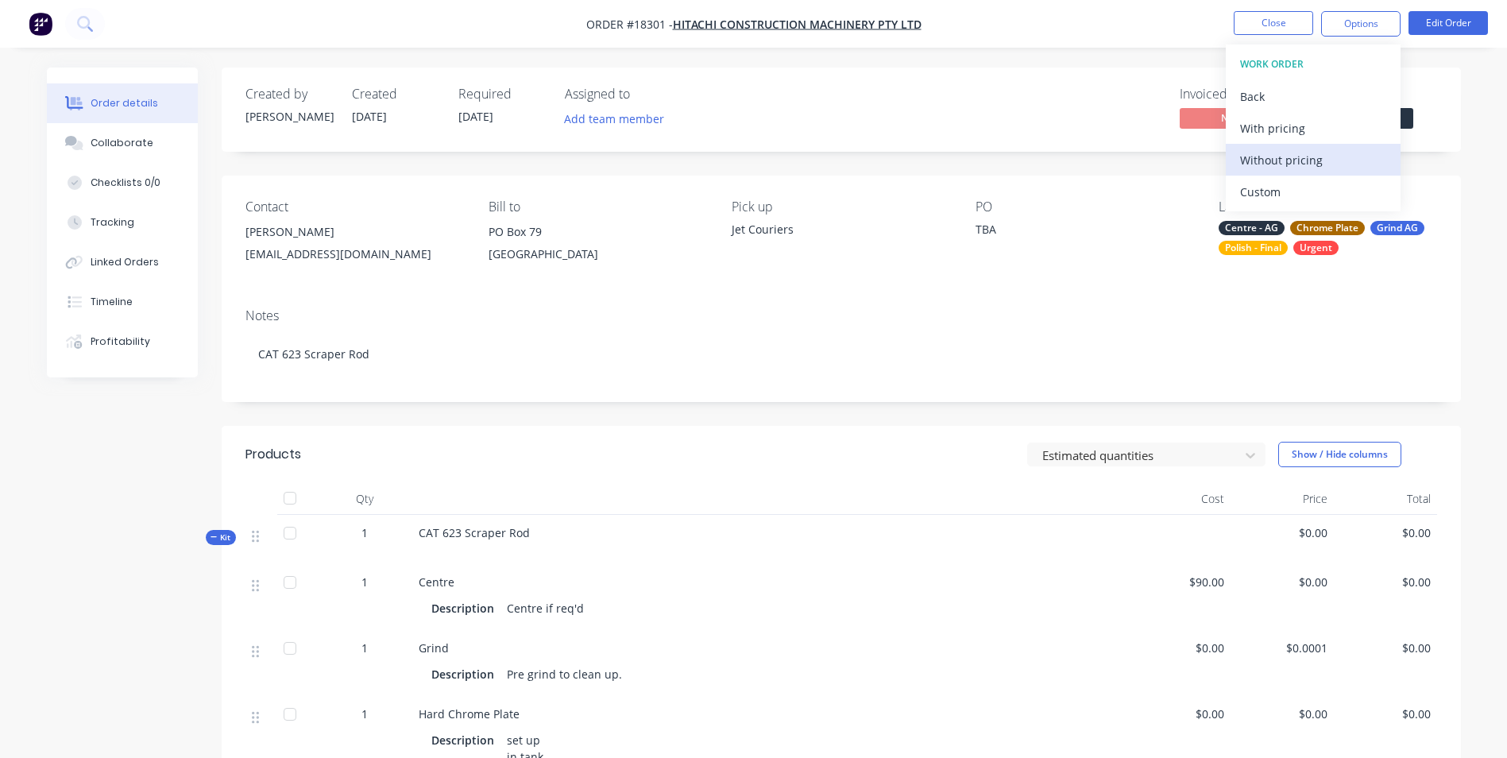
click at [1369, 166] on div "Without pricing" at bounding box center [1313, 160] width 146 height 23
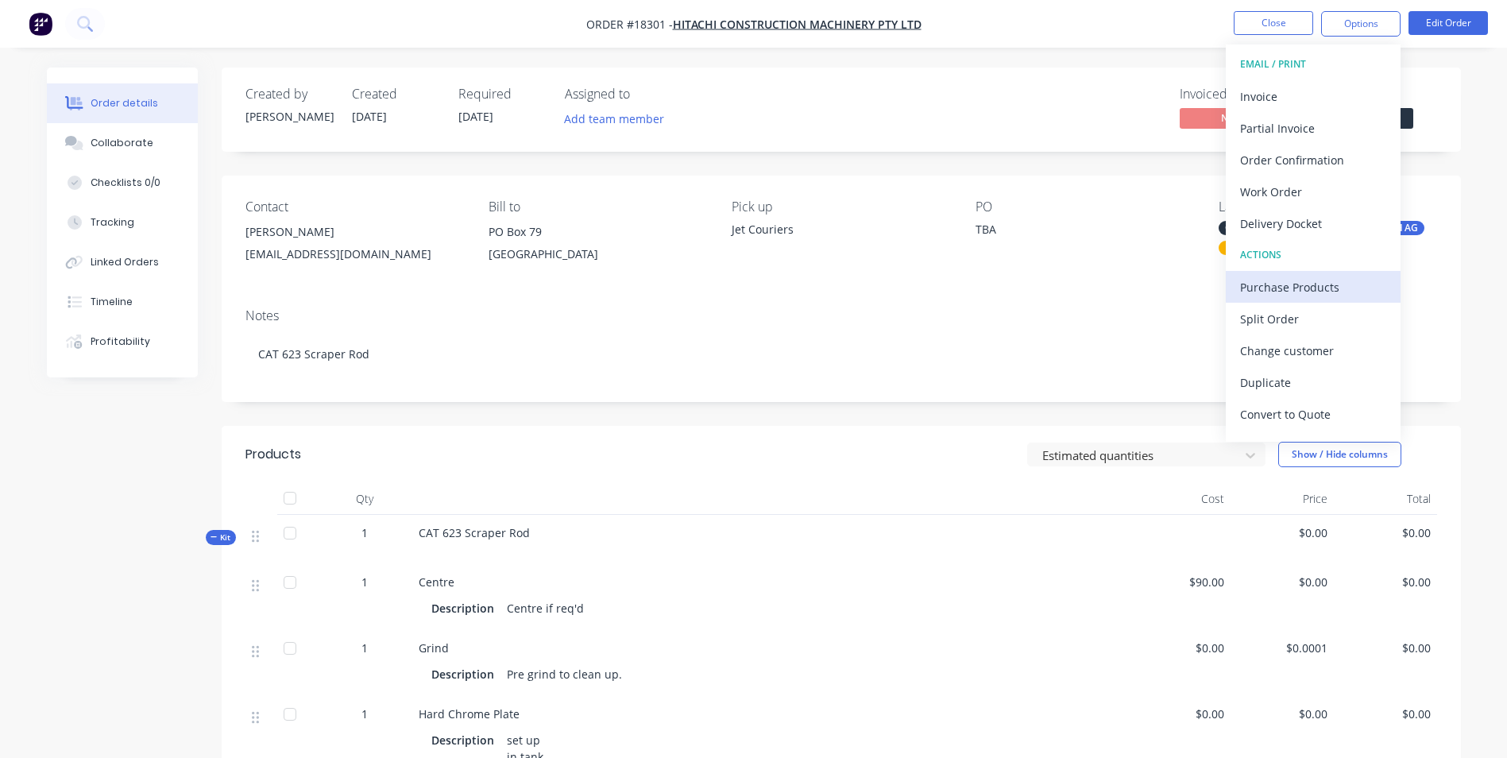
click at [1351, 292] on div "Purchase Products" at bounding box center [1313, 287] width 146 height 23
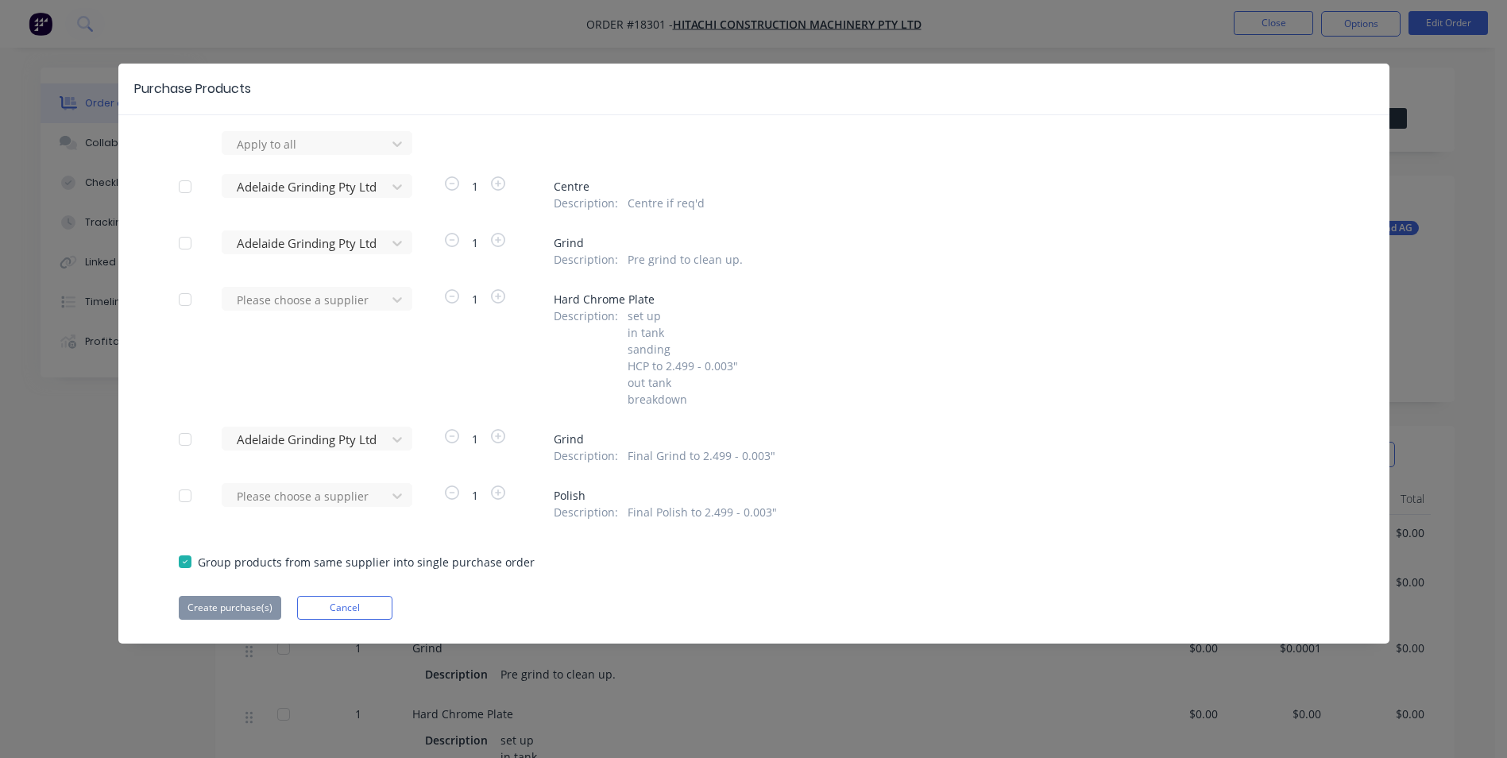
click at [180, 192] on div at bounding box center [185, 187] width 32 height 32
click at [181, 242] on div at bounding box center [185, 243] width 32 height 32
click at [186, 435] on div at bounding box center [185, 439] width 32 height 32
click at [256, 613] on button "Create purchase(s)" at bounding box center [230, 608] width 102 height 24
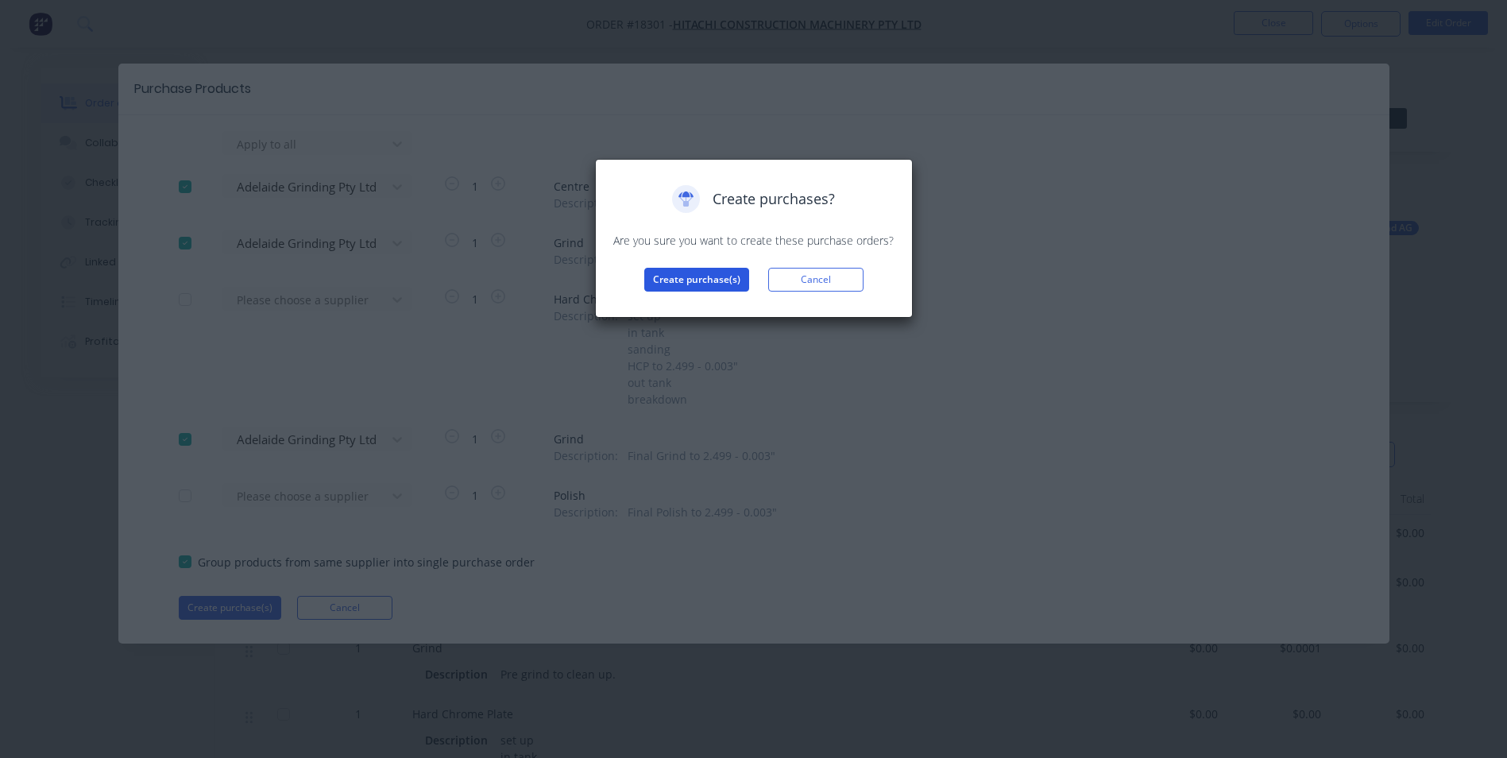
click at [676, 285] on button "Create purchase(s)" at bounding box center [696, 280] width 105 height 24
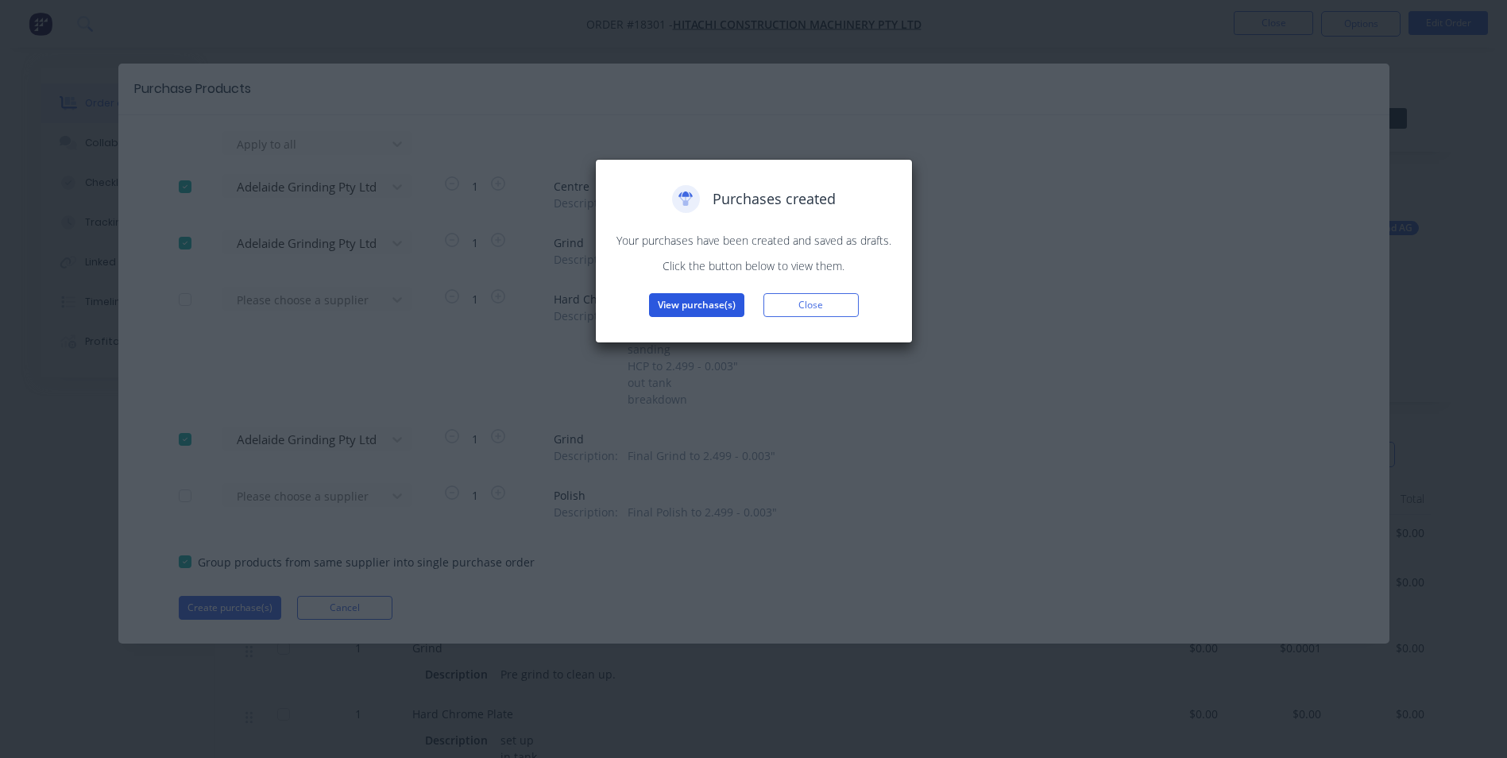
click at [688, 310] on button "View purchase(s)" at bounding box center [696, 305] width 95 height 24
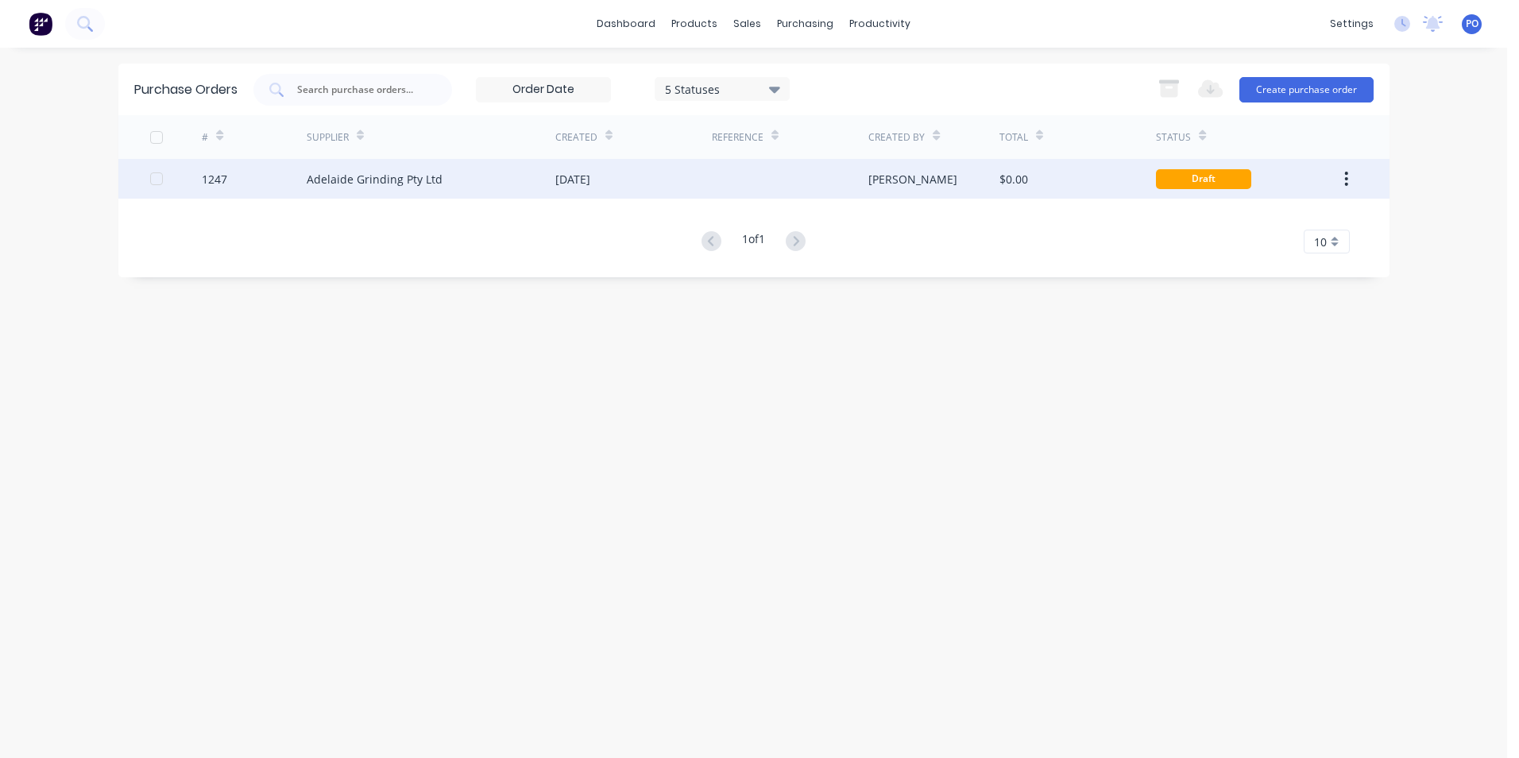
click at [686, 180] on div "[DATE]" at bounding box center [633, 179] width 157 height 40
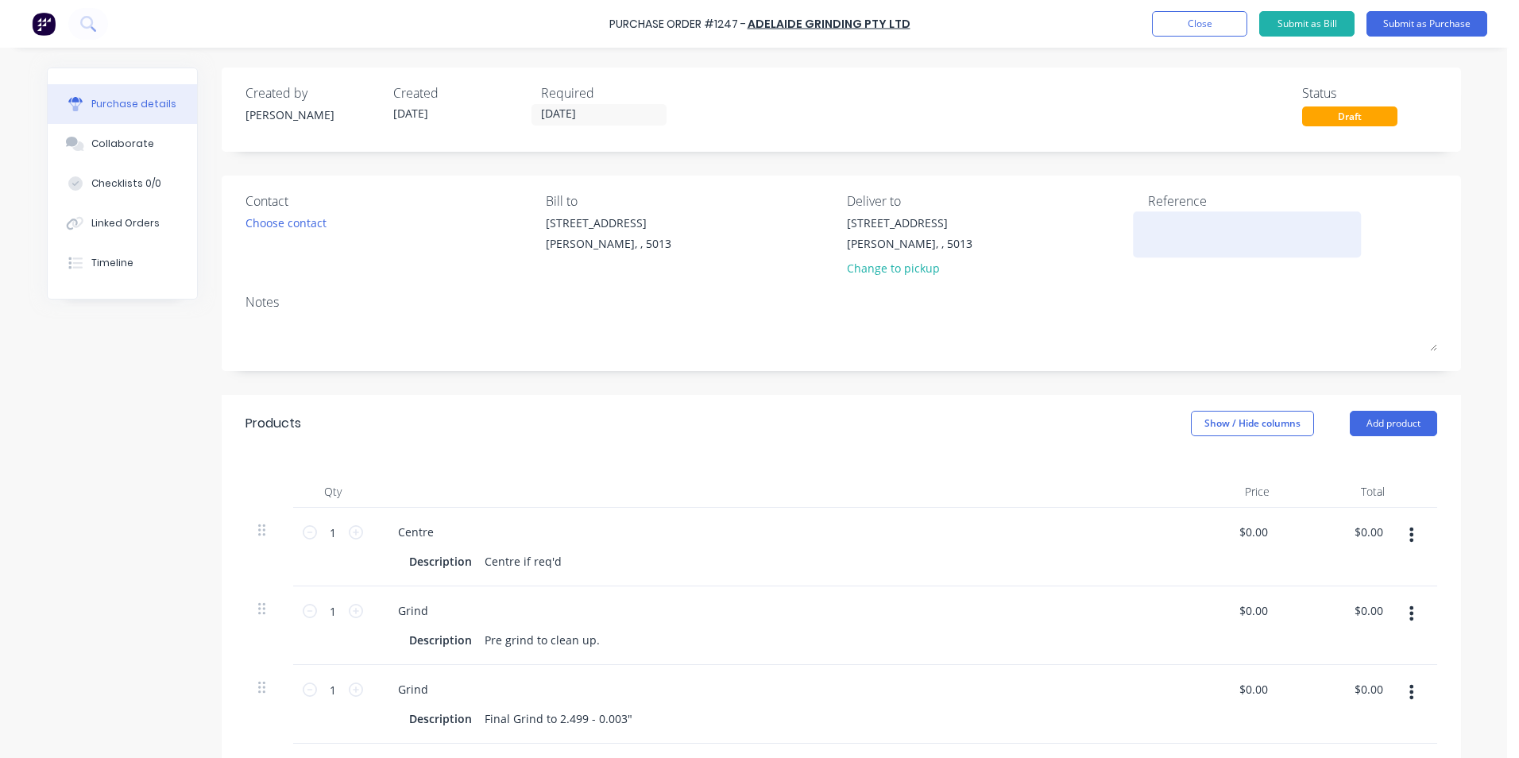
click at [1188, 230] on textarea at bounding box center [1247, 232] width 199 height 36
type textarea "TC18"
type textarea "x"
type textarea "TC183"
type textarea "x"
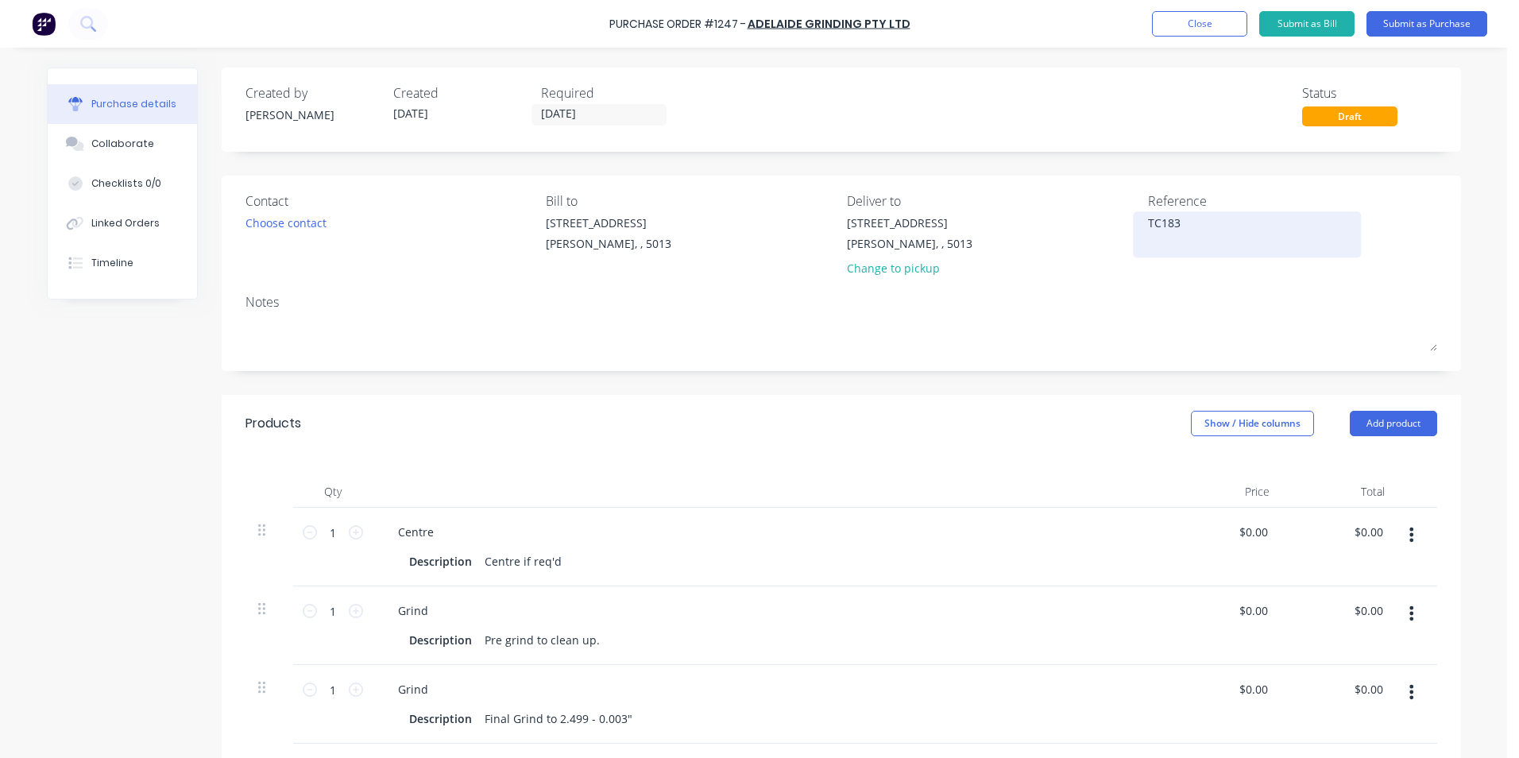
type textarea "TC1830"
type textarea "x"
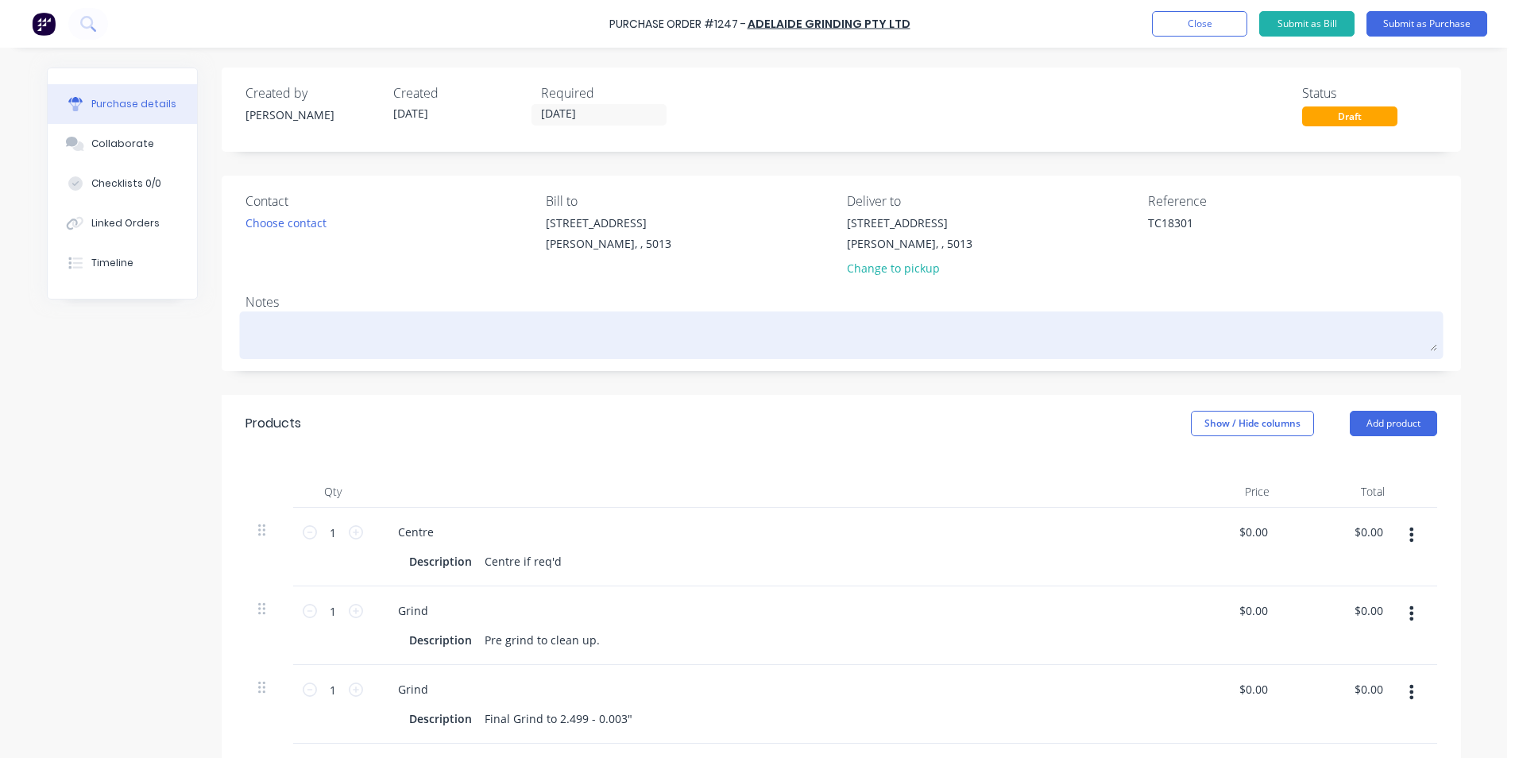
type textarea "TC18301"
type textarea "x"
type textarea "TC18301"
paste textarea "to 2.499 - 0.003""
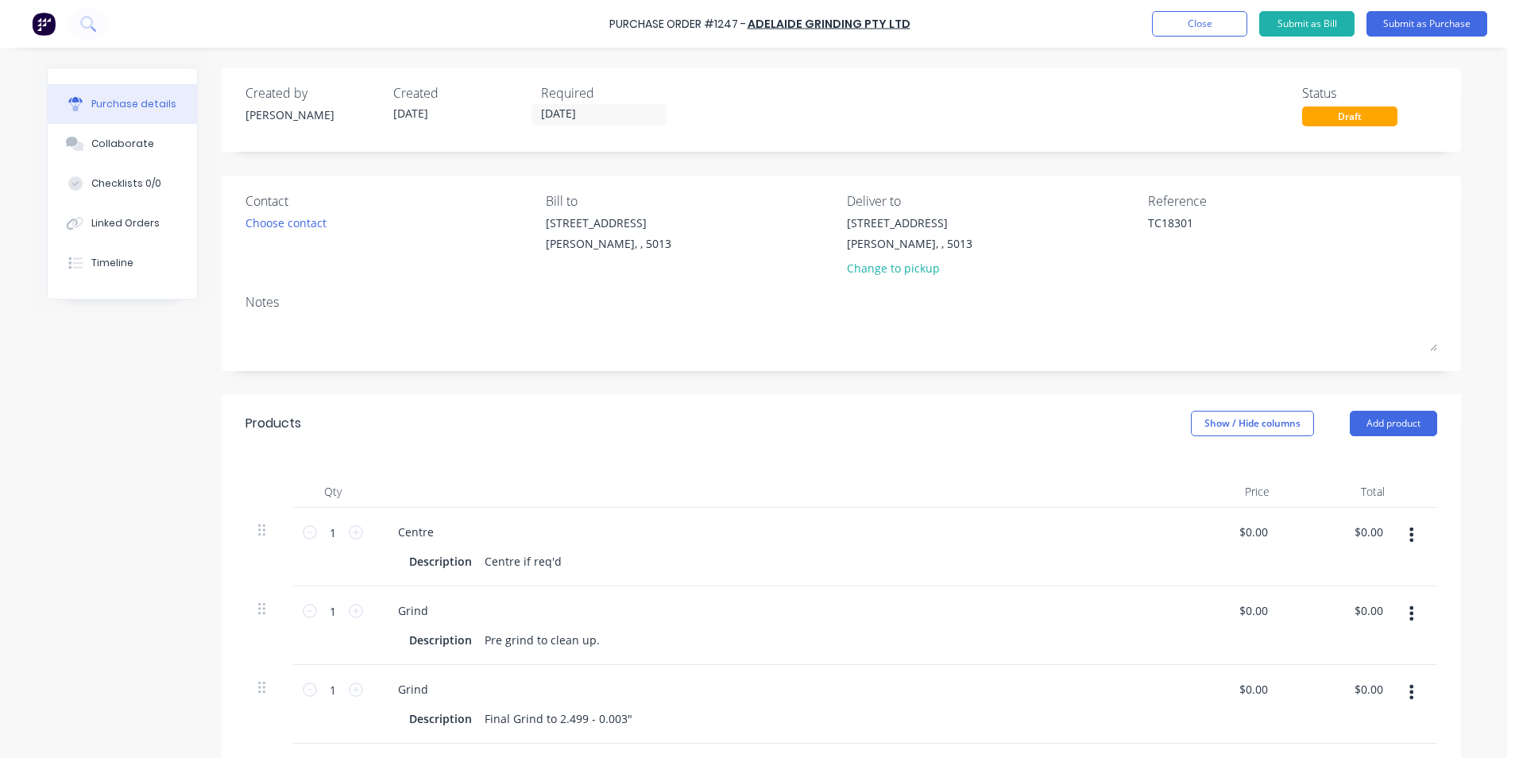
type textarea "x"
type textarea "to 2.499 - 0.003""
type textarea "x"
type textarea "to 2.499 - 0.003""
click at [1420, 430] on button "Add product" at bounding box center [1393, 423] width 87 height 25
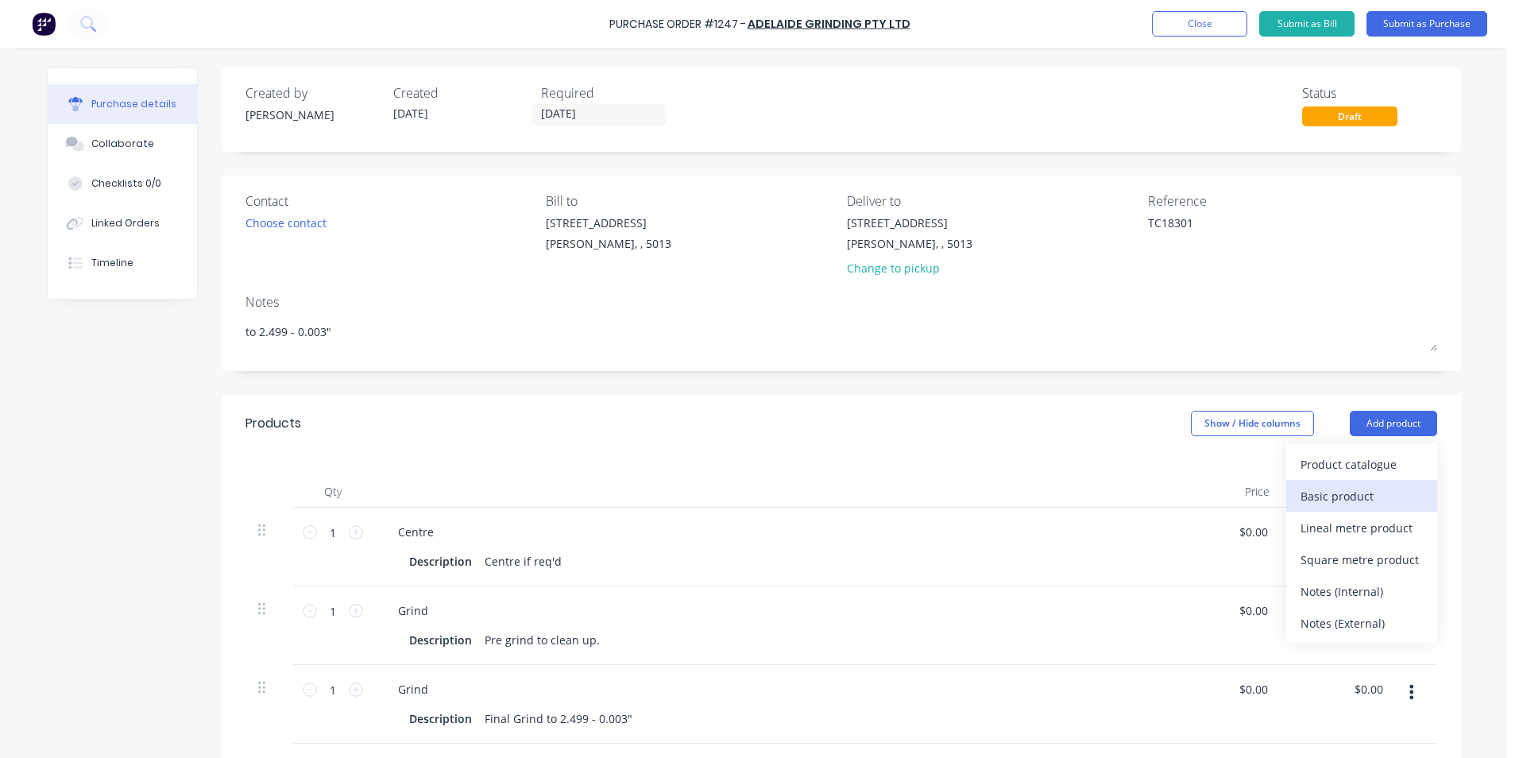
click at [1368, 496] on div "Basic product" at bounding box center [1361, 496] width 122 height 23
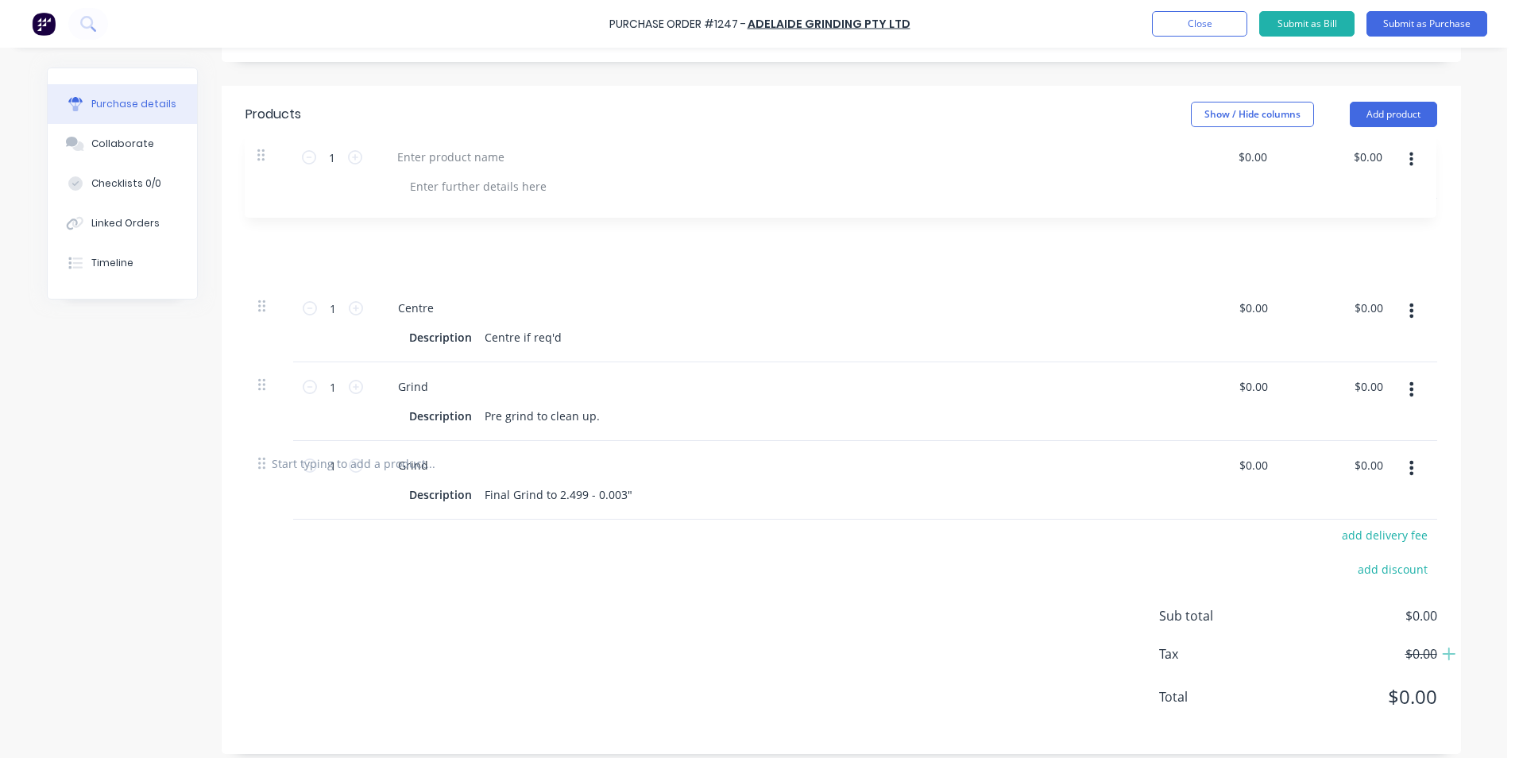
scroll to position [301, 0]
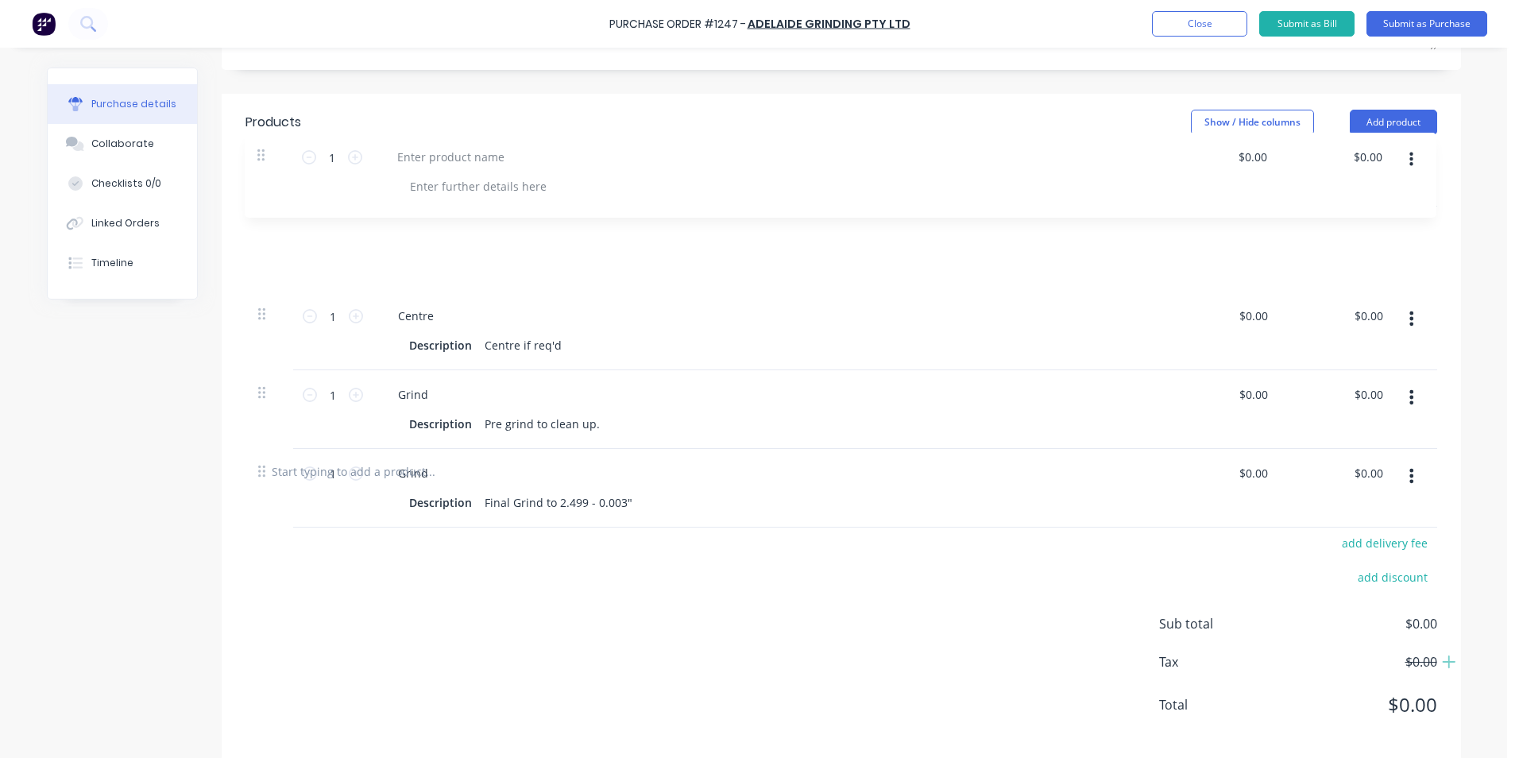
drag, startPoint x: 252, startPoint y: 360, endPoint x: 262, endPoint y: 141, distance: 218.7
click at [262, 141] on div "Products Show / Hide columns Add product Qty Price Total 1 1 Centre Description…" at bounding box center [841, 428] width 1239 height 668
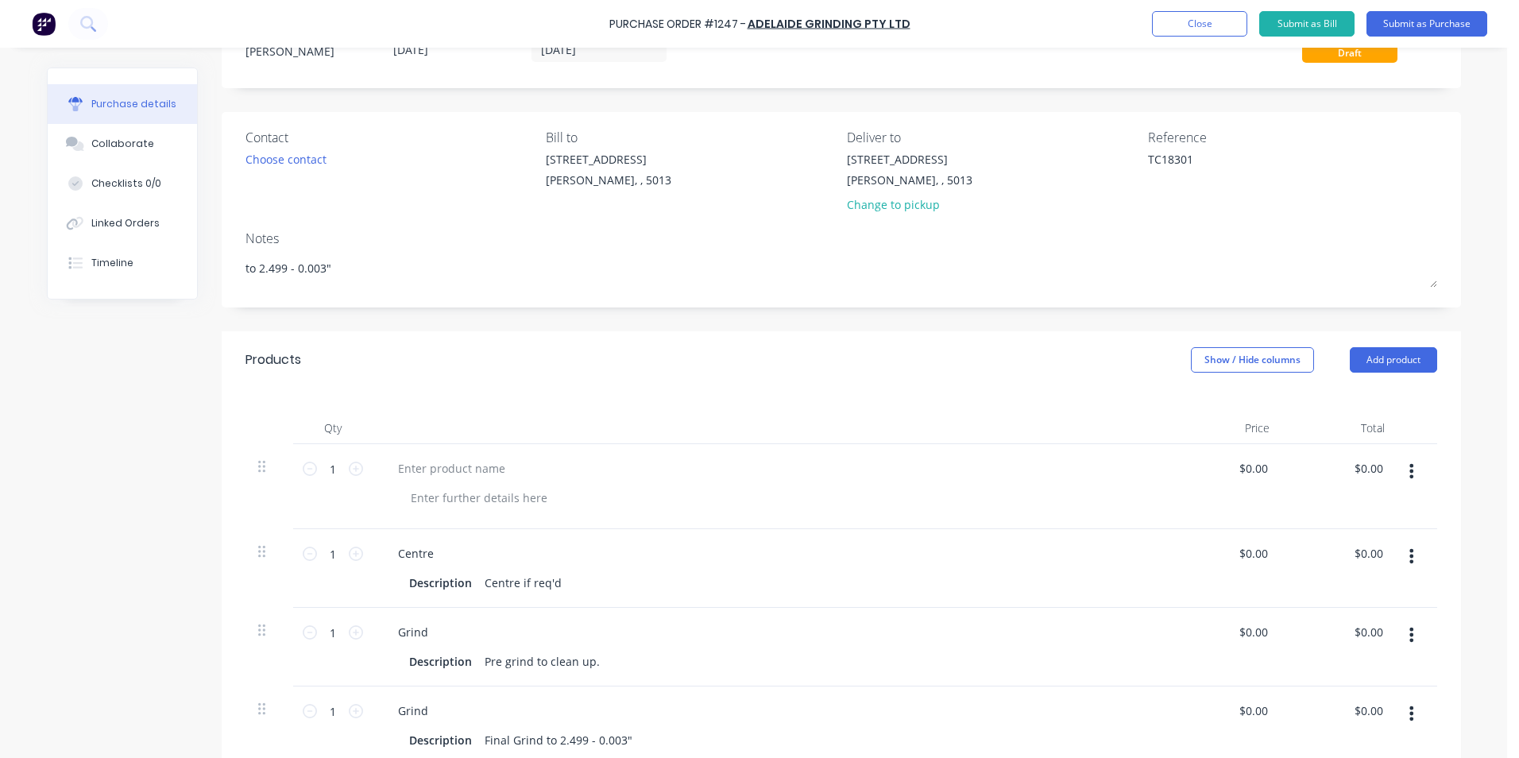
scroll to position [63, 0]
drag, startPoint x: 324, startPoint y: 272, endPoint x: 210, endPoint y: 264, distance: 114.7
click at [210, 264] on div "Purchase details Collaborate Checklists 0/0 Linked Orders Timeline Created by […" at bounding box center [754, 553] width 1414 height 1096
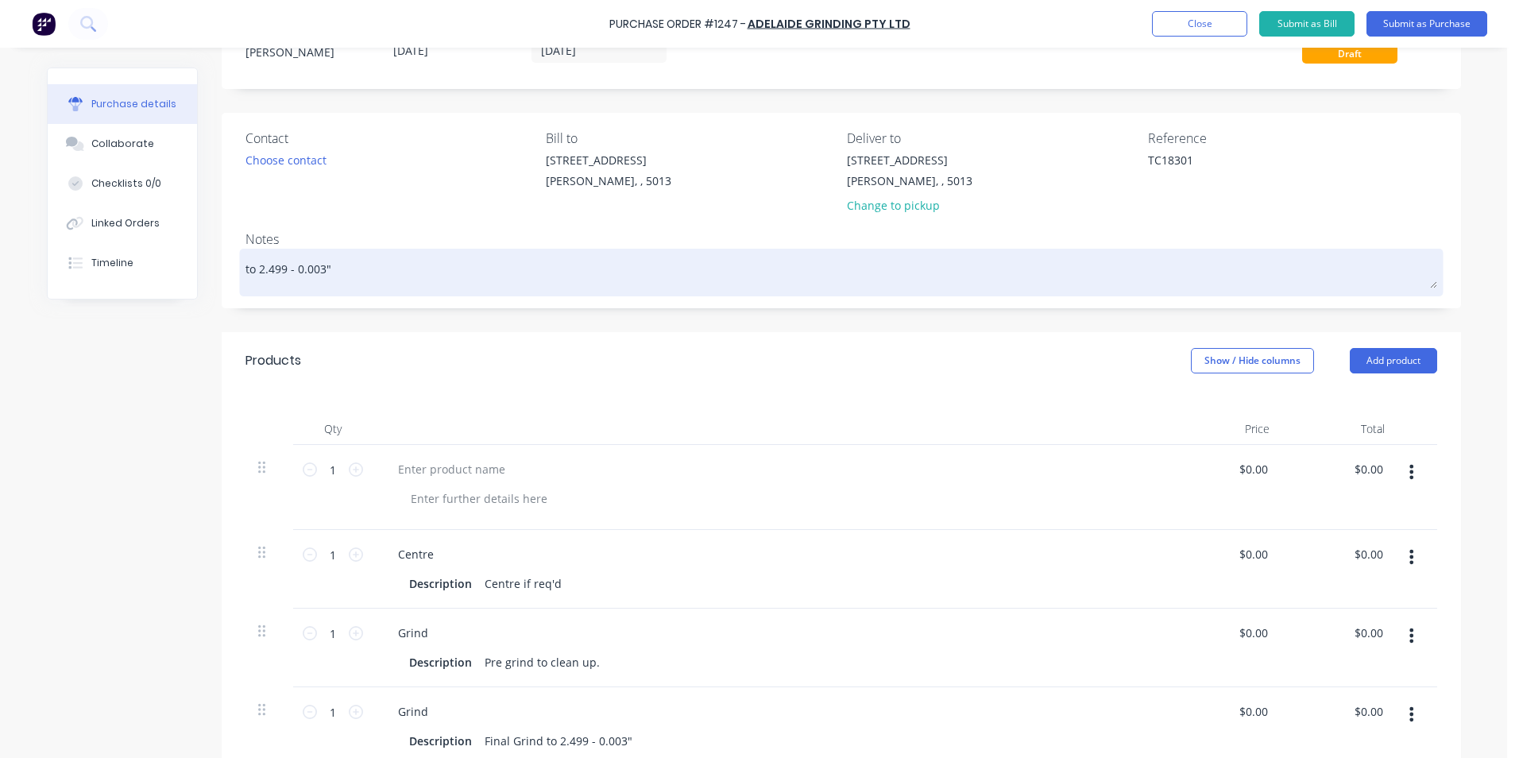
paste textarea "CAT 623 Scraper Rod"
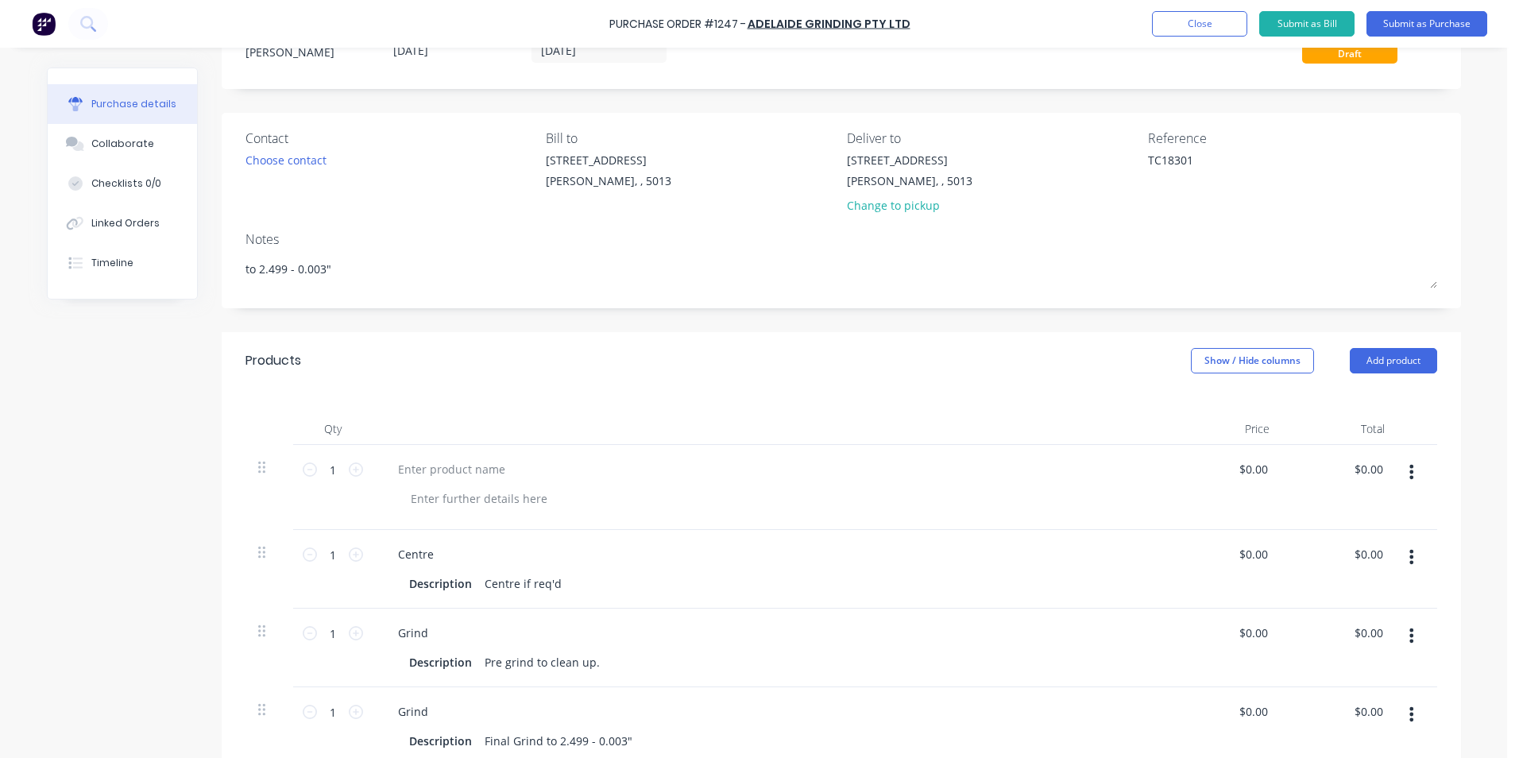
type textarea "x"
type textarea "CAT 623 Scraper Rod"
type textarea "x"
type textarea "CAT 623 Scraper Rod"
drag, startPoint x: 509, startPoint y: 471, endPoint x: 405, endPoint y: 466, distance: 104.2
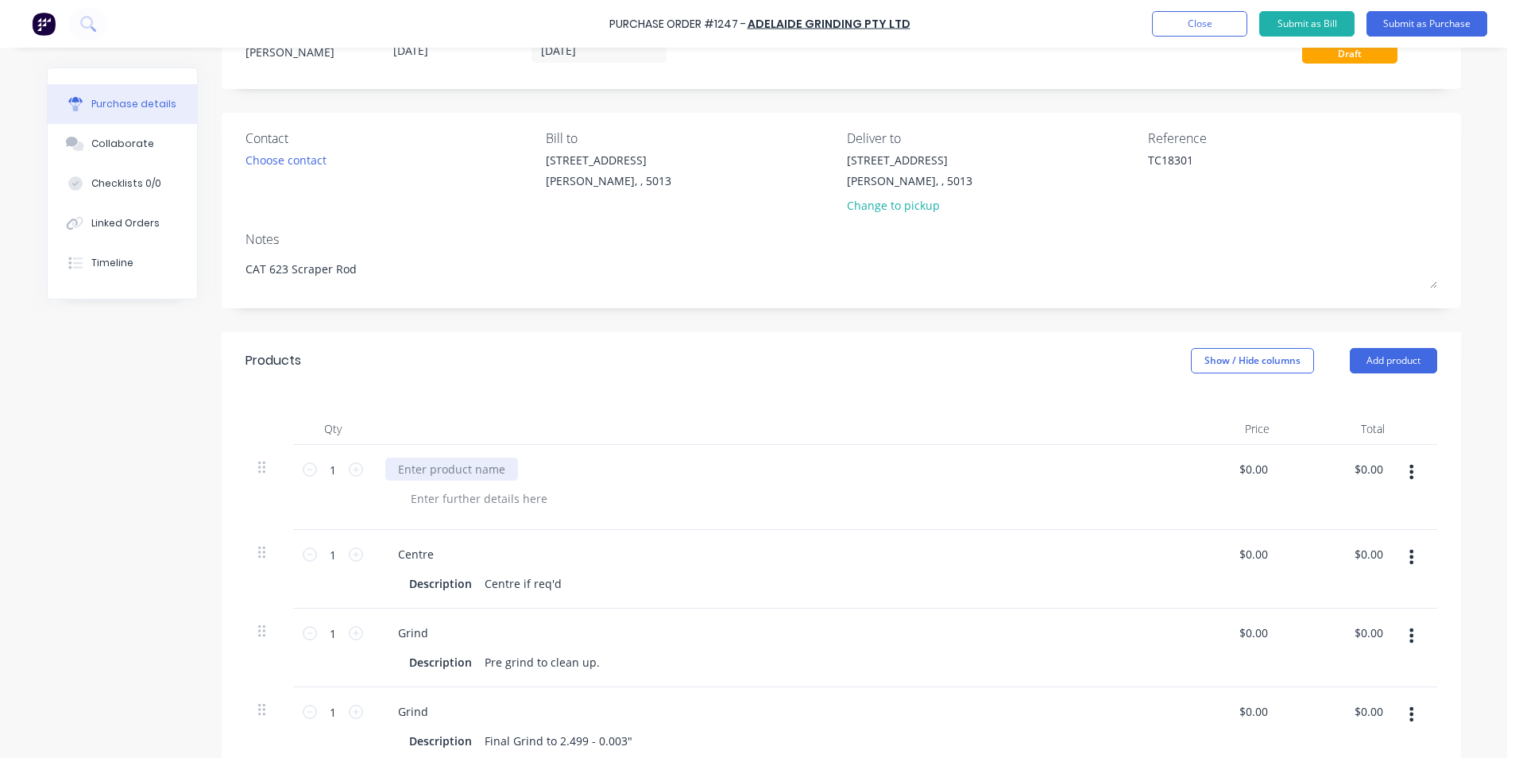
click at [405, 466] on div at bounding box center [769, 469] width 769 height 23
type textarea "x"
paste div
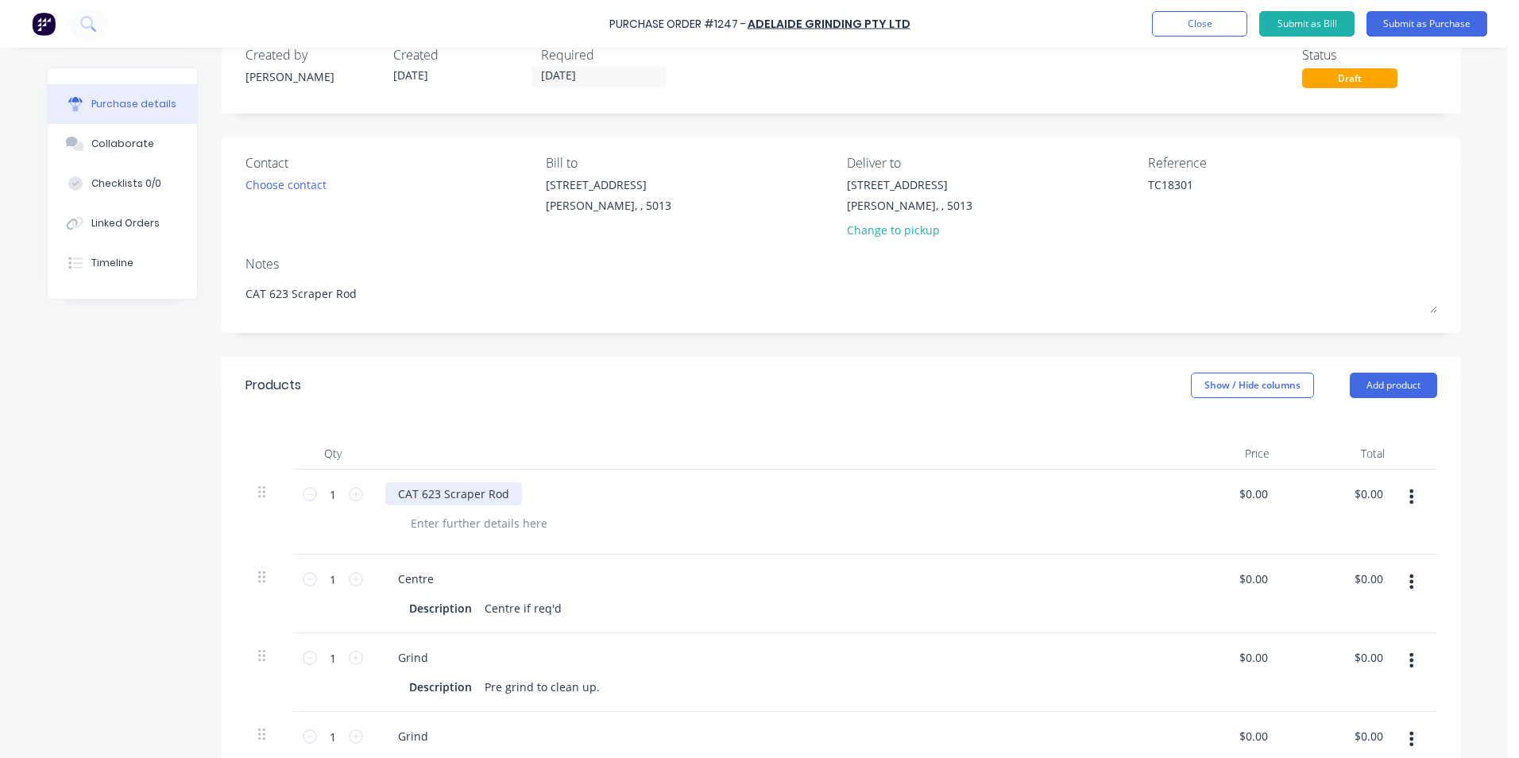
scroll to position [0, 0]
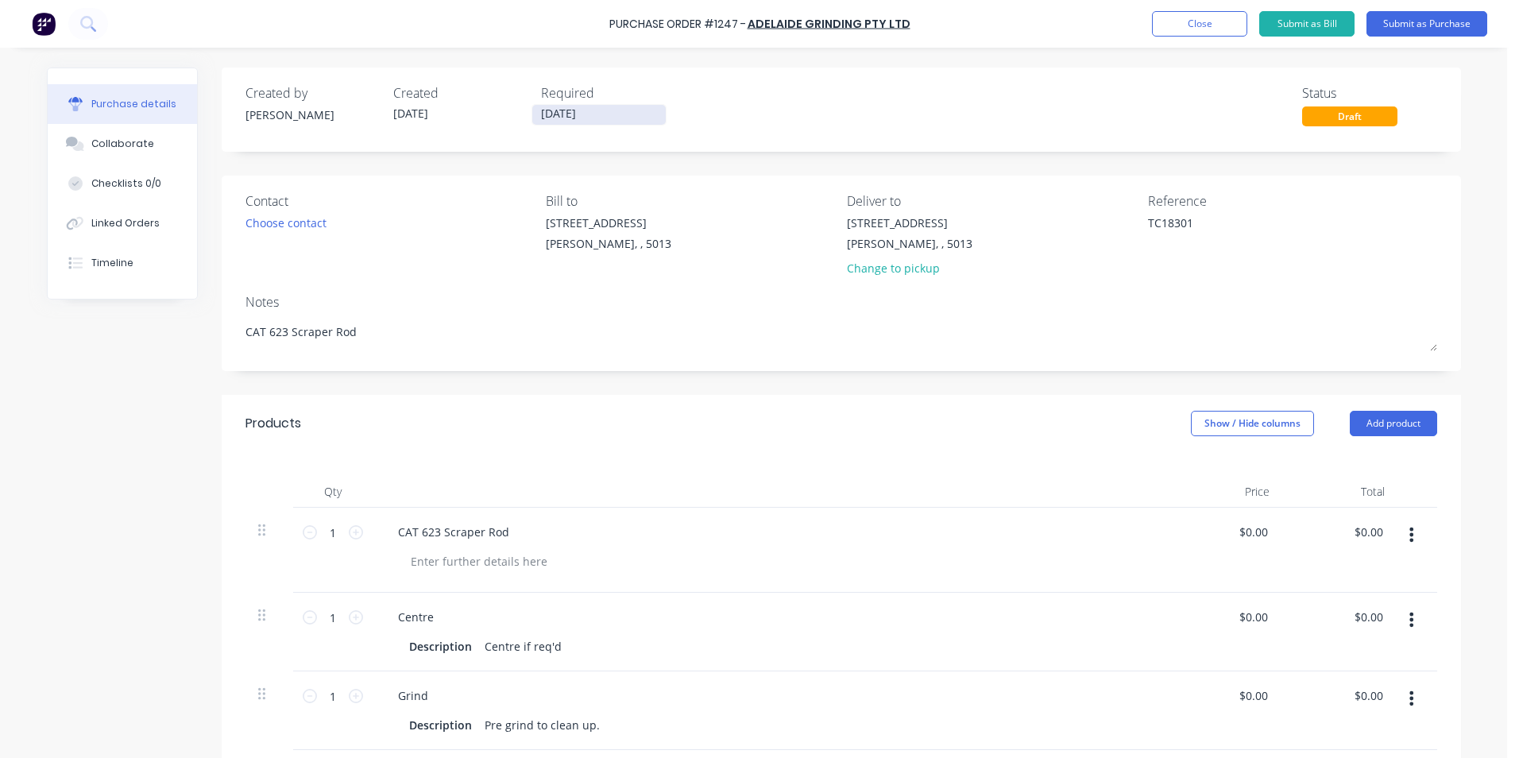
click at [600, 110] on input "[DATE]" at bounding box center [598, 115] width 133 height 20
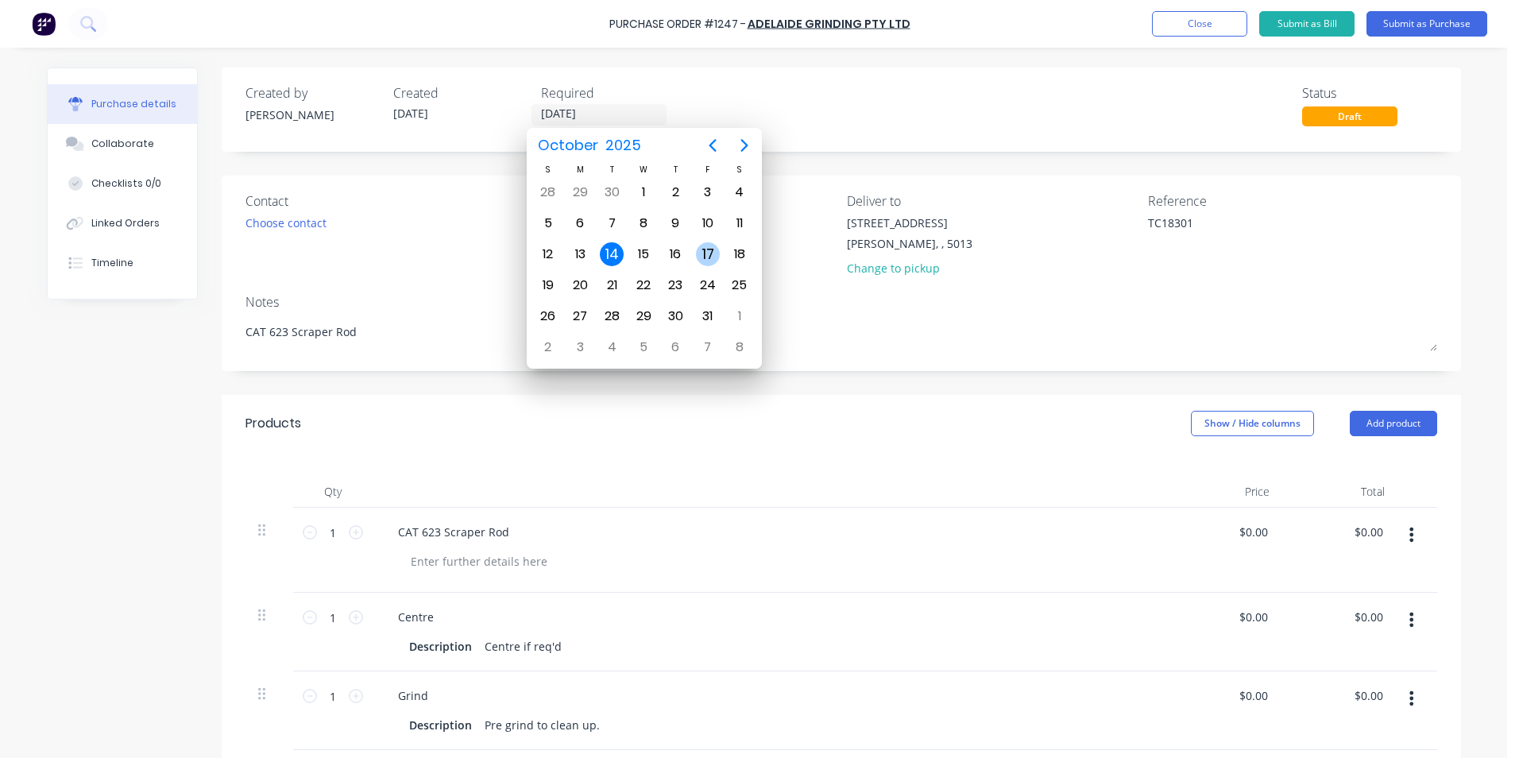
click at [713, 257] on div "17" at bounding box center [708, 254] width 24 height 24
type textarea "x"
type input "[DATE]"
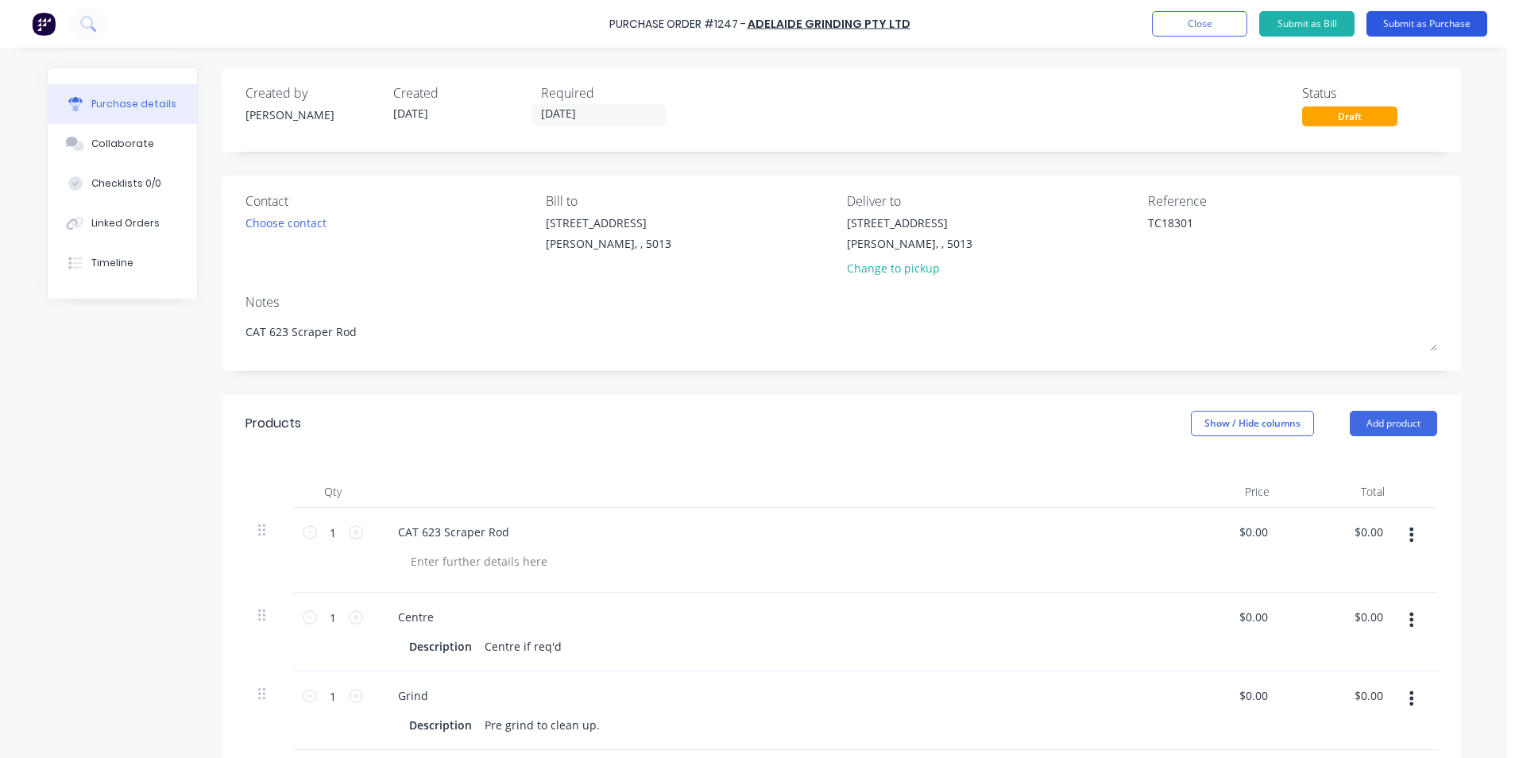
click at [1447, 25] on button "Submit as Purchase" at bounding box center [1426, 23] width 121 height 25
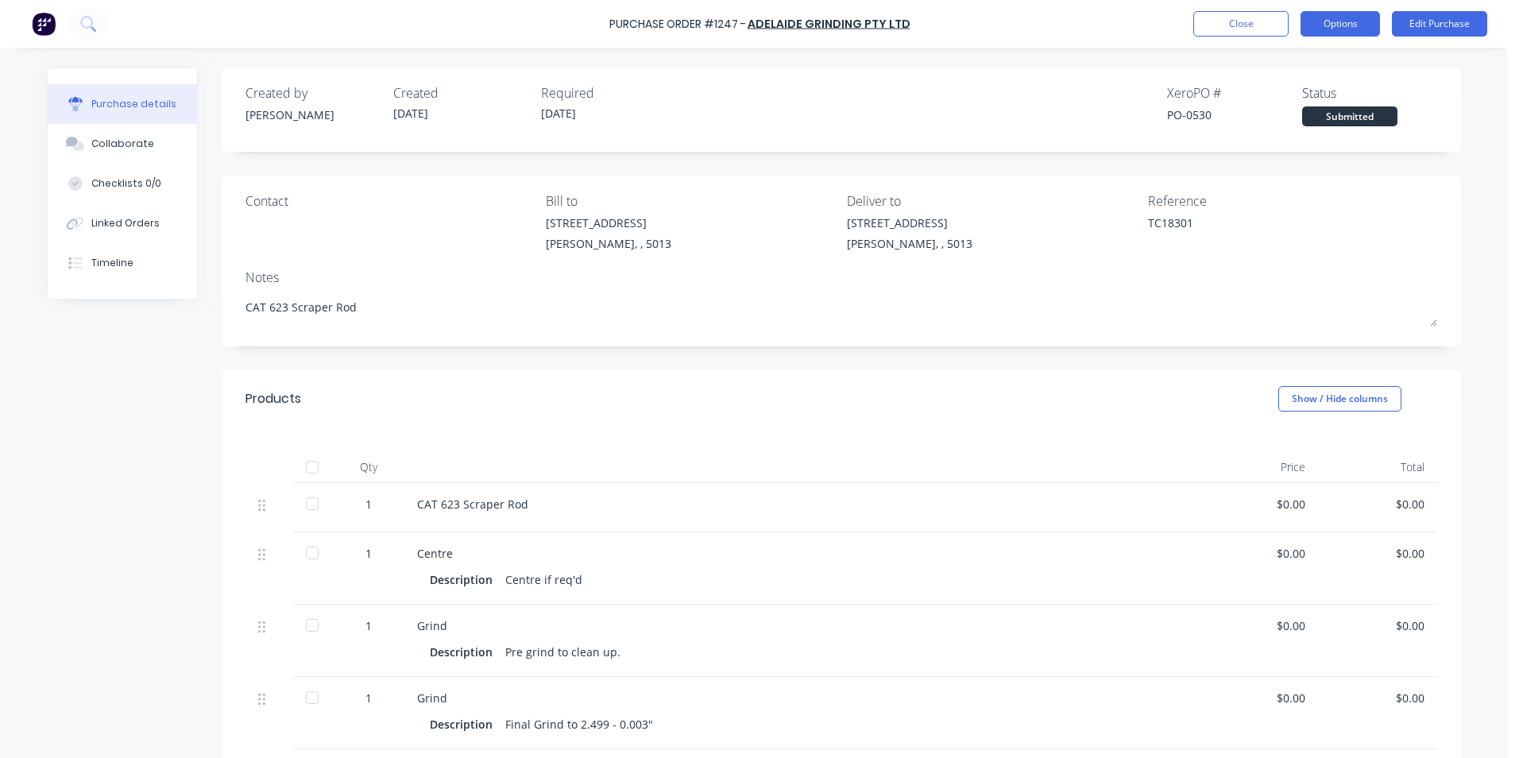
click at [1336, 25] on button "Options" at bounding box center [1339, 23] width 79 height 25
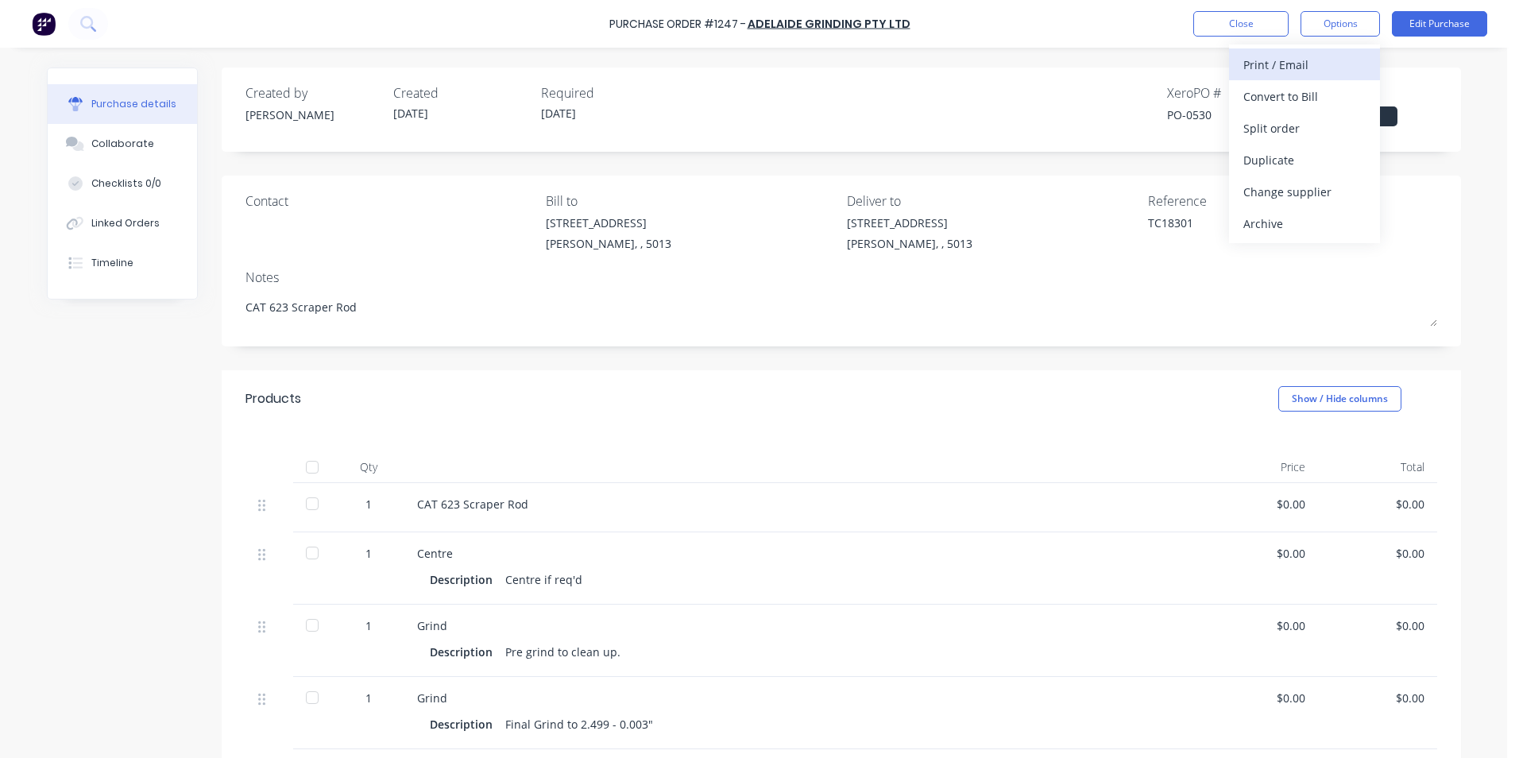
click at [1364, 69] on div "Print / Email" at bounding box center [1304, 64] width 122 height 23
click at [1351, 127] on div "Without pricing" at bounding box center [1304, 128] width 122 height 23
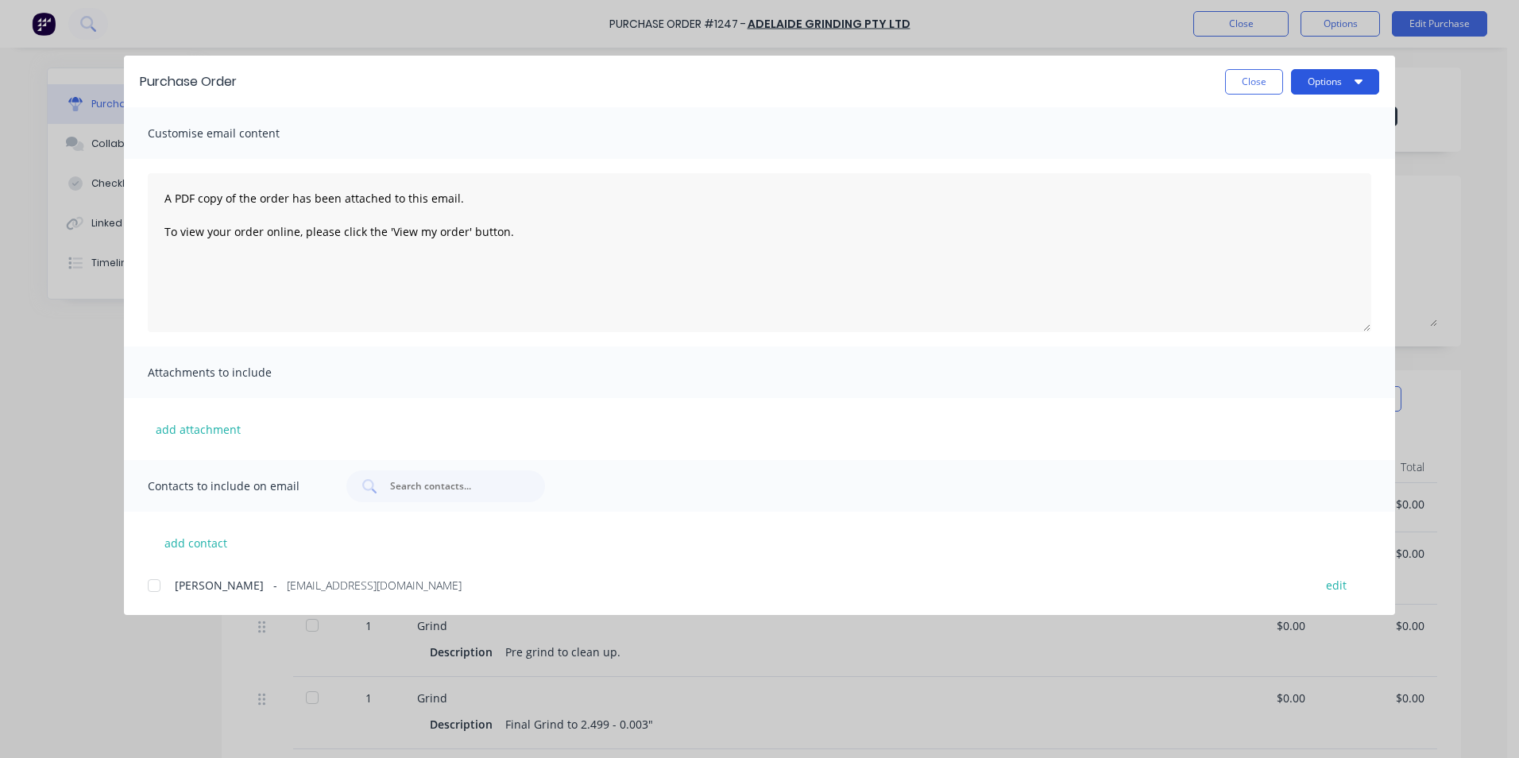
click at [1362, 76] on button "Options" at bounding box center [1335, 81] width 88 height 25
click at [1347, 144] on div "Print" at bounding box center [1303, 153] width 122 height 23
click at [1252, 89] on button "Close" at bounding box center [1254, 81] width 58 height 25
type textarea "x"
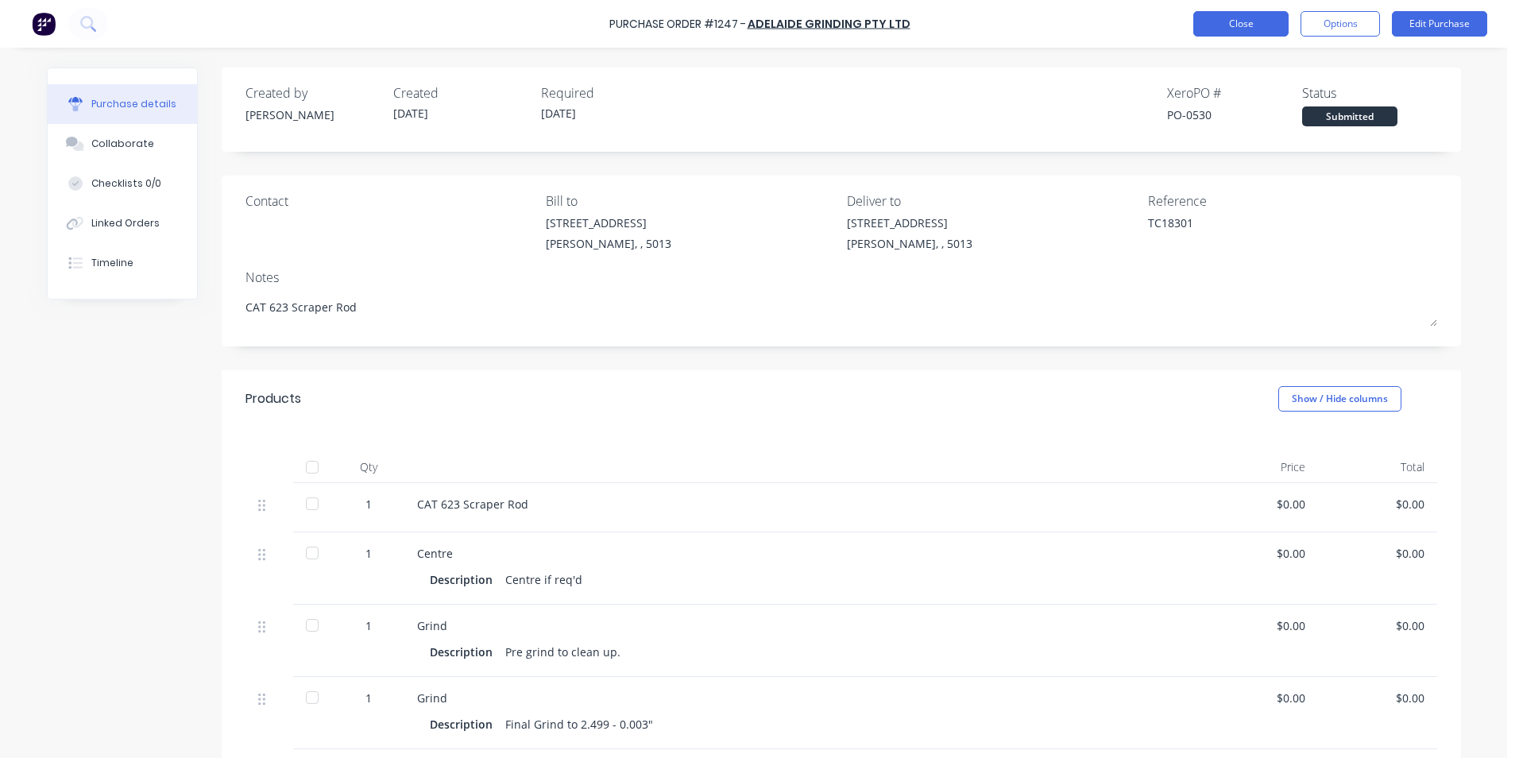
click at [1246, 24] on button "Close" at bounding box center [1240, 23] width 95 height 25
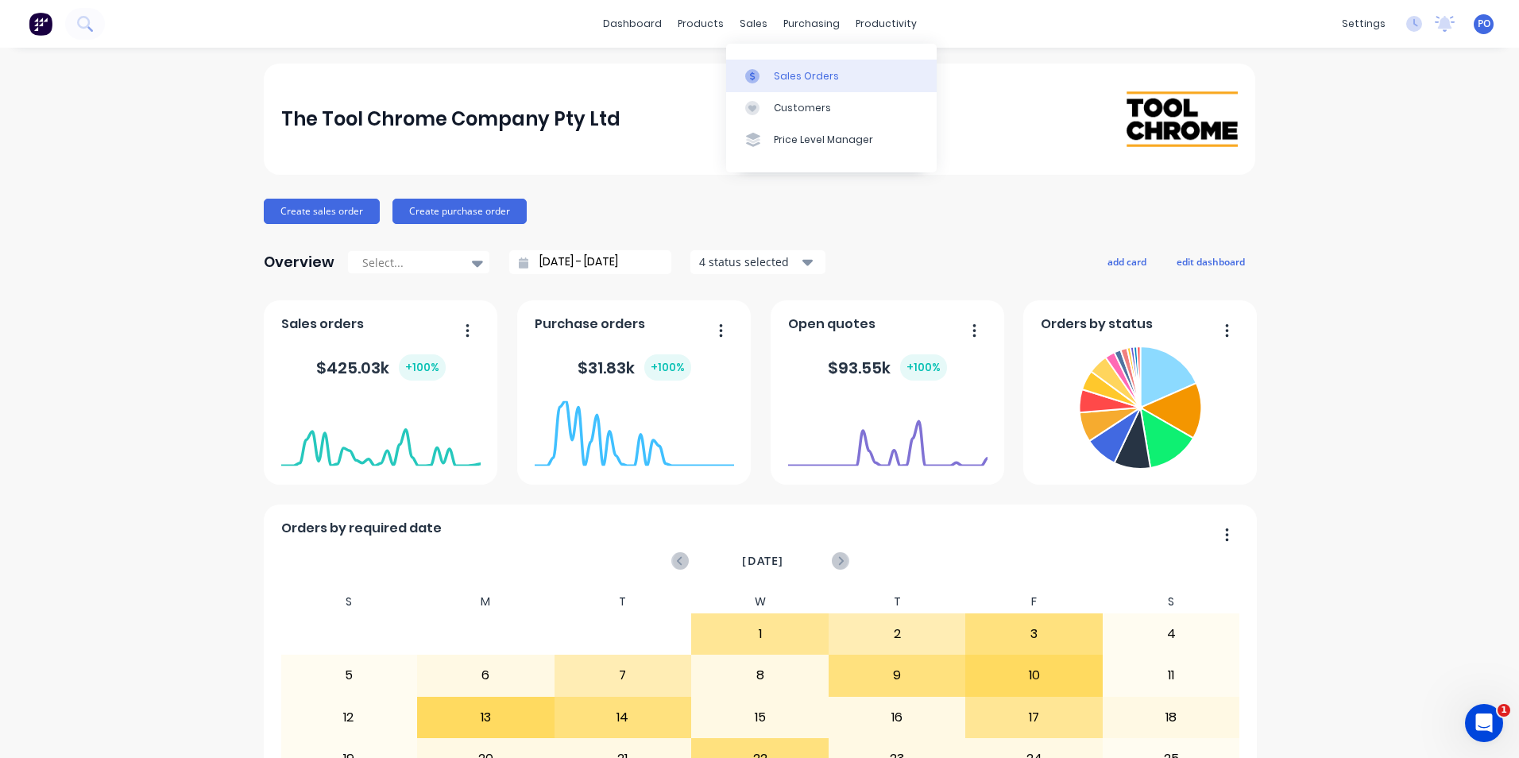
click at [774, 81] on div "Sales Orders" at bounding box center [806, 76] width 65 height 14
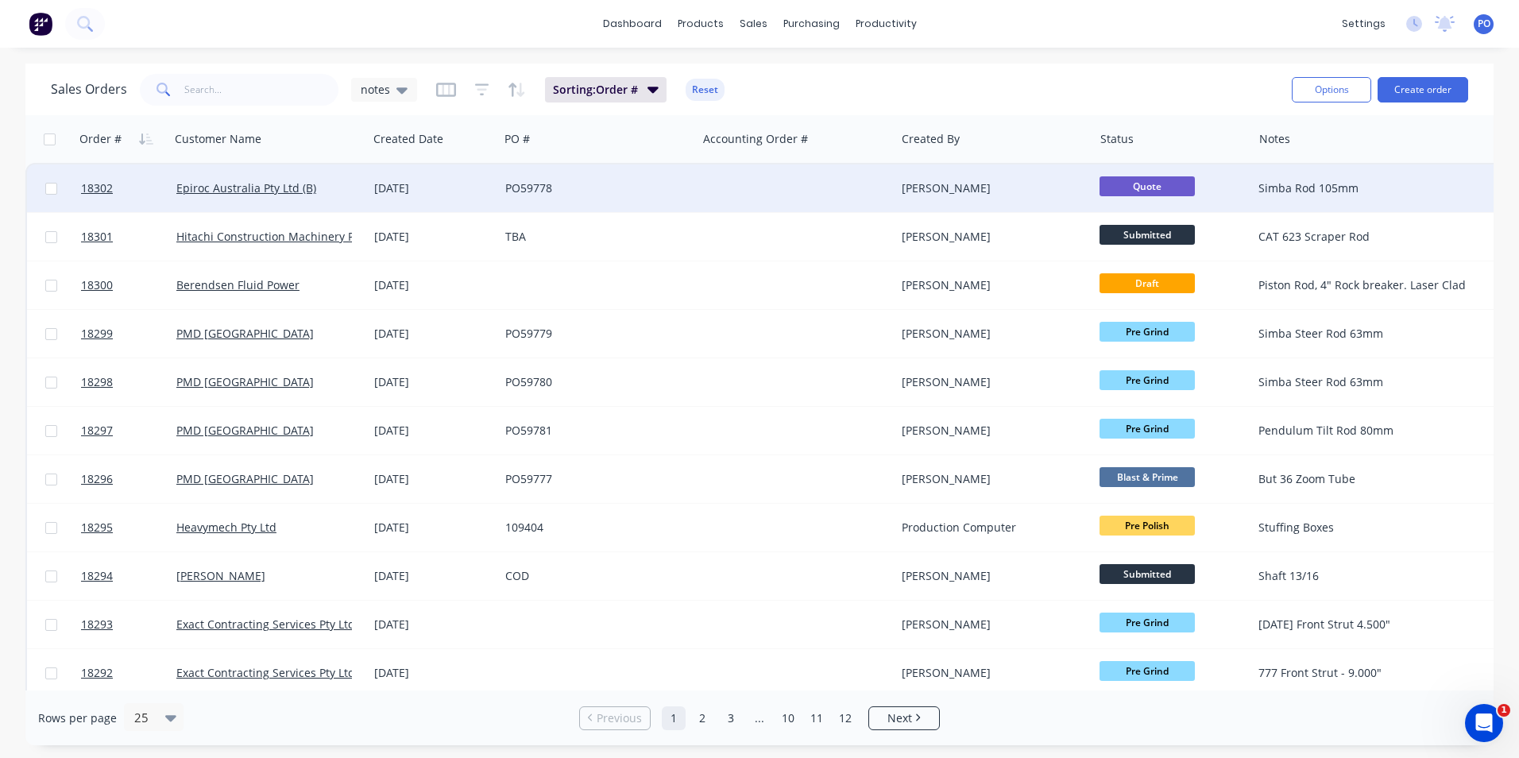
click at [674, 189] on div "PO59778" at bounding box center [593, 188] width 176 height 16
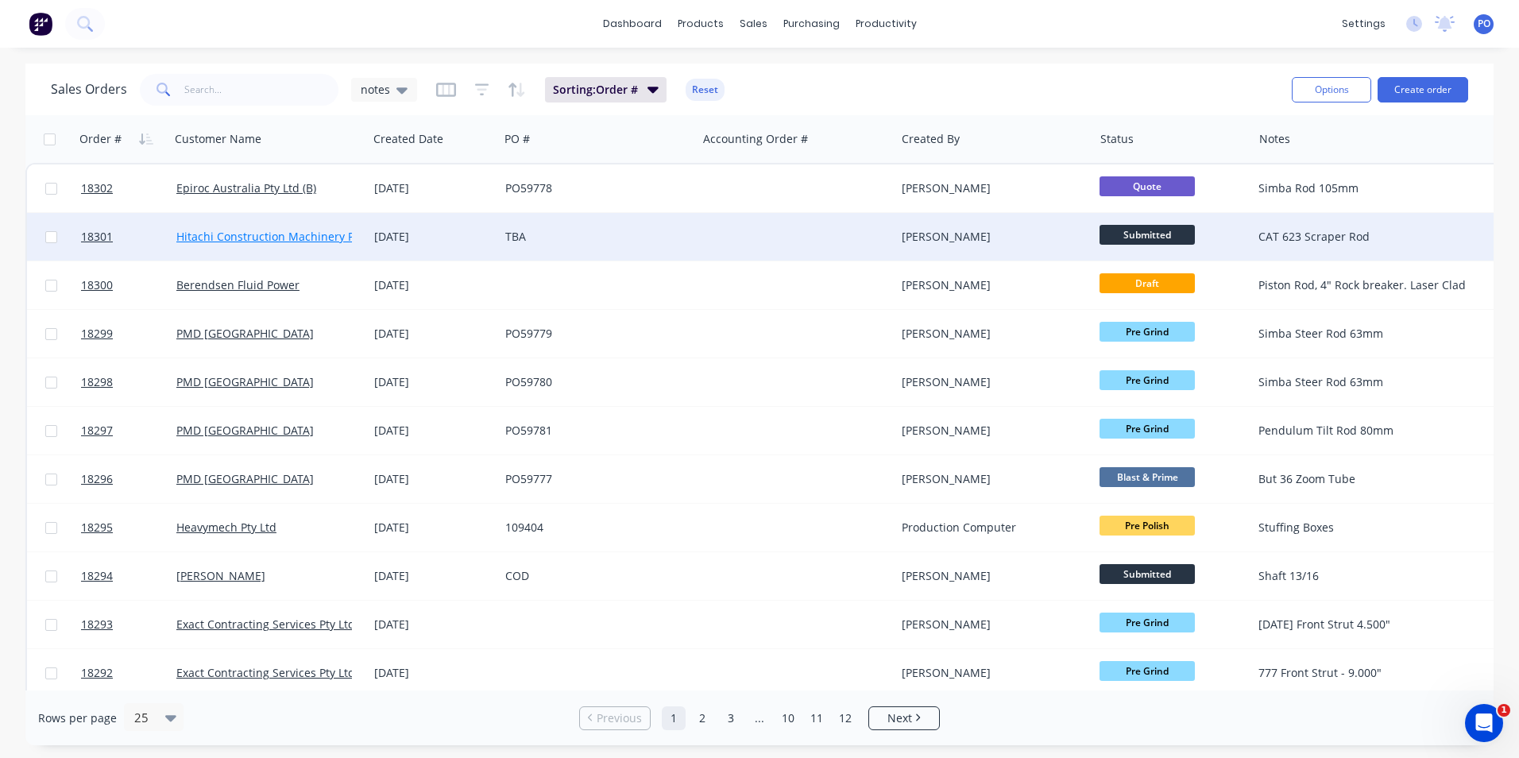
click at [339, 232] on link "Hitachi Construction Machinery Pty Ltd" at bounding box center [279, 236] width 207 height 15
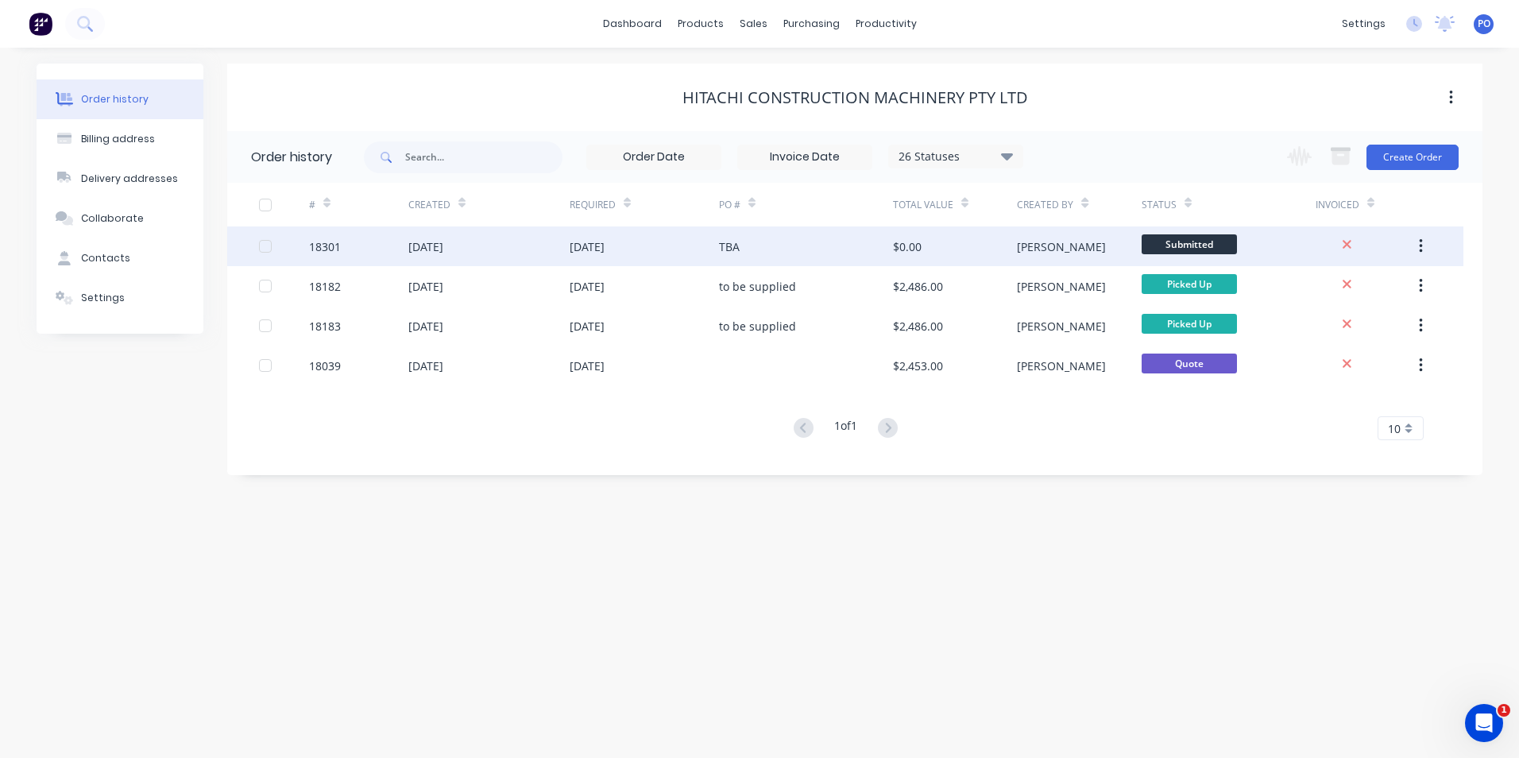
click at [810, 239] on div "TBA" at bounding box center [806, 246] width 174 height 40
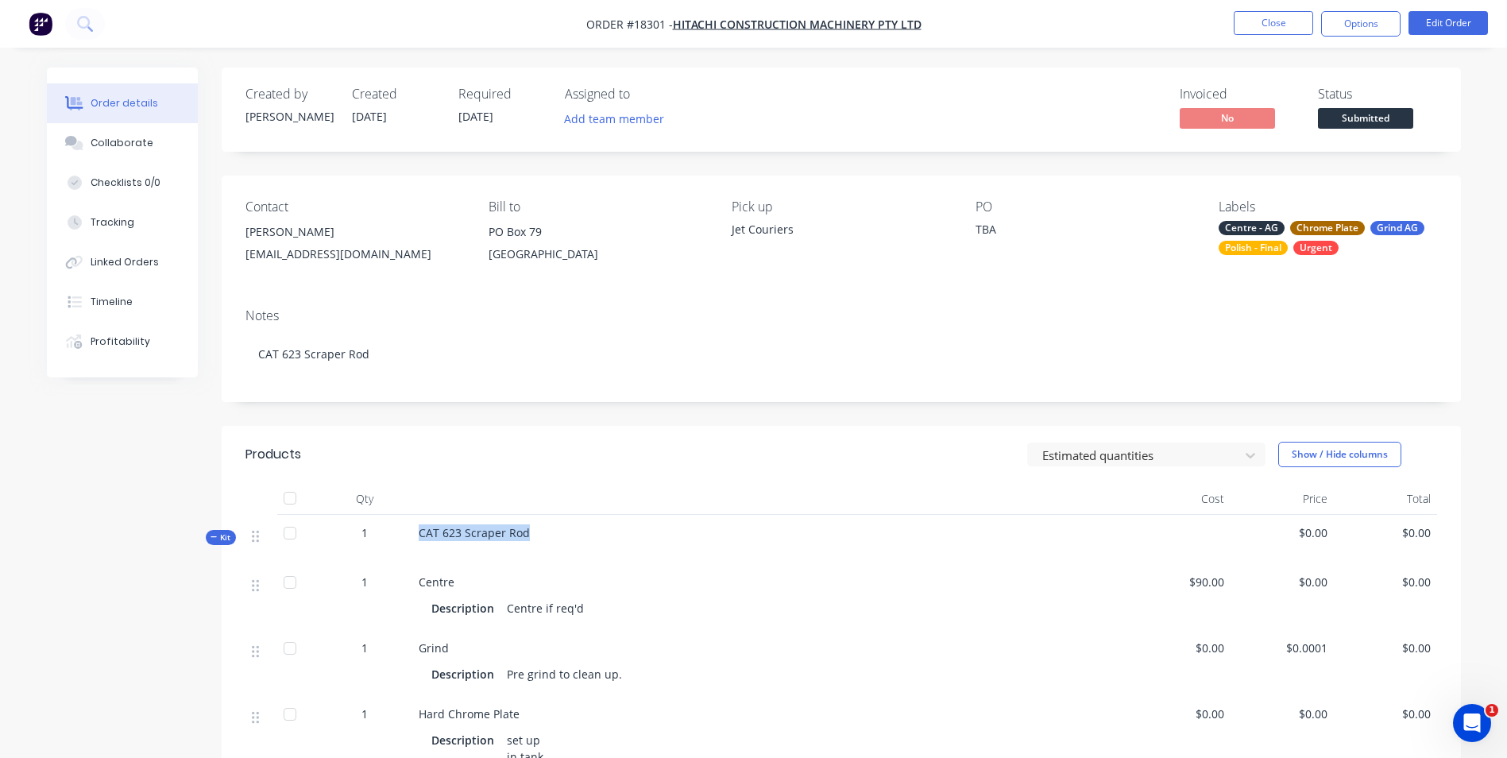
drag, startPoint x: 529, startPoint y: 566, endPoint x: 419, endPoint y: 563, distance: 110.5
click at [419, 563] on div "CAT 623 Scraper Rod" at bounding box center [769, 539] width 715 height 49
drag, startPoint x: 419, startPoint y: 563, endPoint x: 449, endPoint y: 569, distance: 30.7
copy span "CAT 623 Scraper Rod"
click at [1374, 116] on span "Submitted" at bounding box center [1365, 118] width 95 height 20
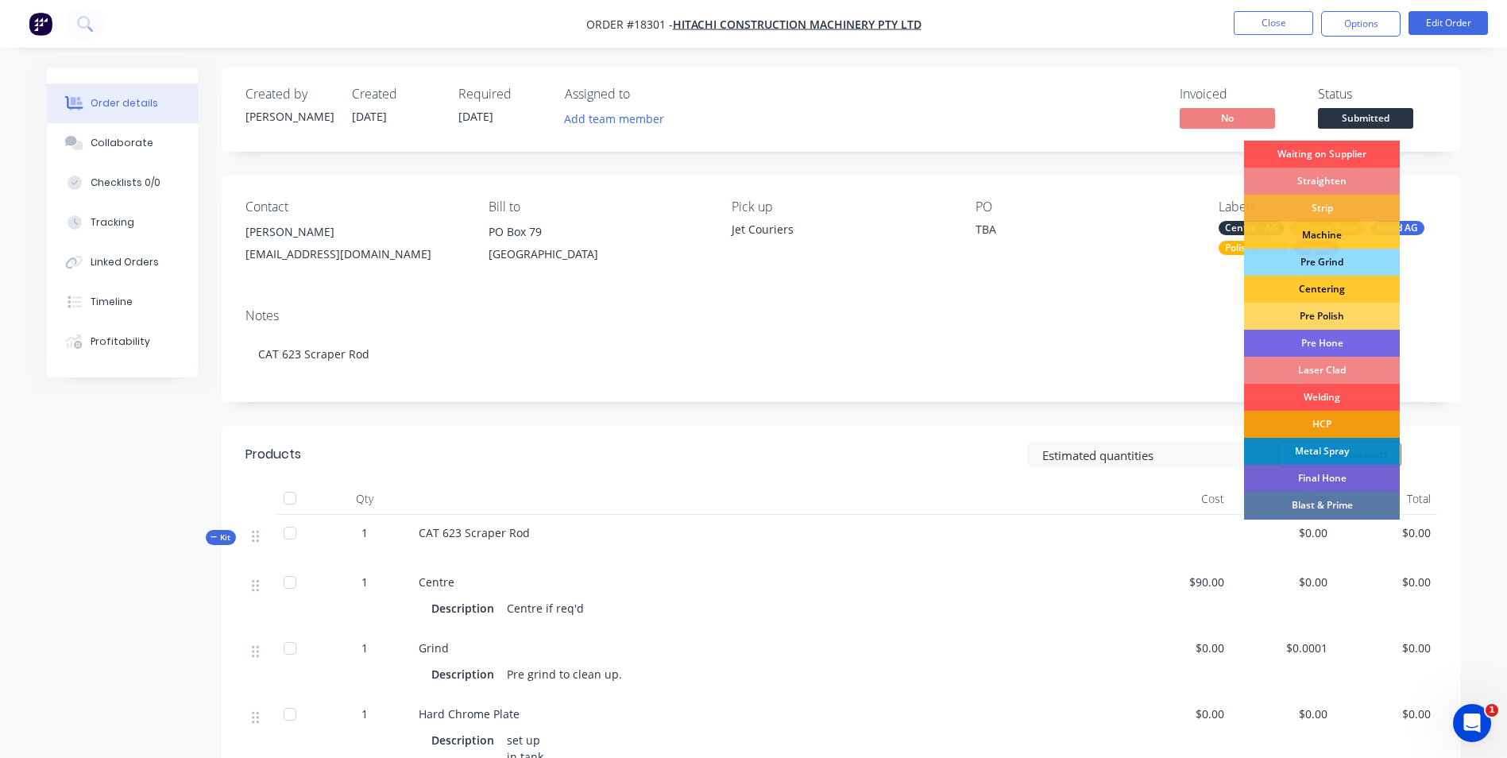
click at [1354, 296] on div "Centering" at bounding box center [1322, 289] width 156 height 27
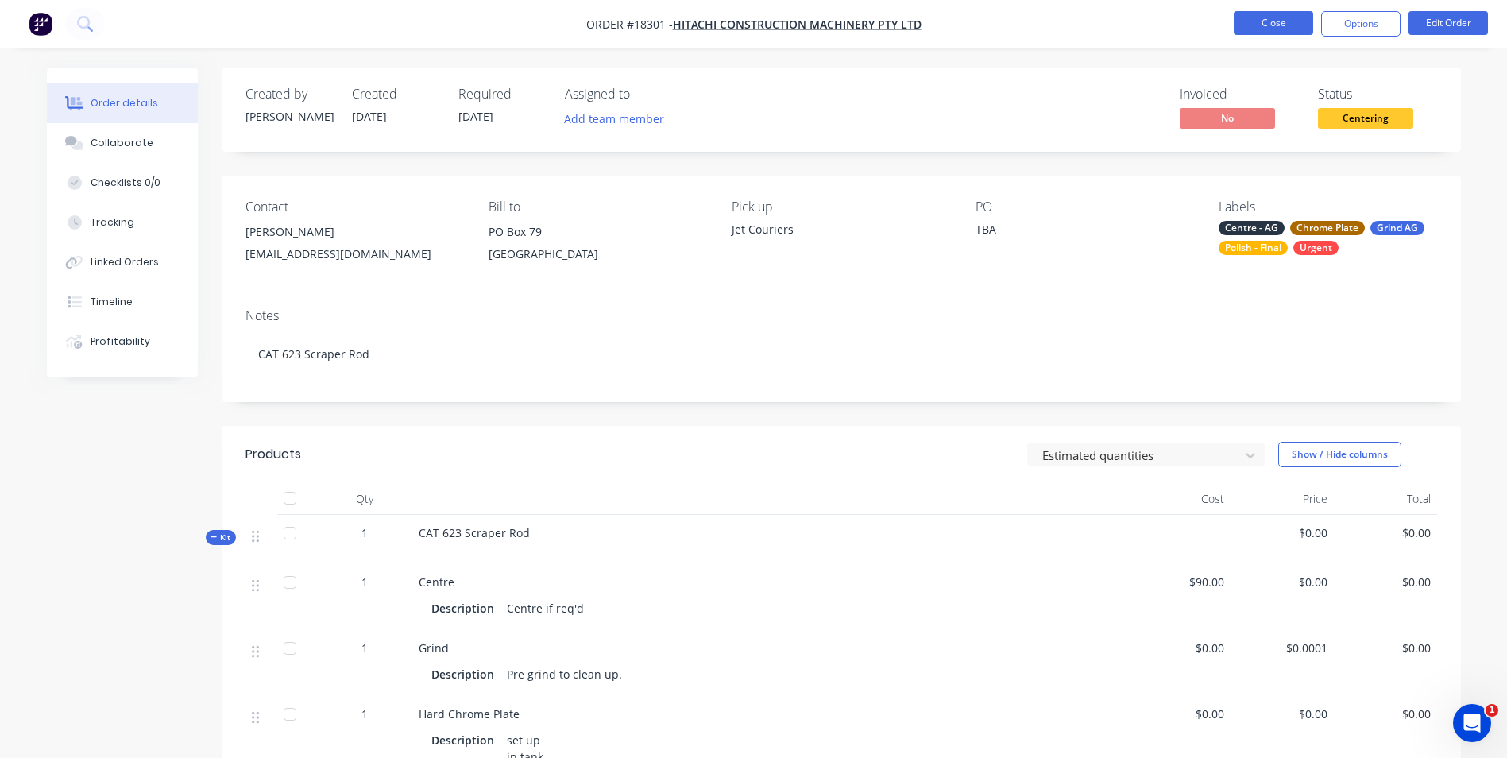
click at [1293, 29] on button "Close" at bounding box center [1273, 23] width 79 height 24
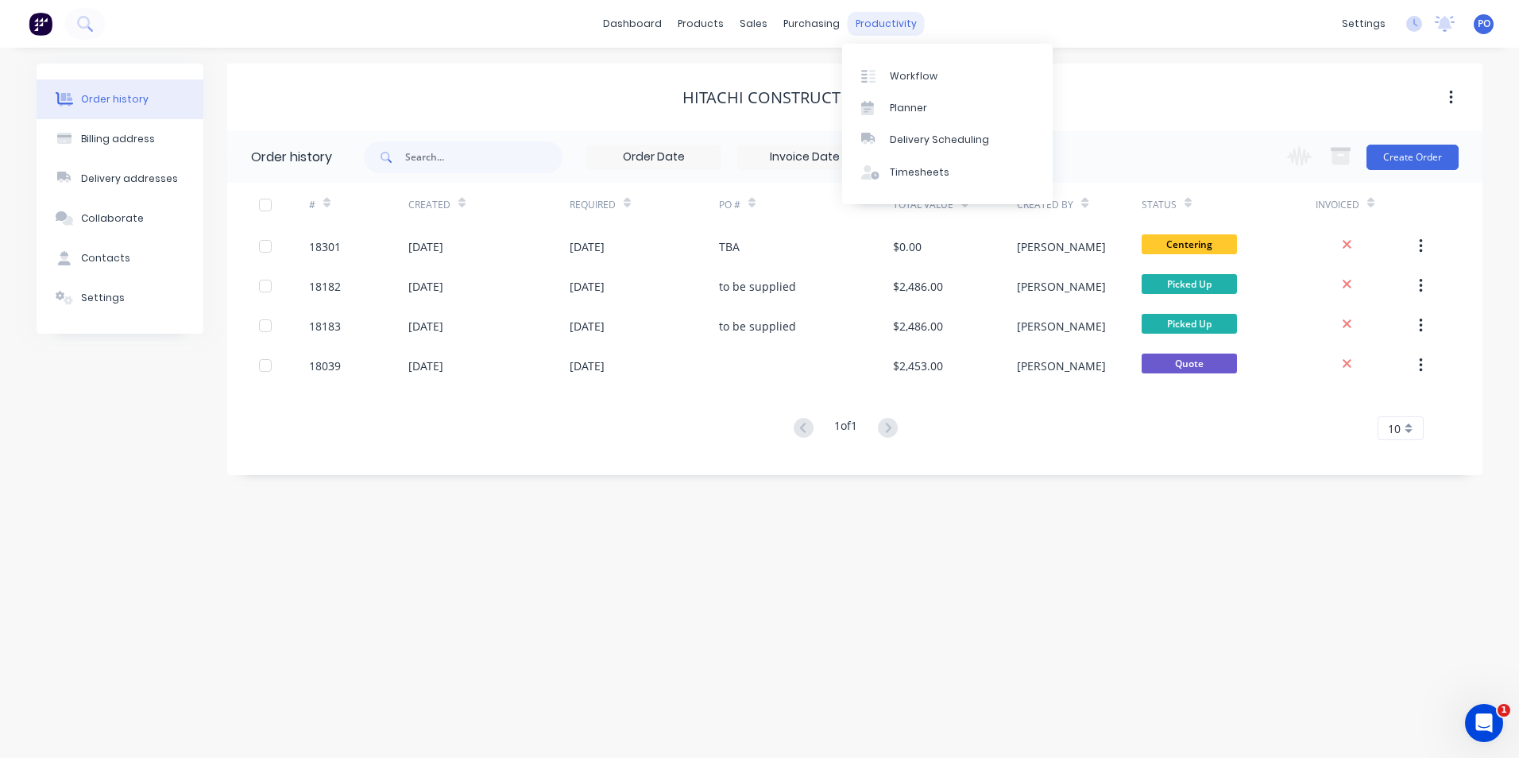
click at [859, 25] on div "productivity" at bounding box center [886, 24] width 77 height 24
click at [885, 75] on link "Workflow" at bounding box center [947, 76] width 211 height 32
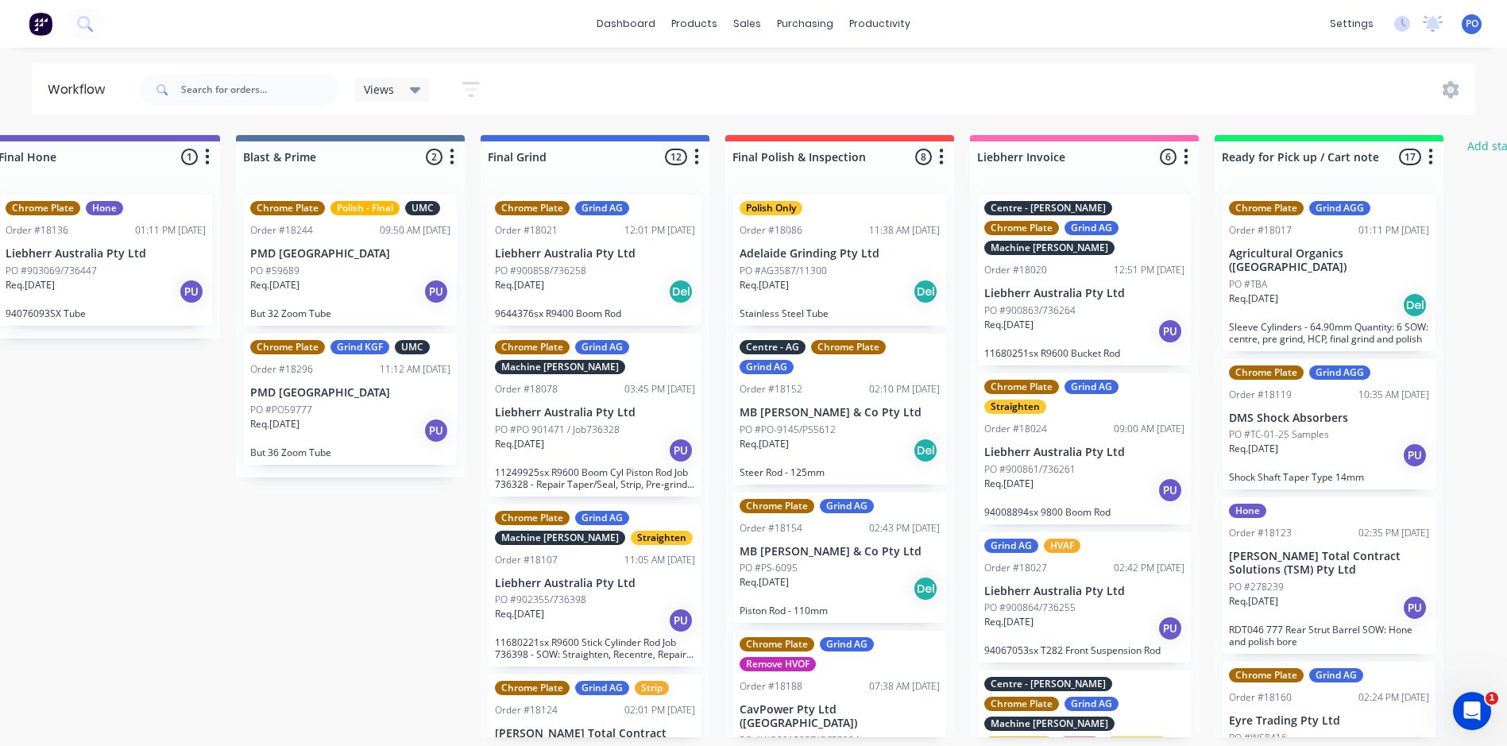
scroll to position [0, 3446]
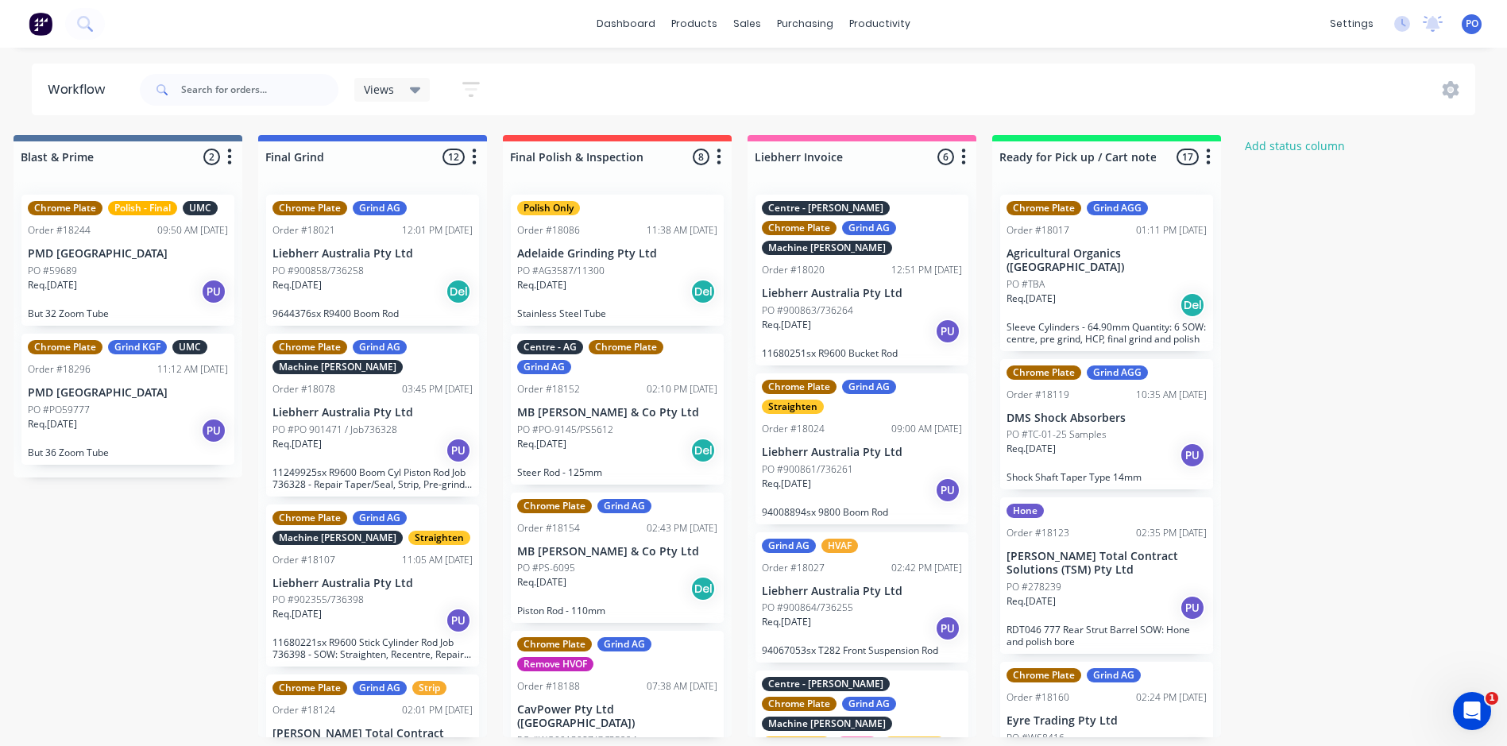
drag, startPoint x: 446, startPoint y: 756, endPoint x: 2, endPoint y: 25, distance: 856.3
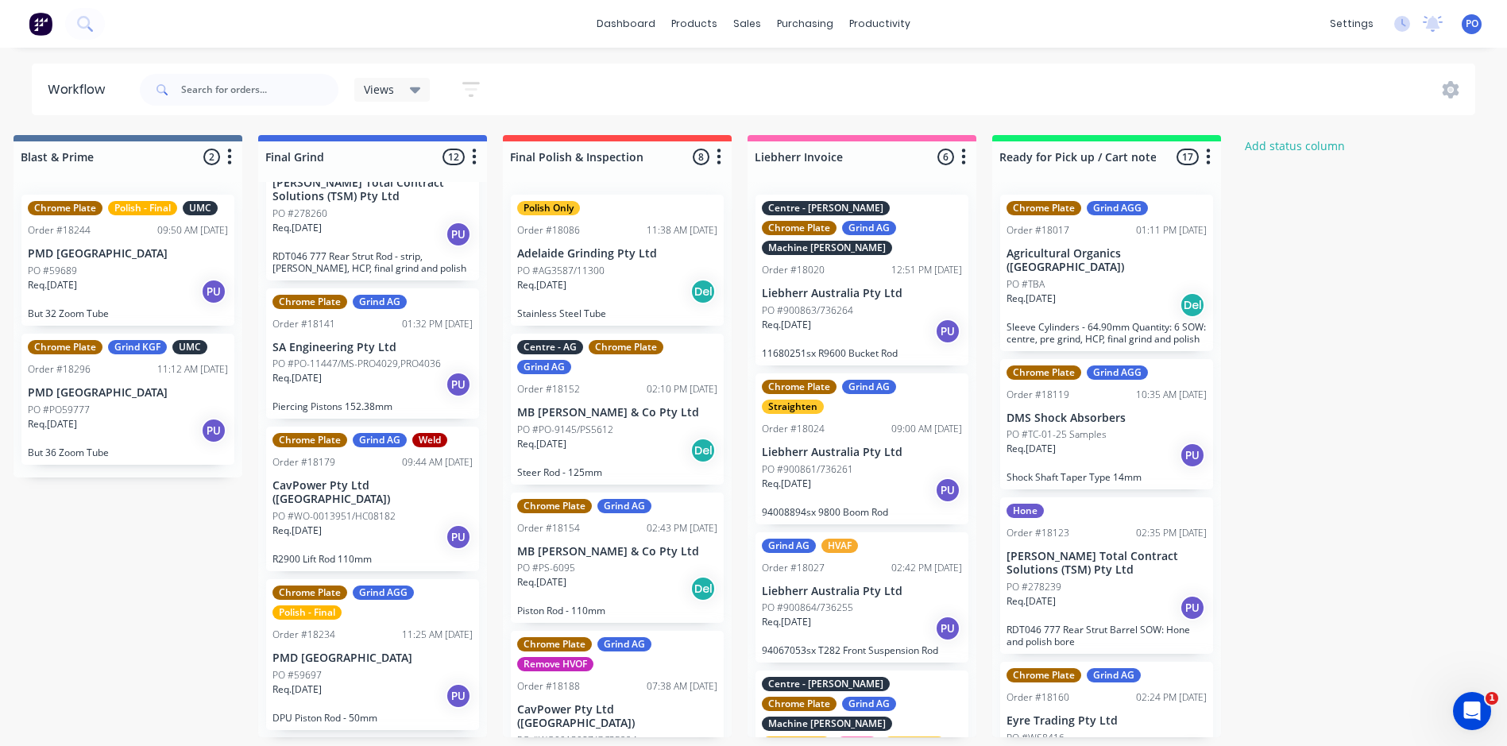
scroll to position [556, 0]
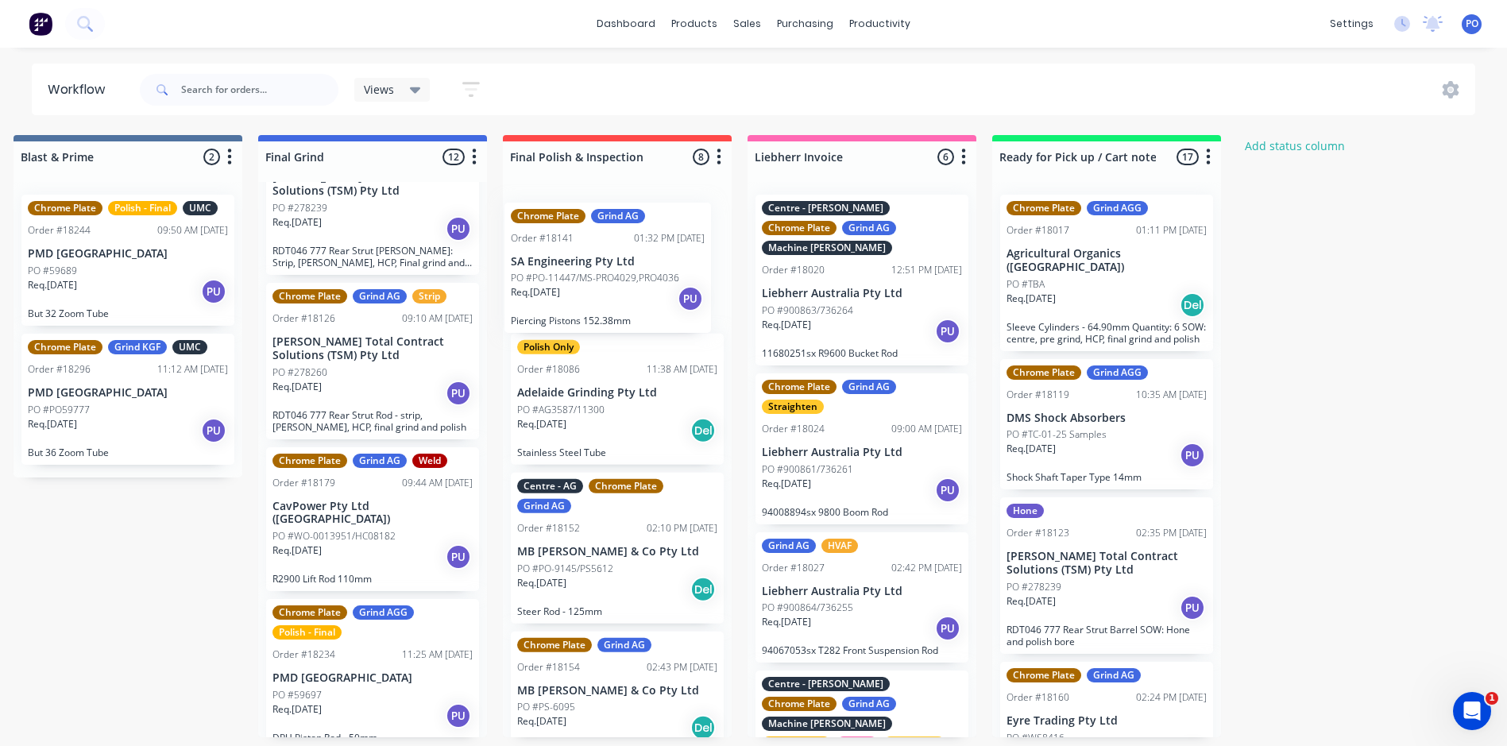
drag, startPoint x: 380, startPoint y: 547, endPoint x: 630, endPoint y: 290, distance: 358.4
click at [613, 297] on div "Req. 23/09/25 PU" at bounding box center [617, 291] width 200 height 27
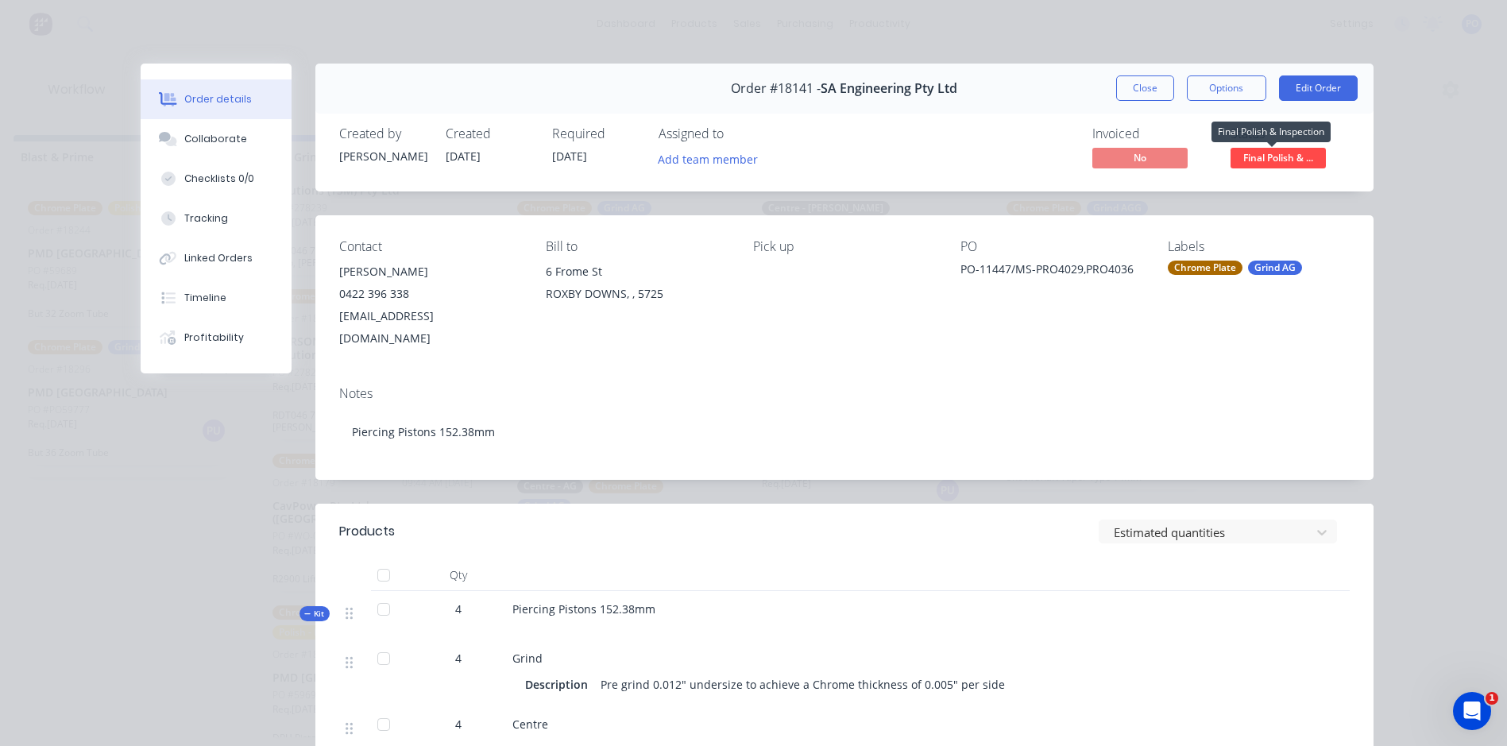
click at [1288, 156] on span "Final Polish & ..." at bounding box center [1278, 158] width 95 height 20
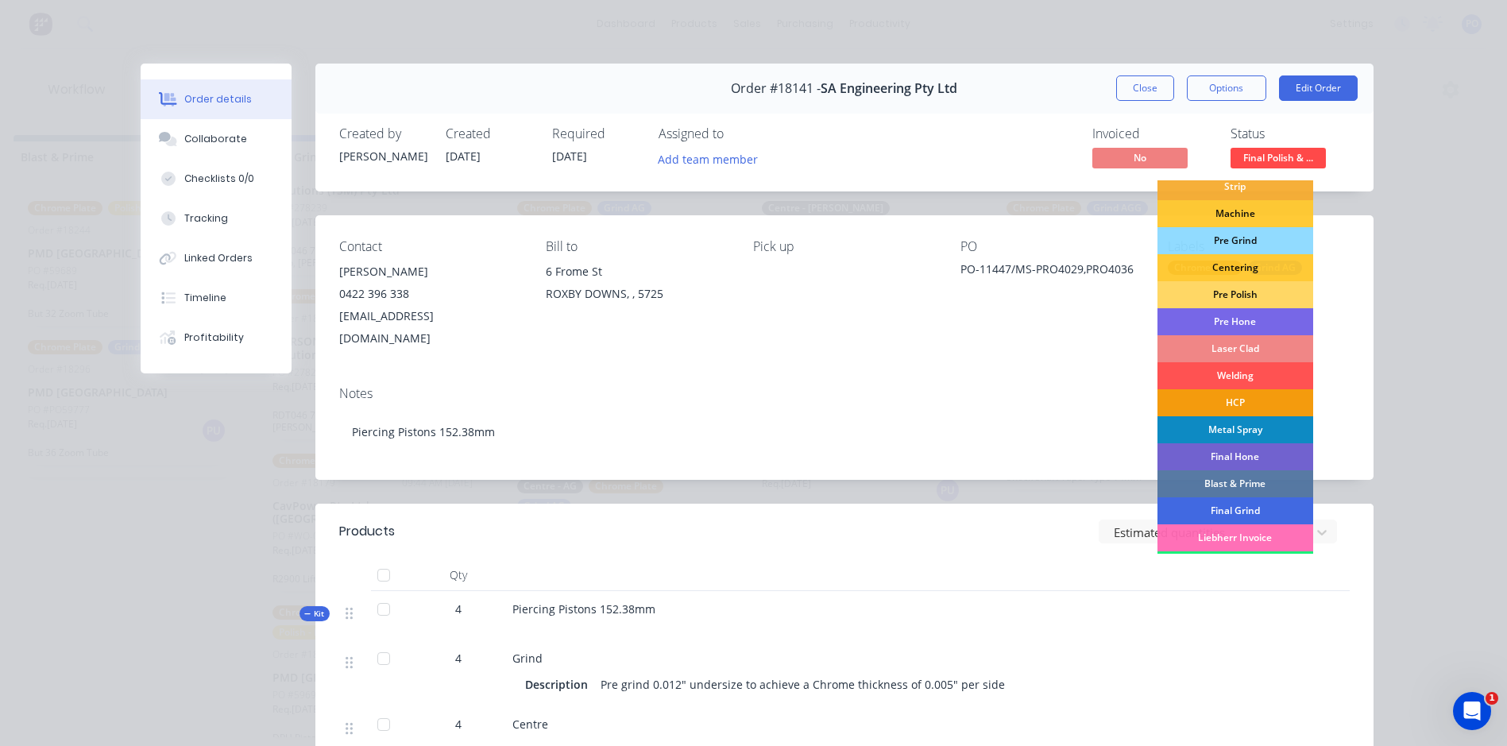
scroll to position [161, 0]
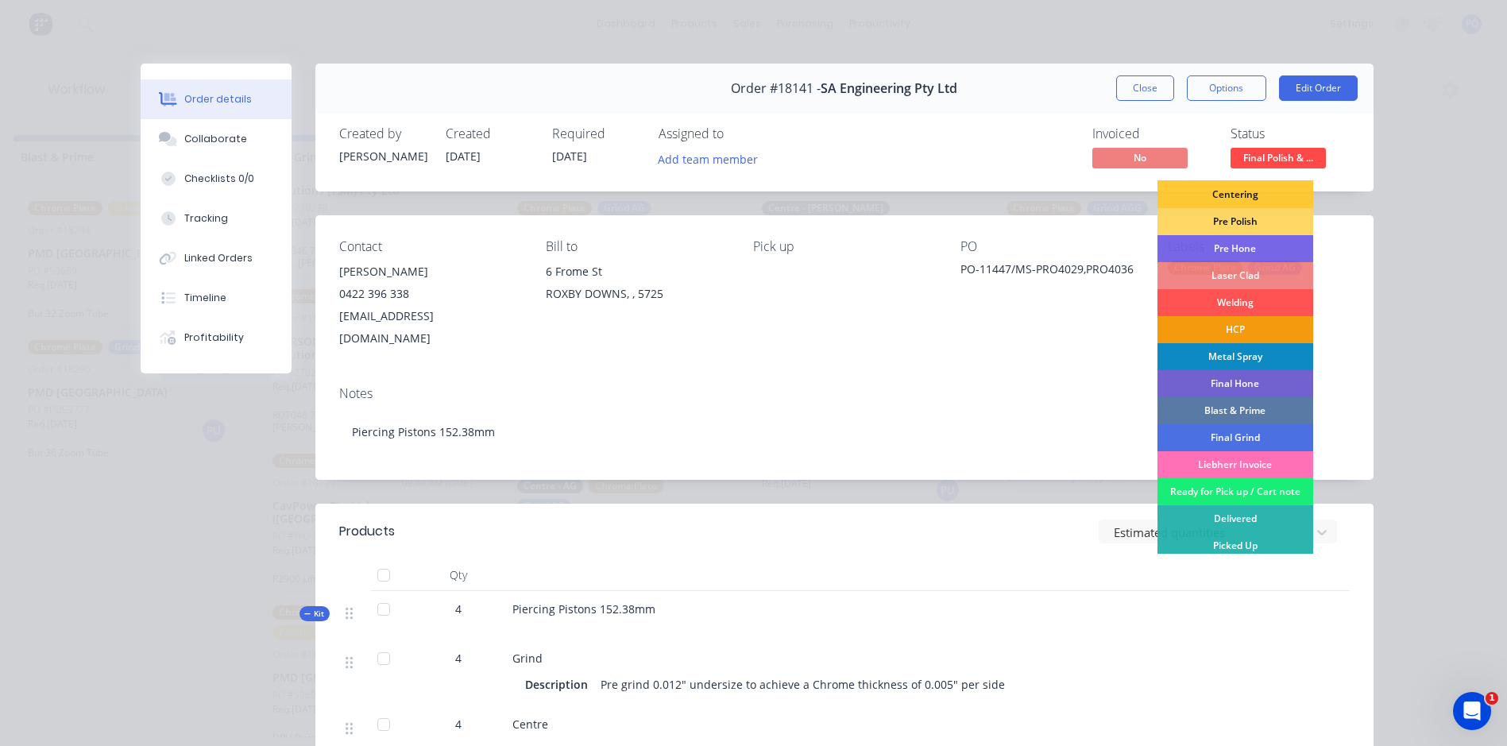
click at [1262, 489] on div "Ready for Pick up / Cart note" at bounding box center [1235, 491] width 156 height 27
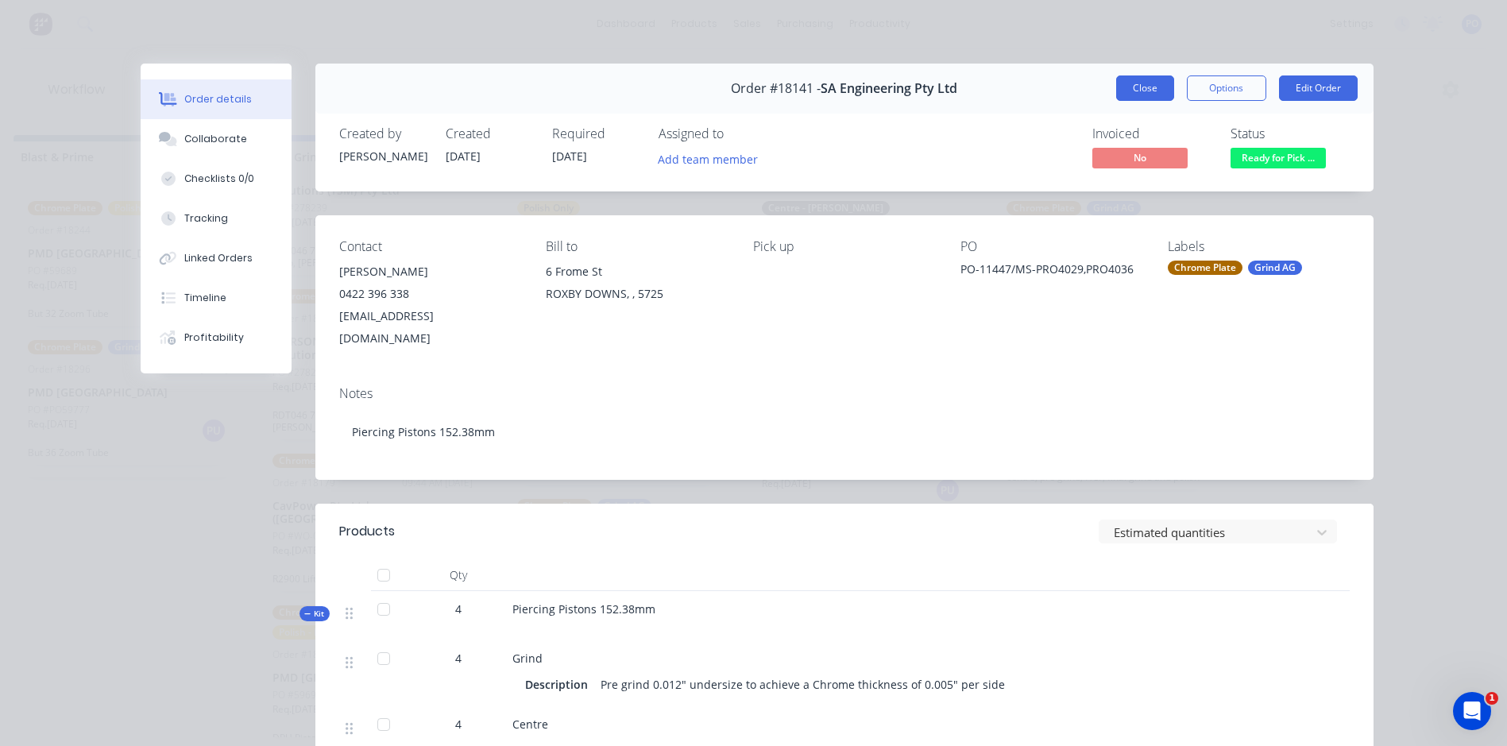
click at [1138, 92] on button "Close" at bounding box center [1145, 87] width 58 height 25
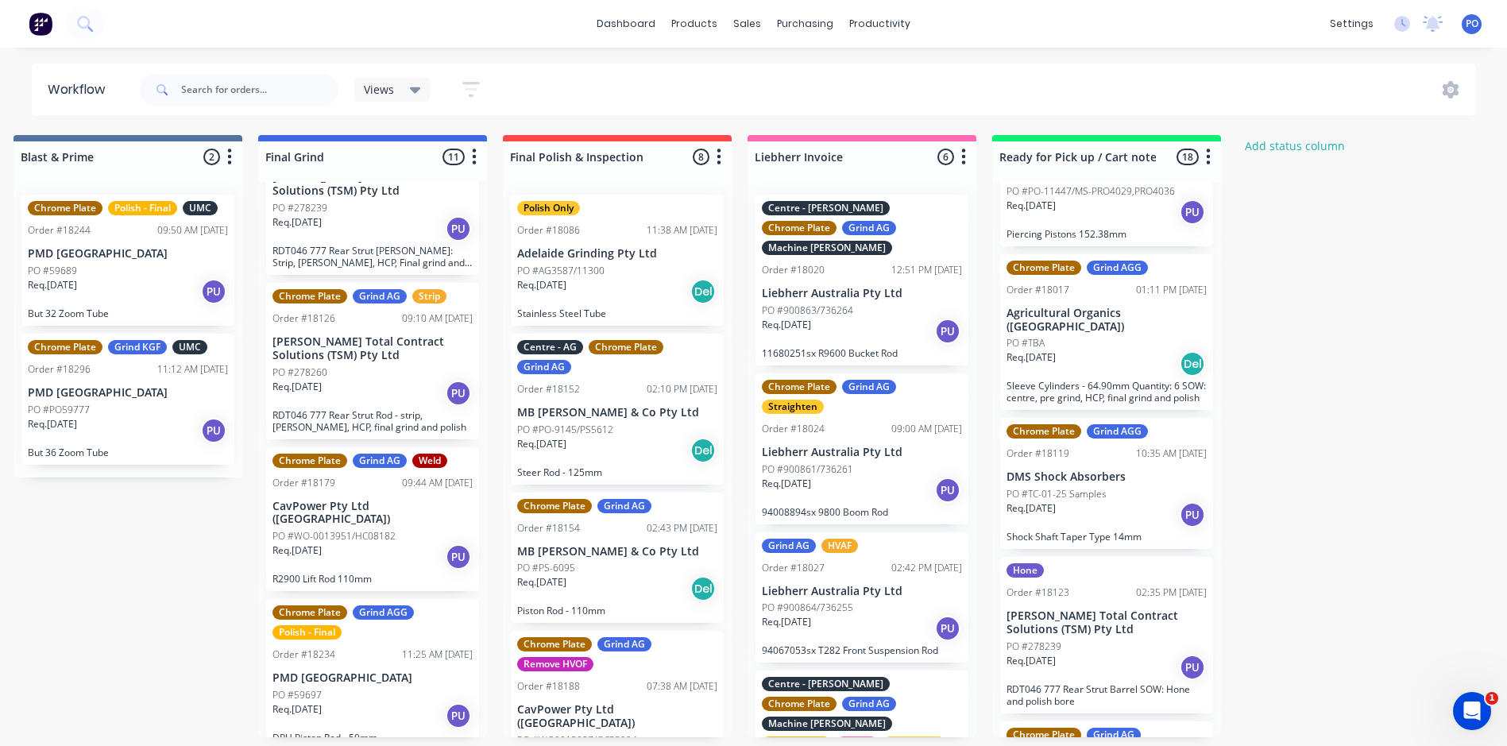
scroll to position [0, 0]
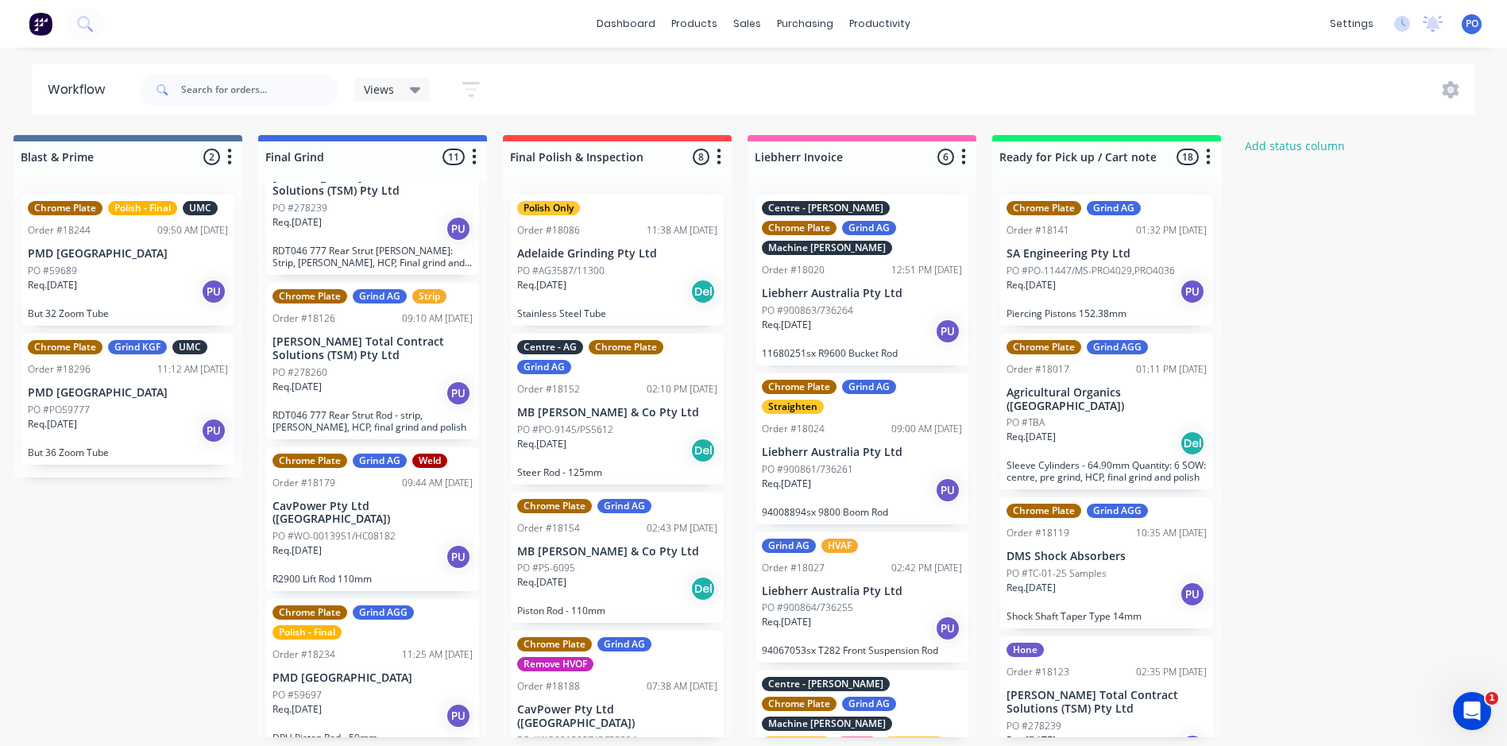
click at [1110, 292] on div "Req. 23/09/25 PU" at bounding box center [1107, 291] width 200 height 27
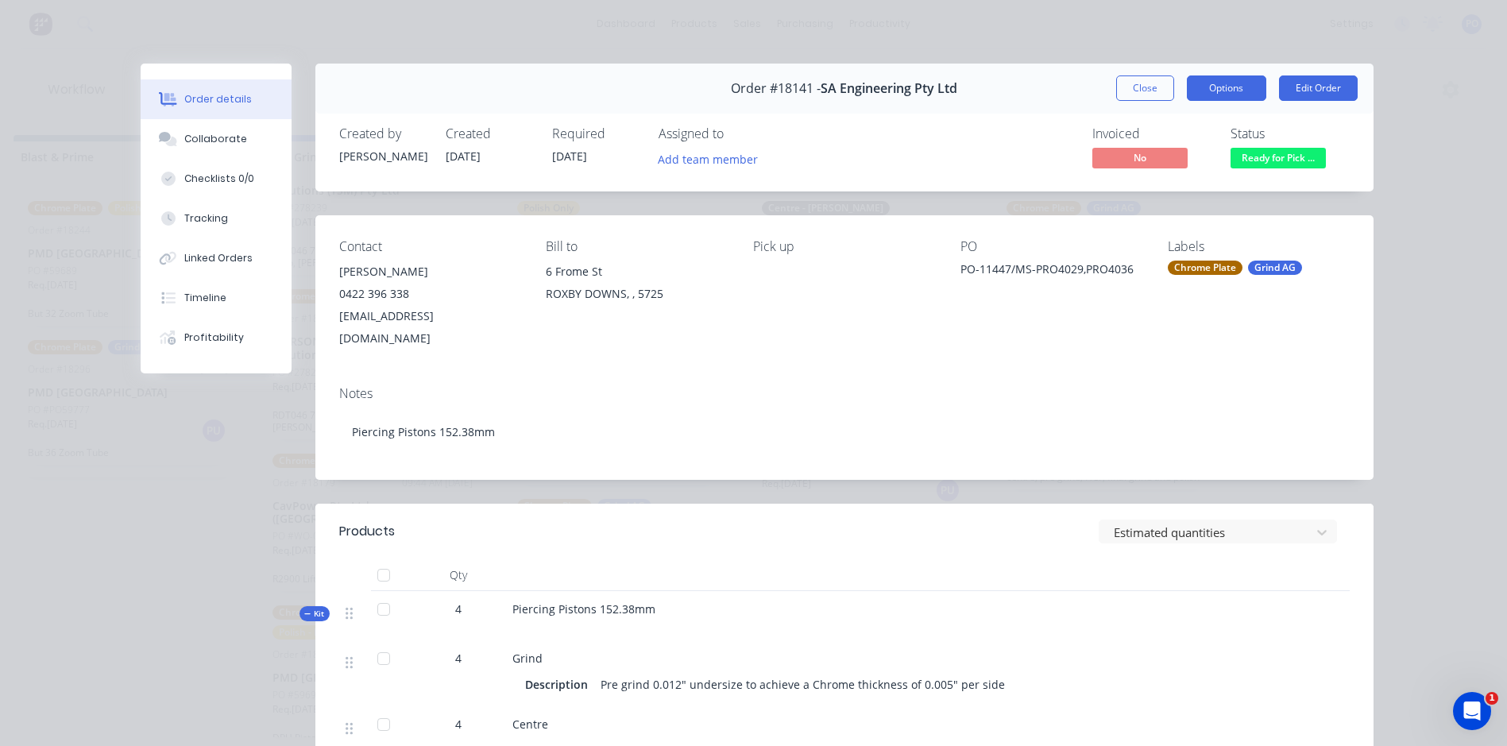
click at [1206, 99] on button "Options" at bounding box center [1226, 87] width 79 height 25
click at [1308, 89] on button "Edit Order" at bounding box center [1318, 87] width 79 height 25
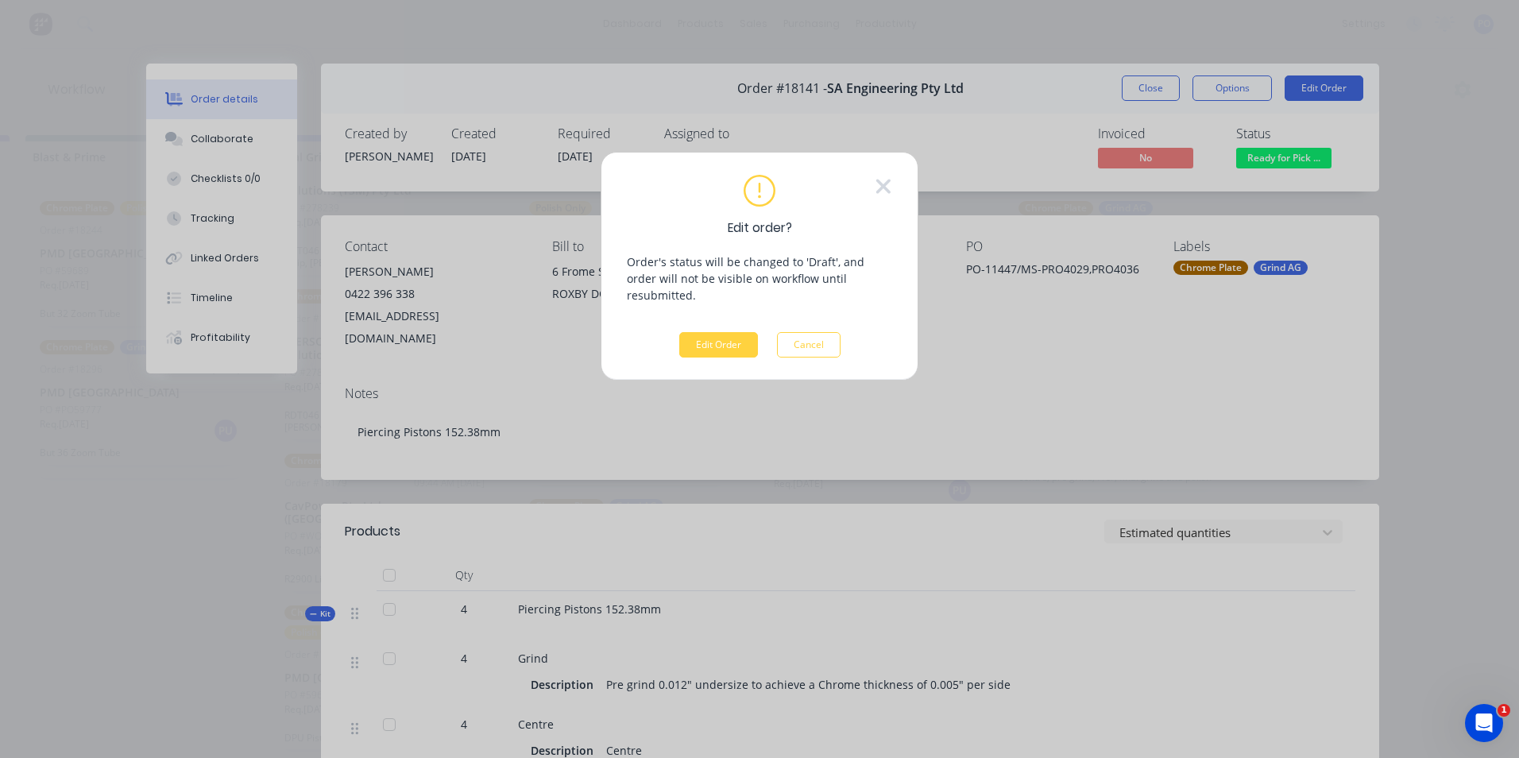
click at [738, 332] on button "Edit Order" at bounding box center [718, 344] width 79 height 25
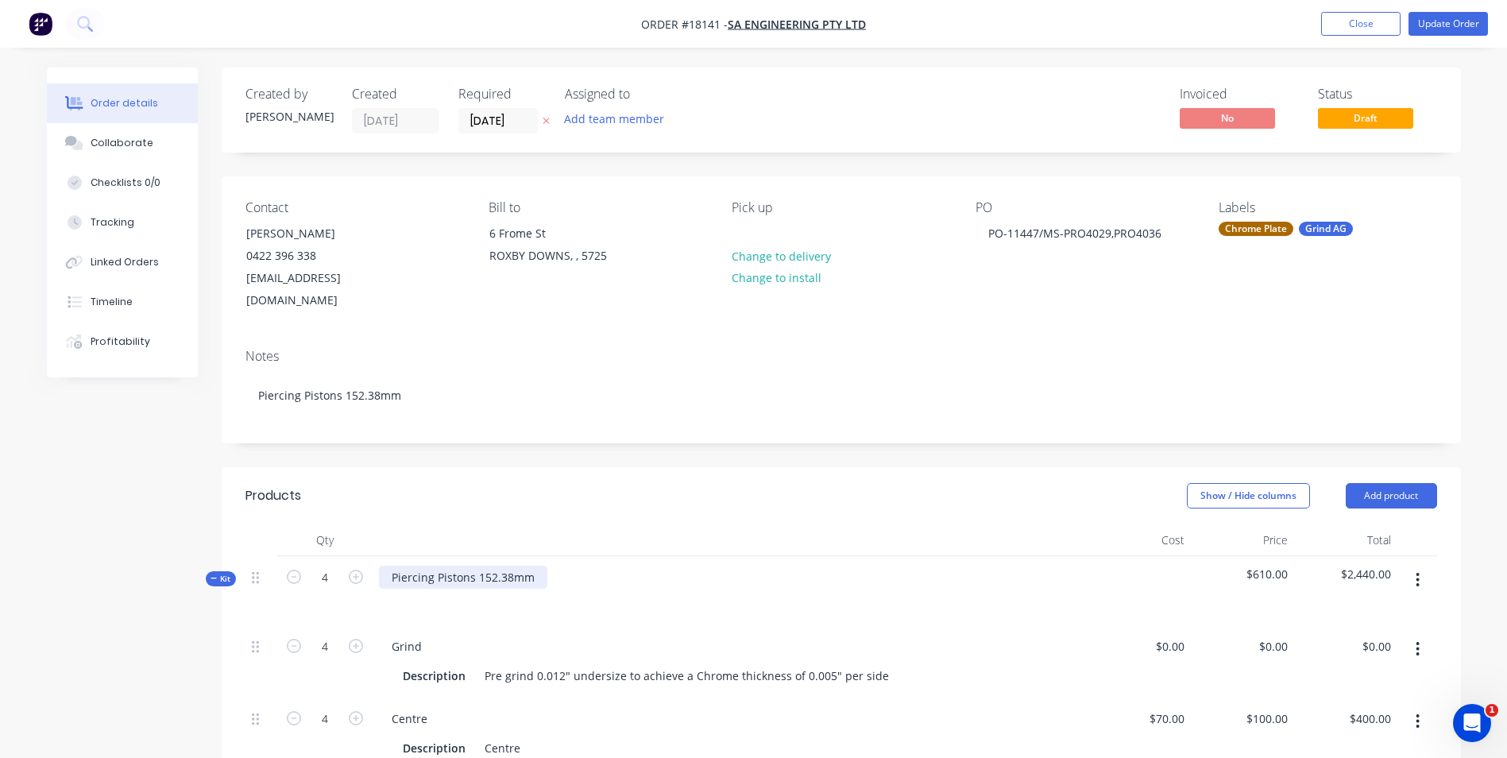
click at [530, 566] on div "Piercing Pistons 152.38mm" at bounding box center [463, 577] width 168 height 23
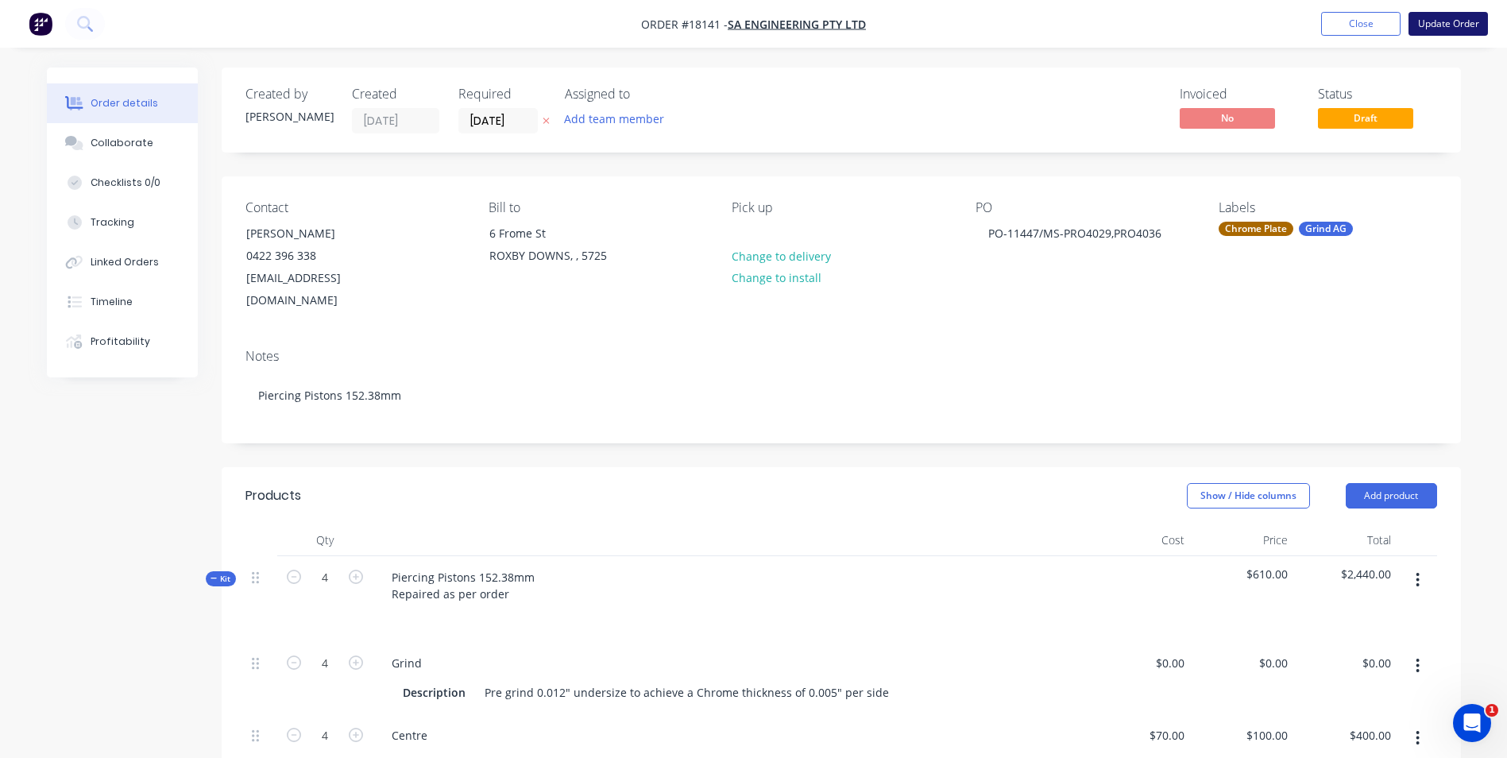
click at [1458, 28] on button "Update Order" at bounding box center [1448, 24] width 79 height 24
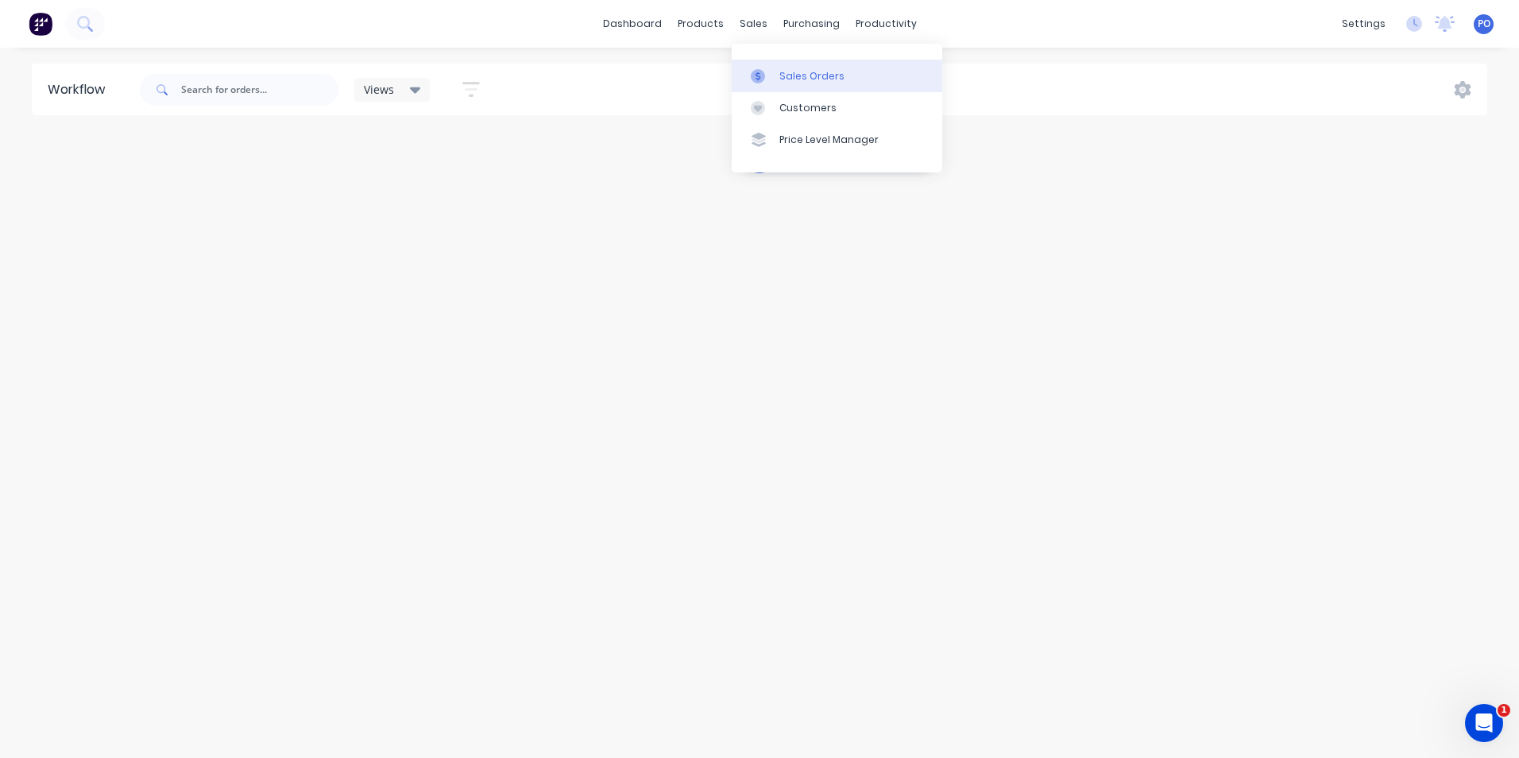
click at [779, 75] on link "Sales Orders" at bounding box center [837, 76] width 211 height 32
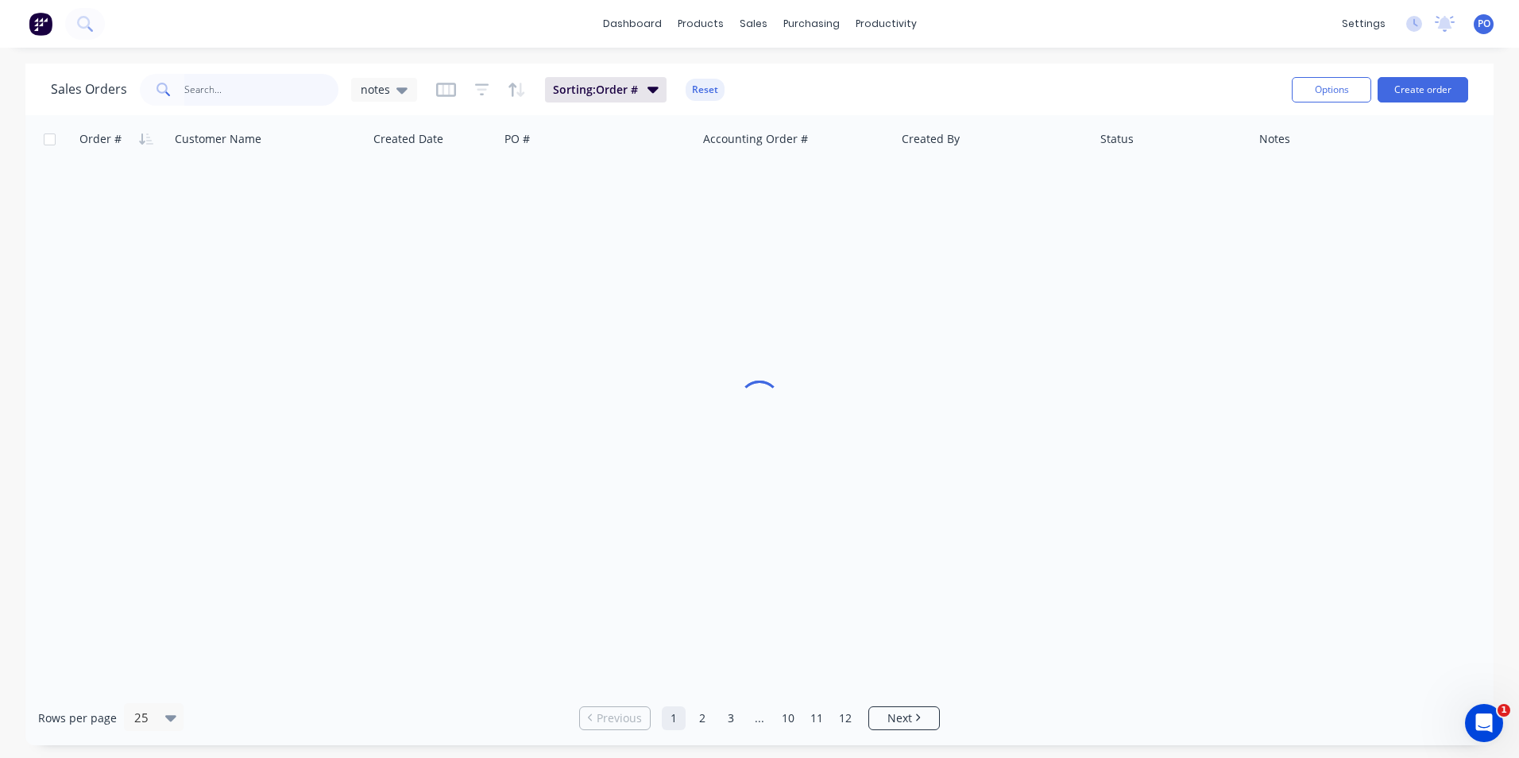
click at [219, 95] on input "text" at bounding box center [261, 90] width 155 height 32
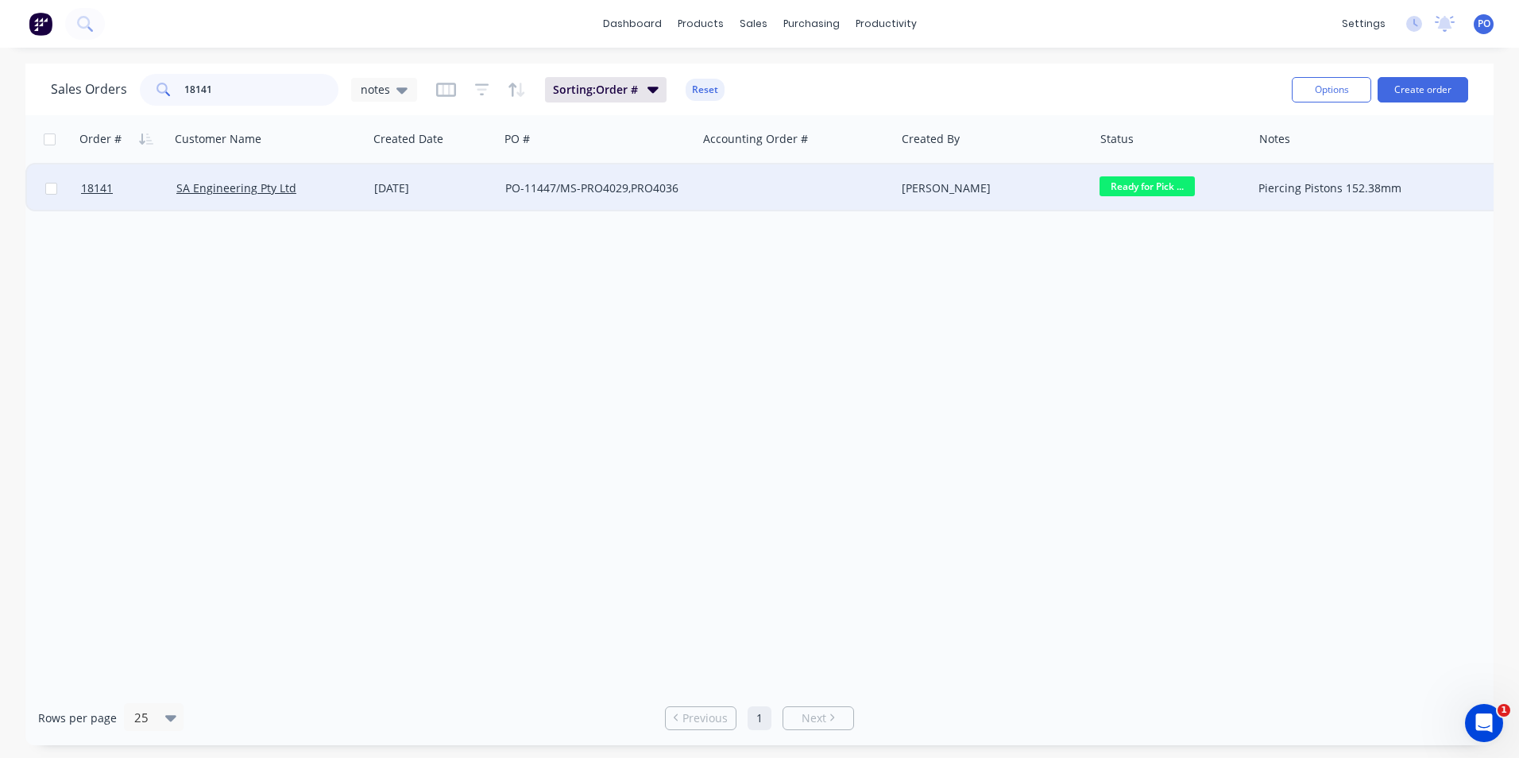
type input "18141"
click at [786, 173] on div at bounding box center [797, 188] width 198 height 48
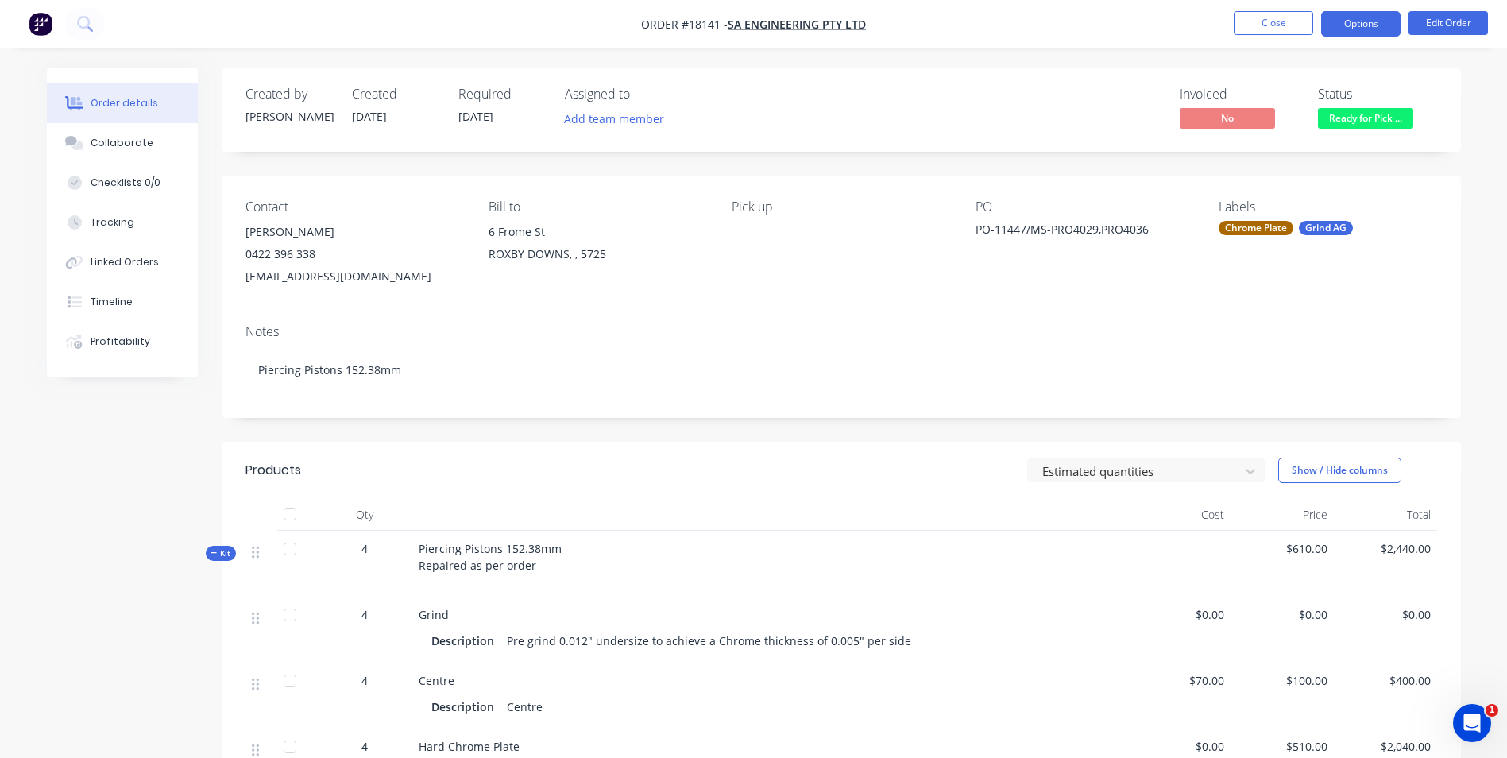
click at [1378, 30] on button "Options" at bounding box center [1360, 23] width 79 height 25
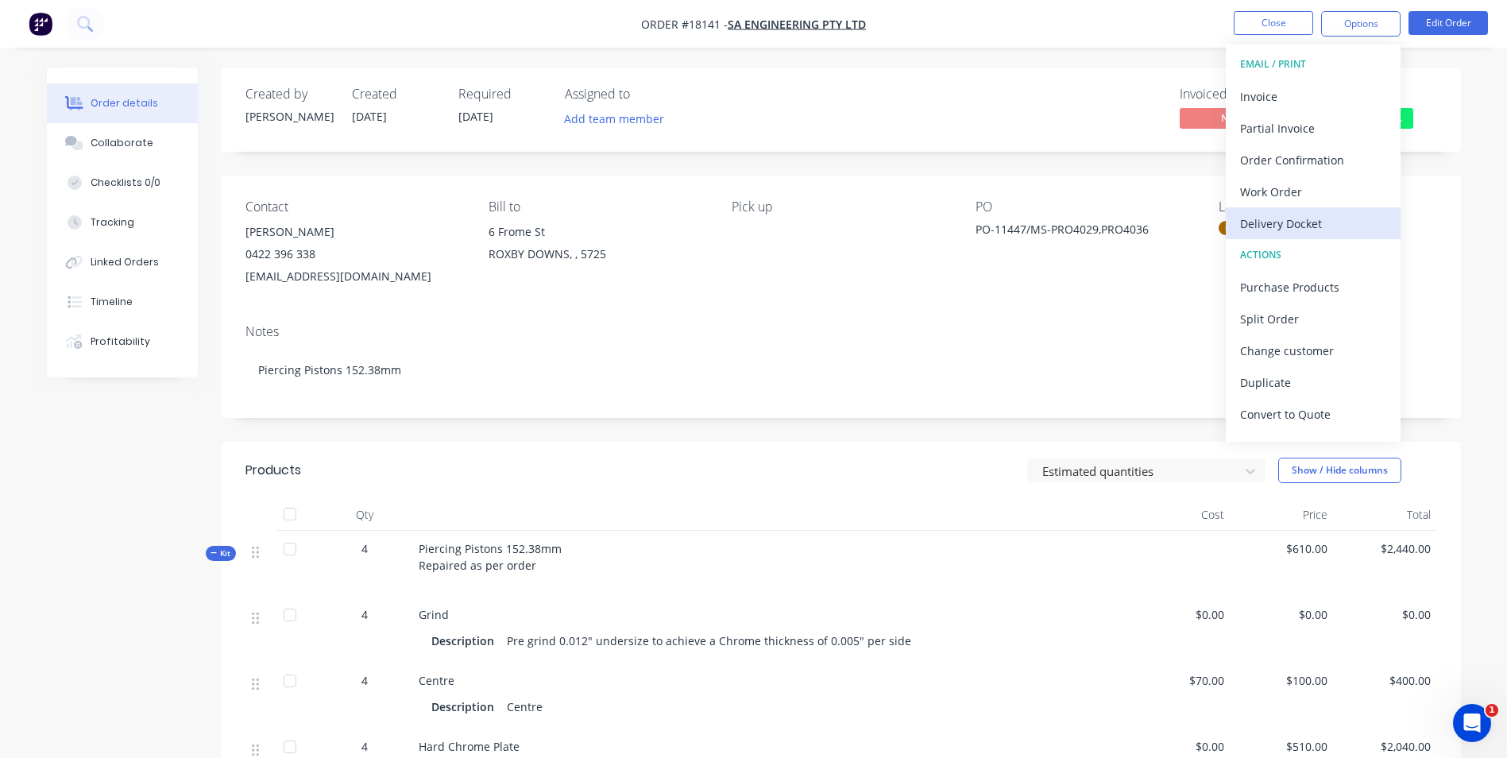
click at [1351, 226] on div "Delivery Docket" at bounding box center [1313, 223] width 146 height 23
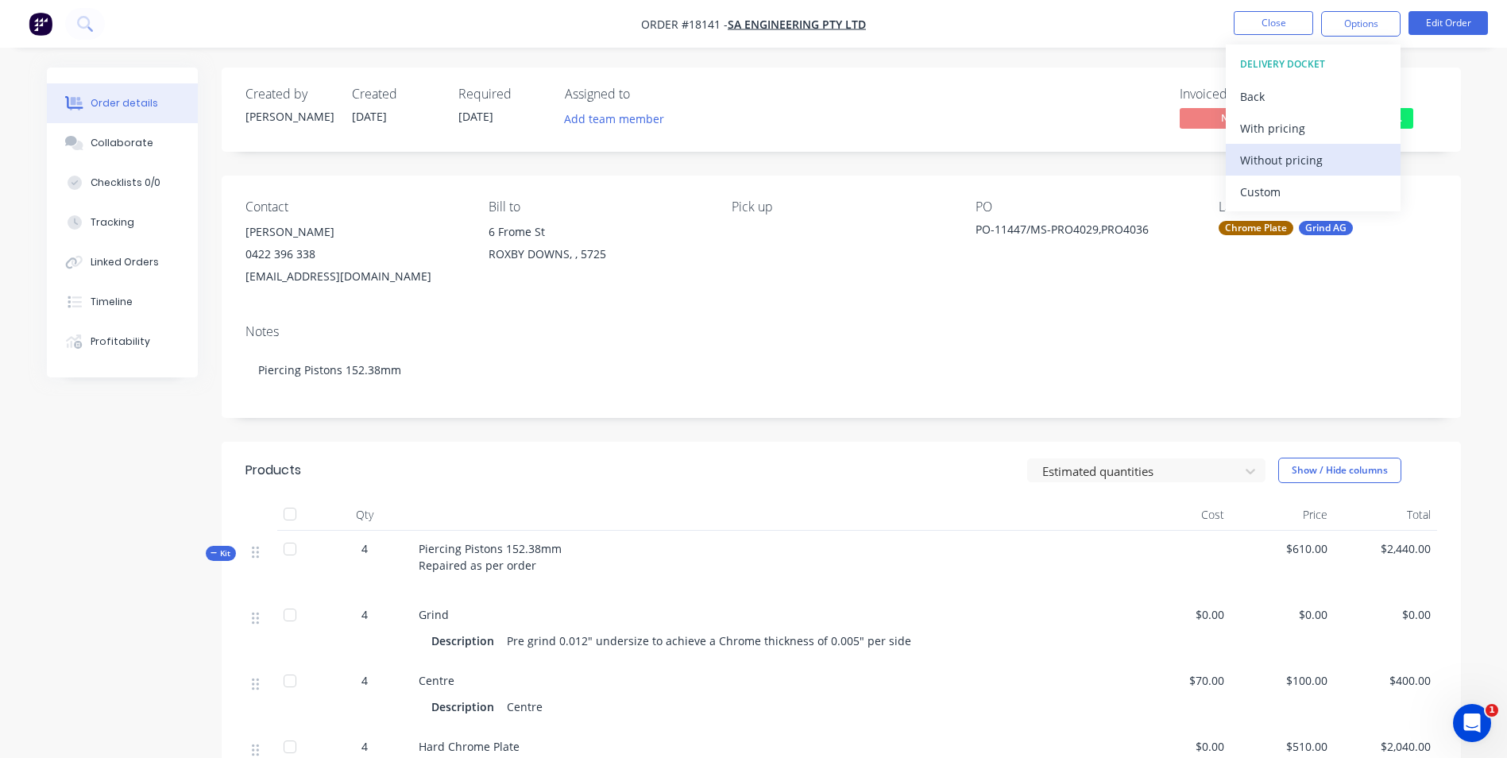
click at [1380, 156] on div "Without pricing" at bounding box center [1313, 160] width 146 height 23
